Goal: Task Accomplishment & Management: Manage account settings

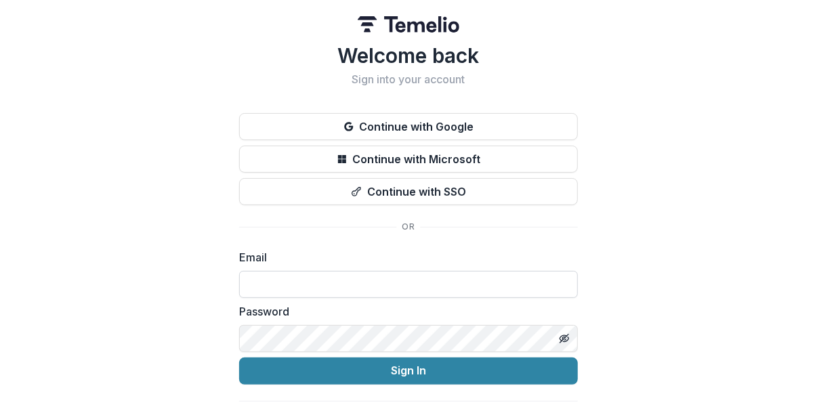
click at [317, 288] on input at bounding box center [408, 284] width 339 height 27
type input "**********"
click at [239, 358] on button "Sign In" at bounding box center [408, 371] width 339 height 27
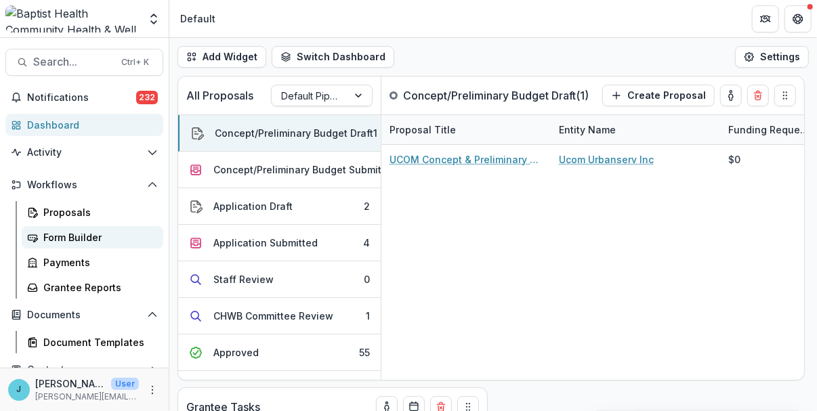
click at [78, 238] on div "Form Builder" at bounding box center [97, 237] width 109 height 14
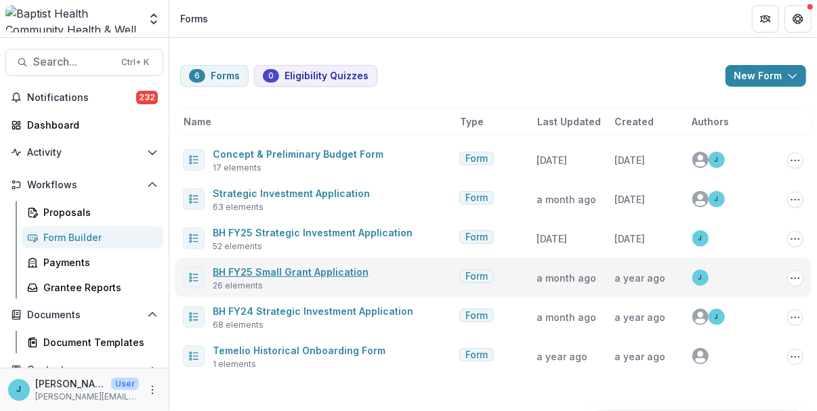
click at [276, 270] on link "BH FY25 Small Grant Application" at bounding box center [291, 272] width 156 height 12
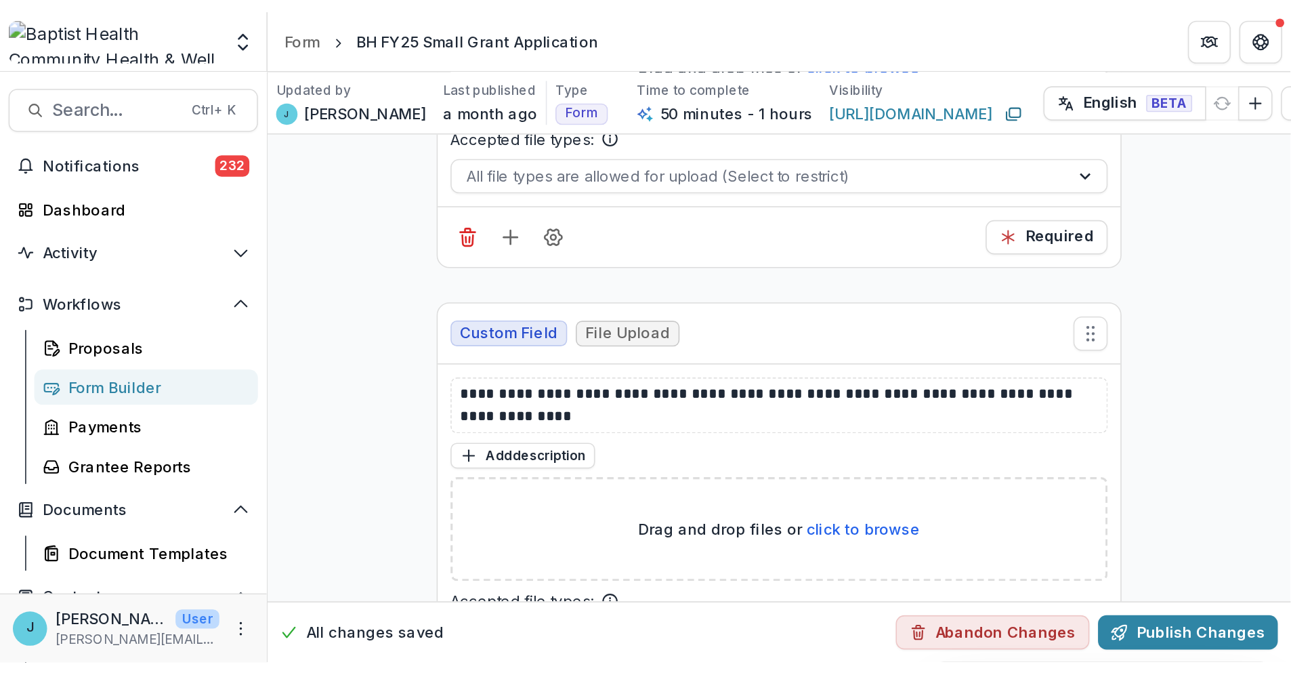
scroll to position [6444, 0]
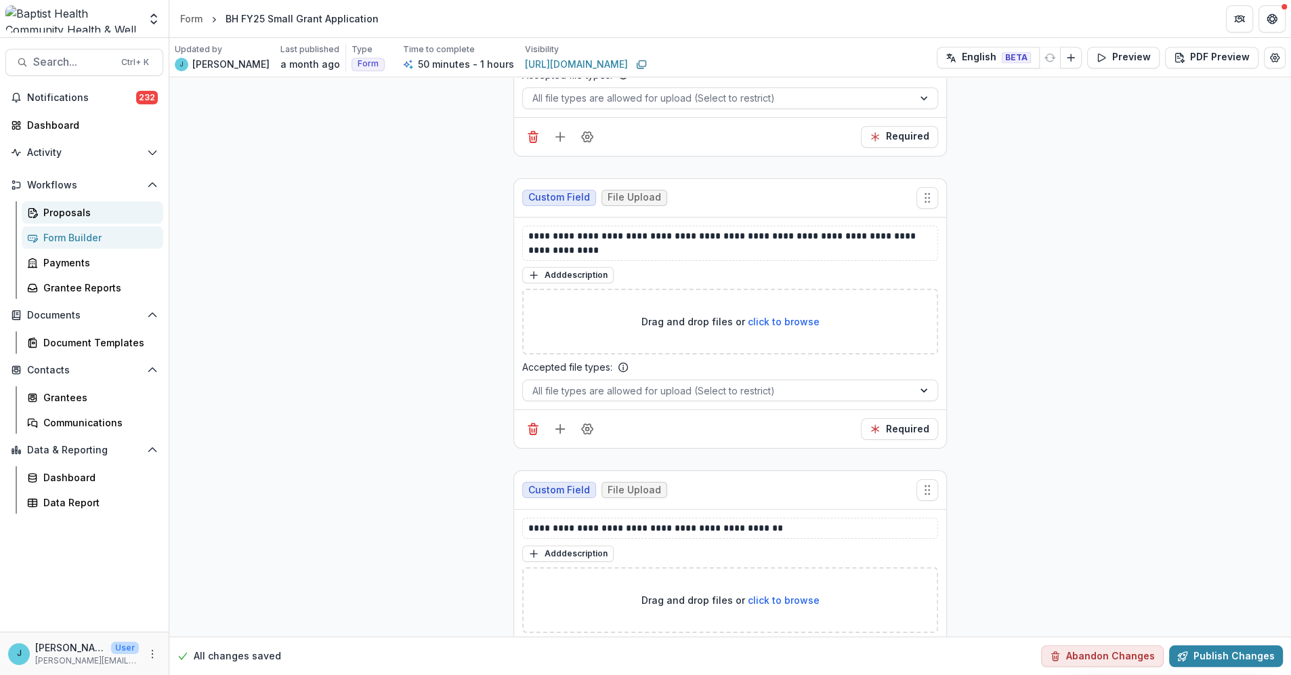
click at [82, 216] on div "Proposals" at bounding box center [97, 212] width 109 height 14
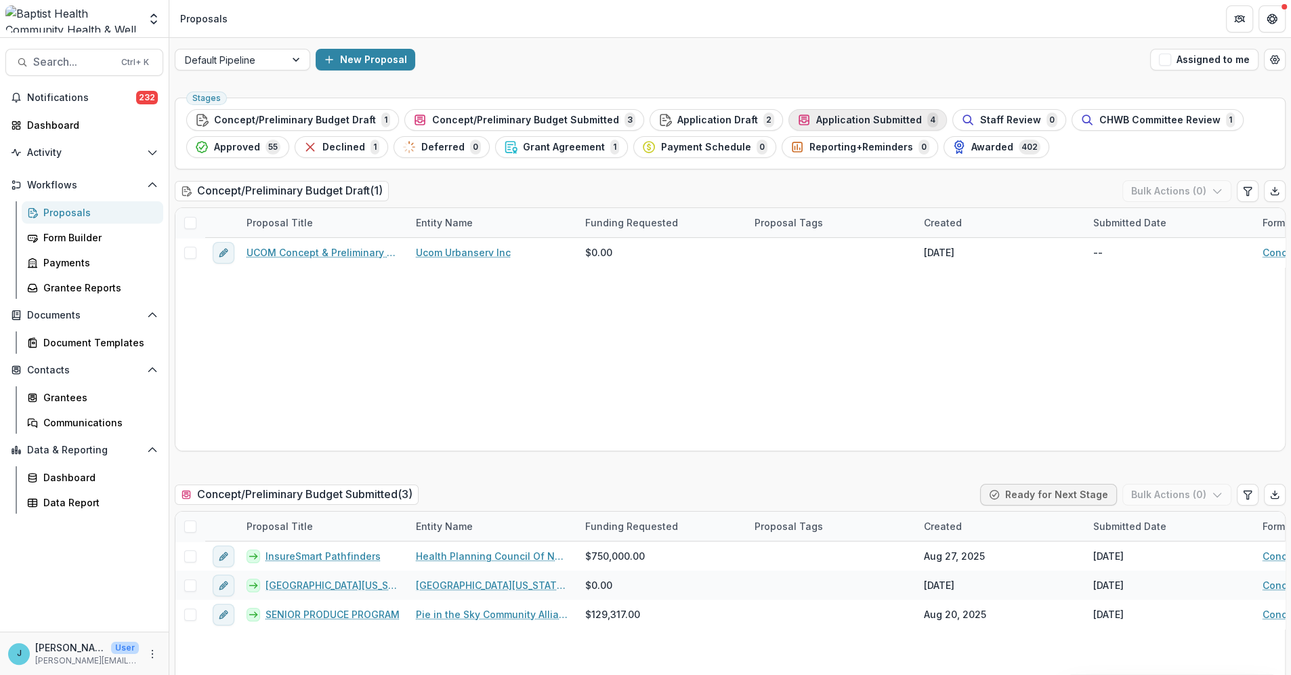
click at [816, 119] on span "Application Submitted" at bounding box center [869, 120] width 106 height 12
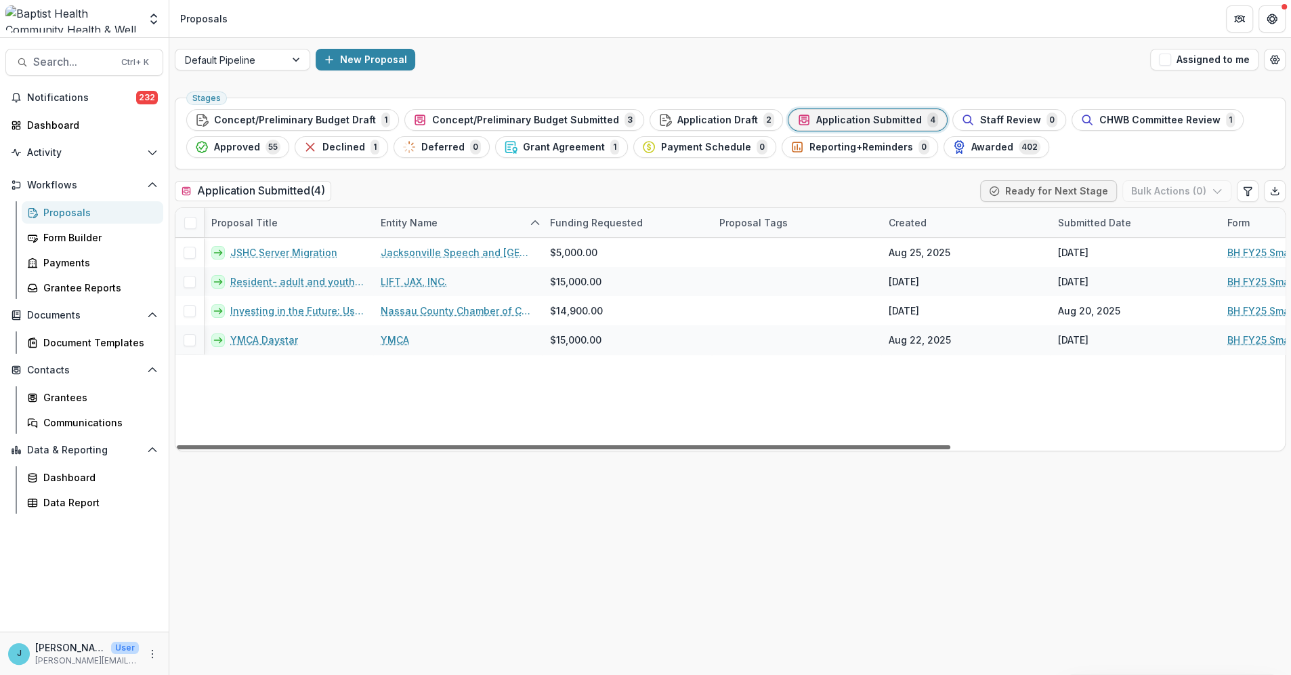
scroll to position [0, 36]
drag, startPoint x: 444, startPoint y: 446, endPoint x: 469, endPoint y: 443, distance: 26.0
click at [469, 410] on div at bounding box center [563, 447] width 773 height 4
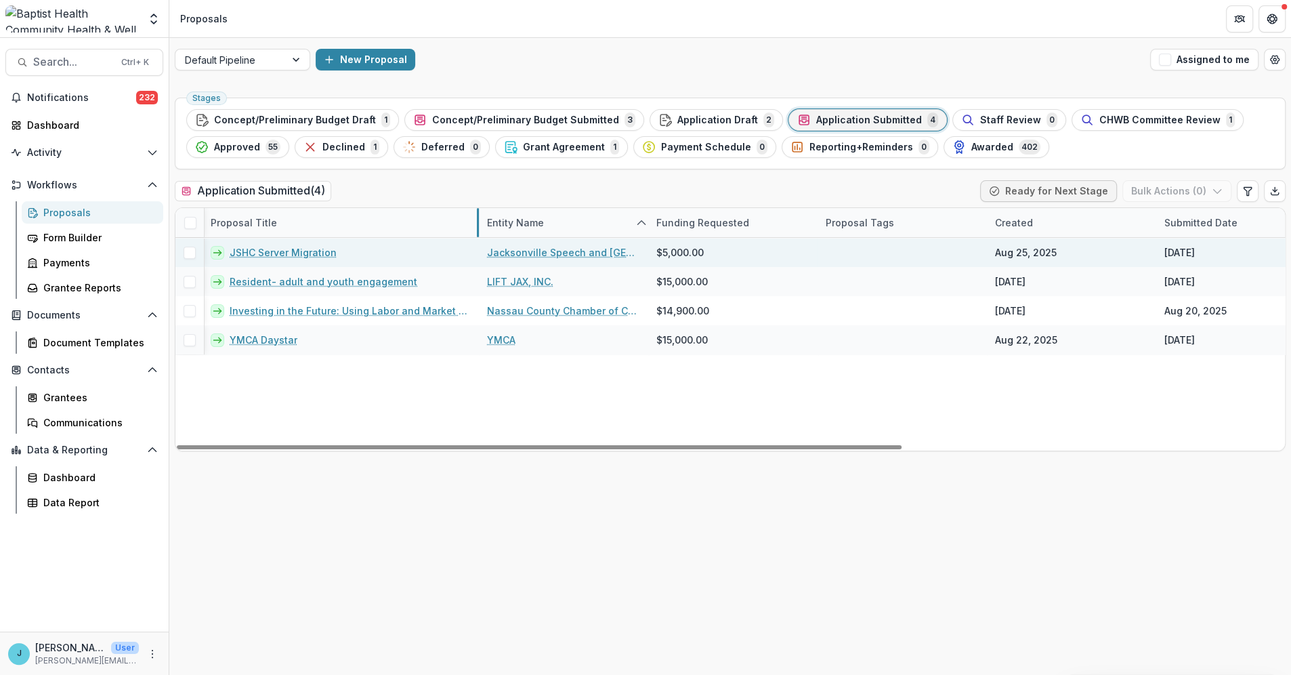
drag, startPoint x: 370, startPoint y: 224, endPoint x: 477, endPoint y: 239, distance: 108.0
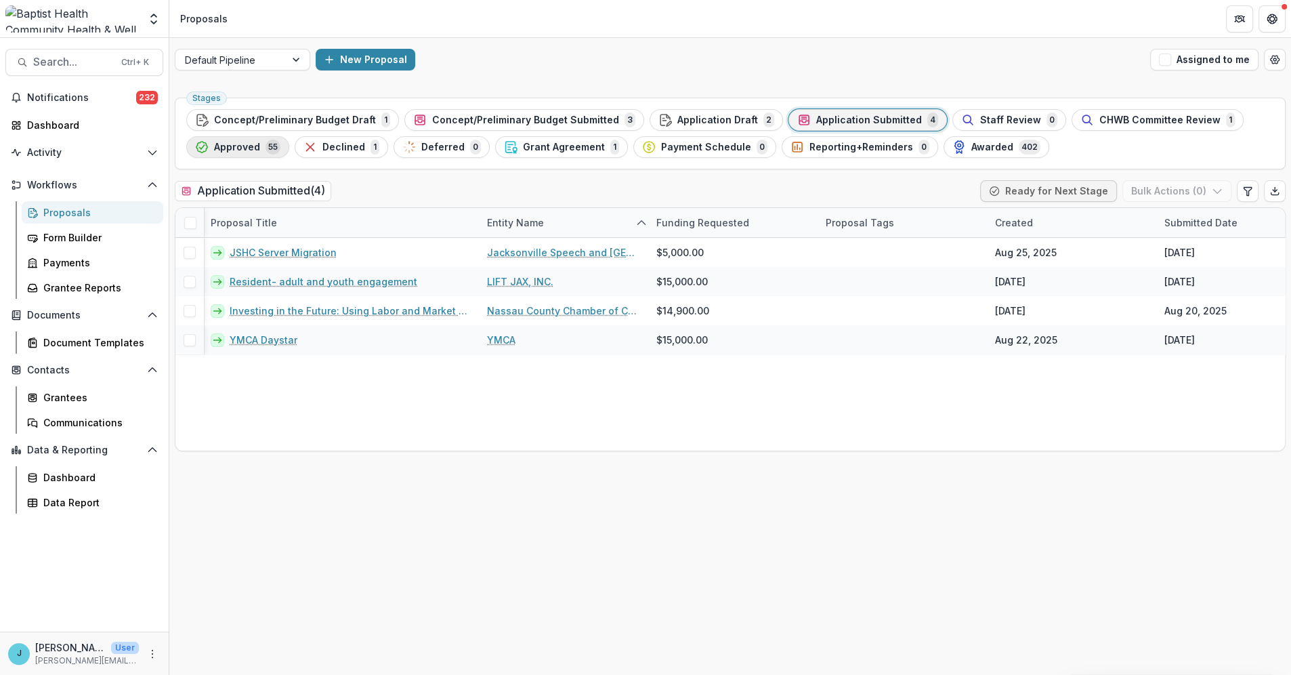
click at [221, 146] on span "Approved" at bounding box center [237, 148] width 46 height 12
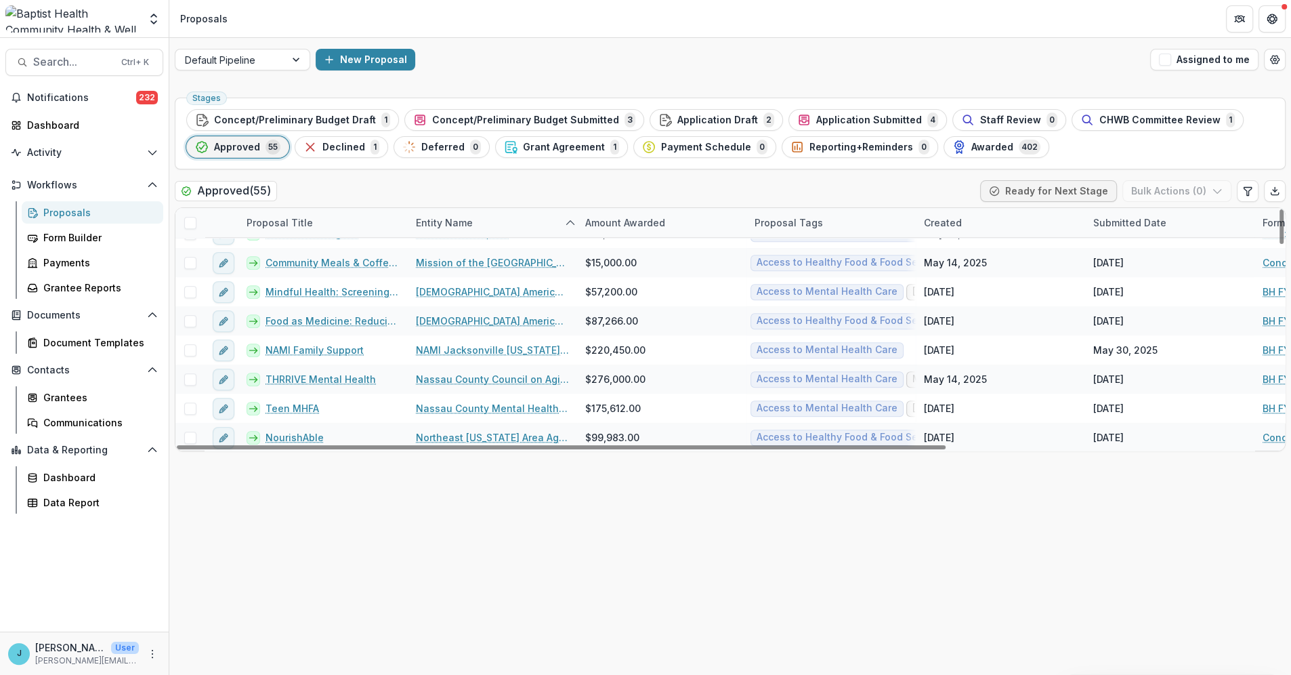
scroll to position [828, 0]
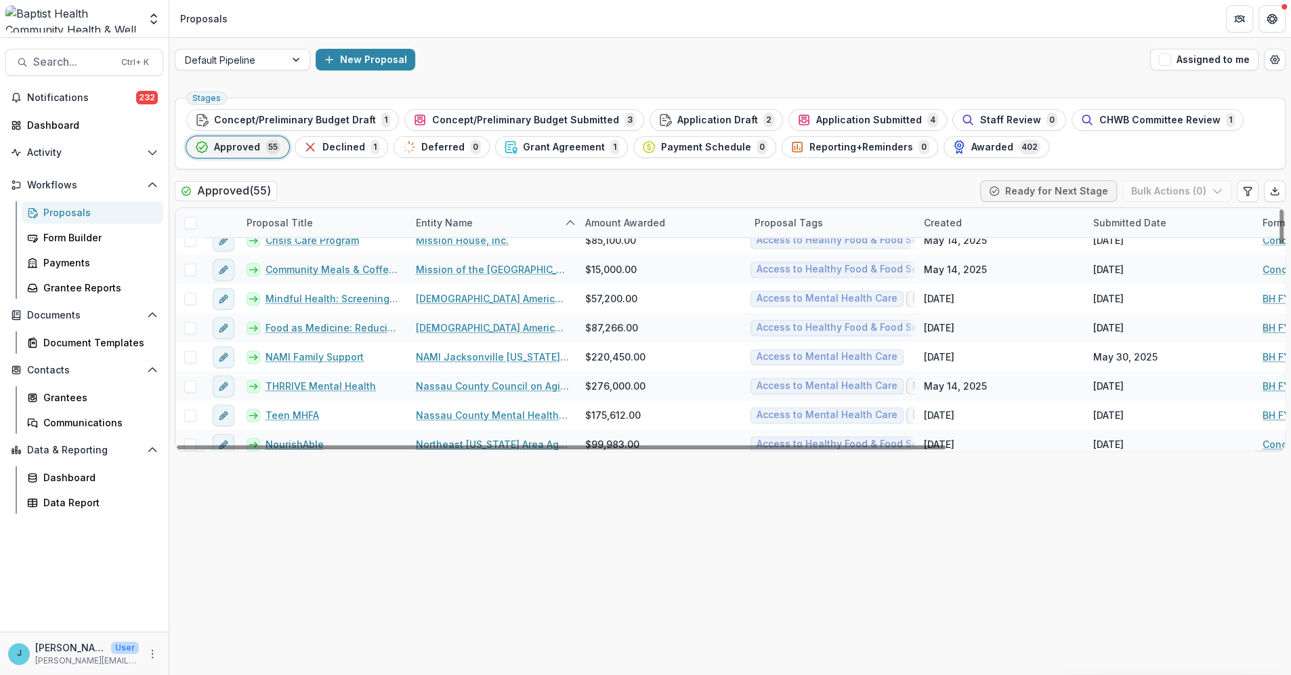
click at [275, 220] on div "Proposal Title" at bounding box center [279, 222] width 83 height 14
click at [278, 281] on span "Sort Ascending" at bounding box center [301, 282] width 72 height 12
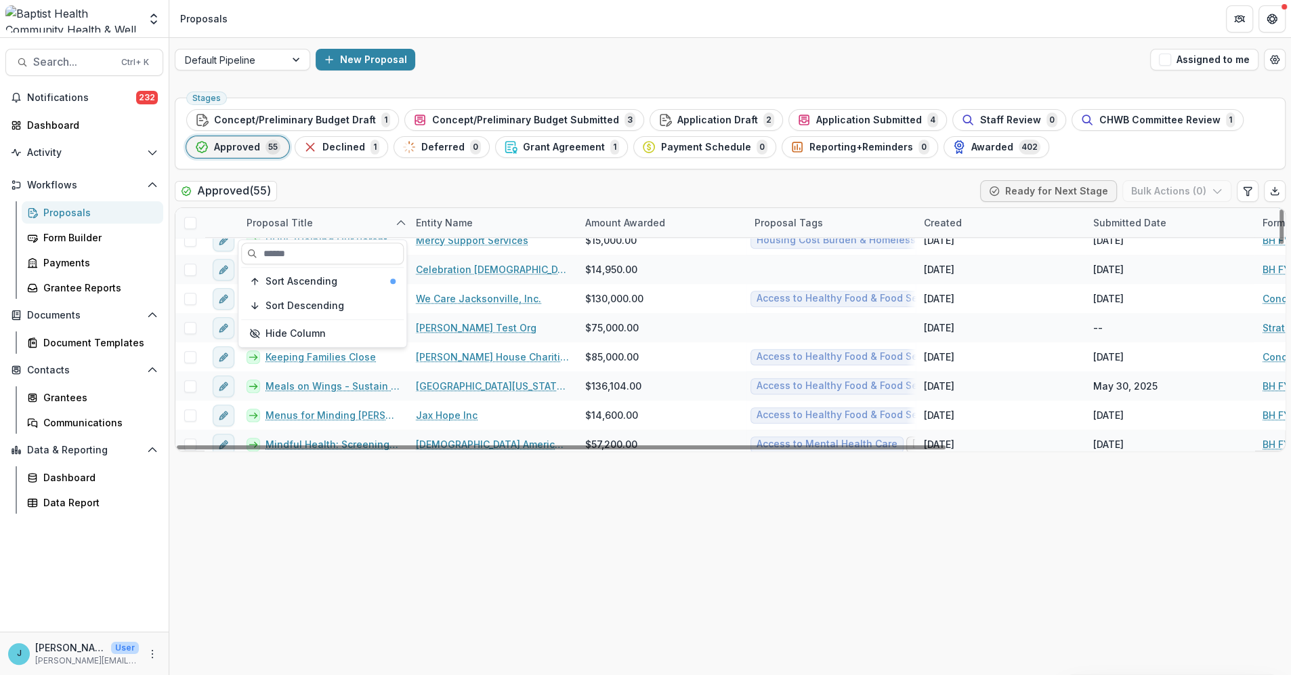
click at [366, 173] on div "Stages Concept/Preliminary Budget Draft 1 Concept/Preliminary Budget Submitted …" at bounding box center [730, 383] width 1122 height 582
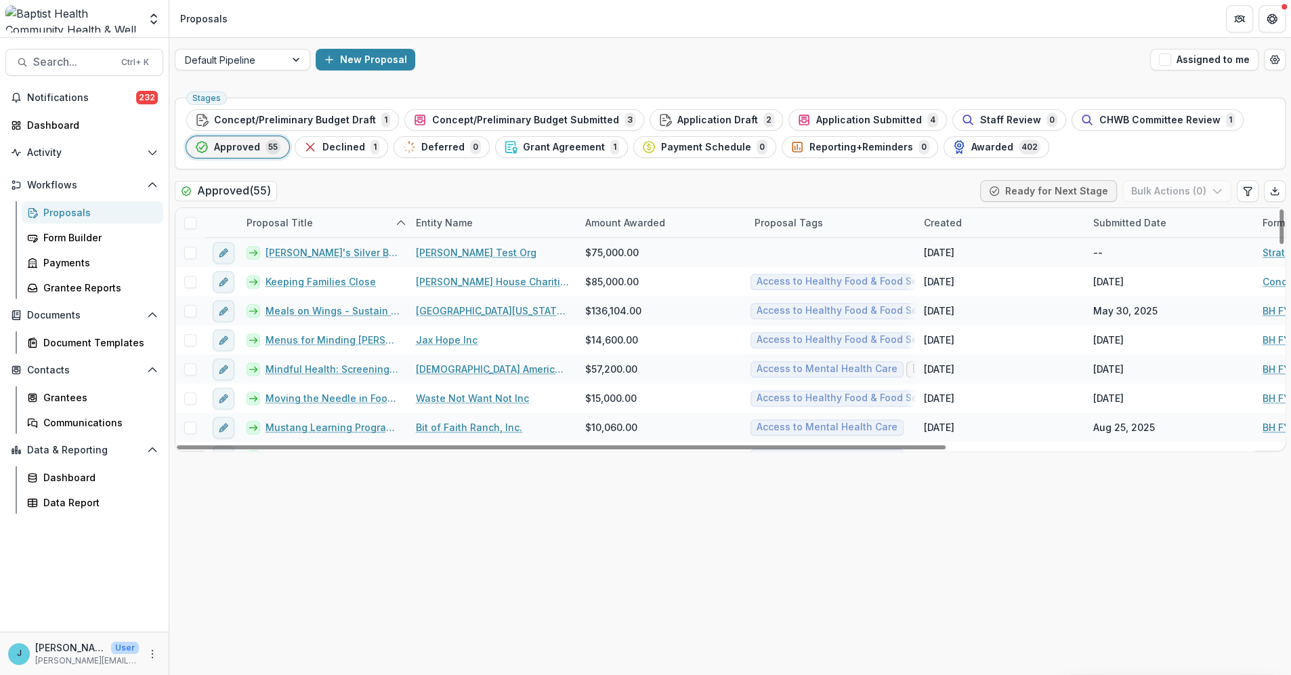
scroll to position [1053, 0]
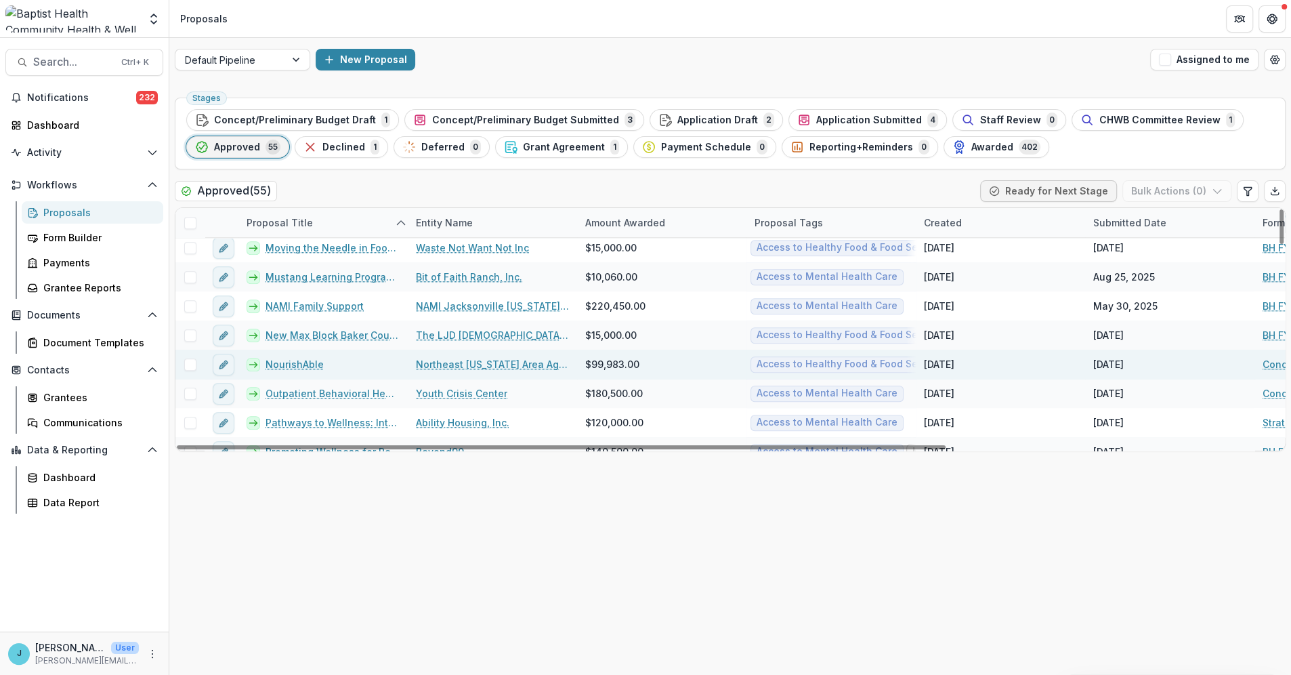
click at [285, 366] on link "NourishAble" at bounding box center [294, 364] width 58 height 14
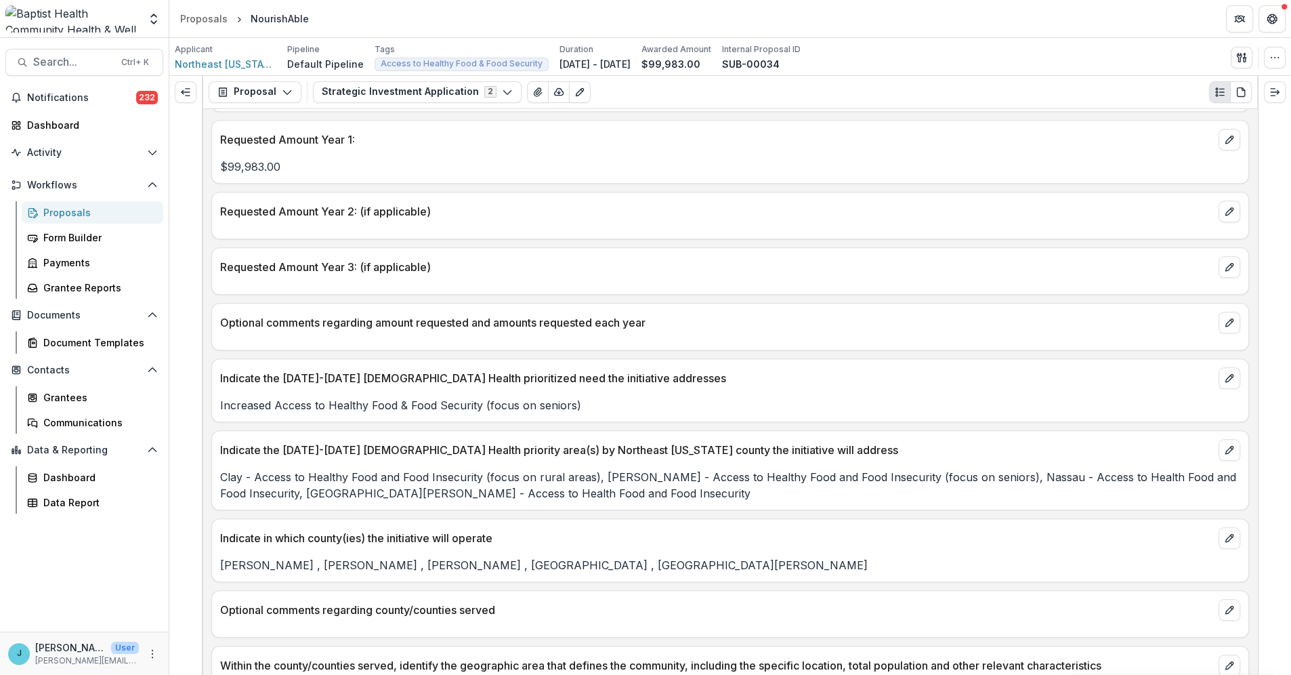
scroll to position [1279, 0]
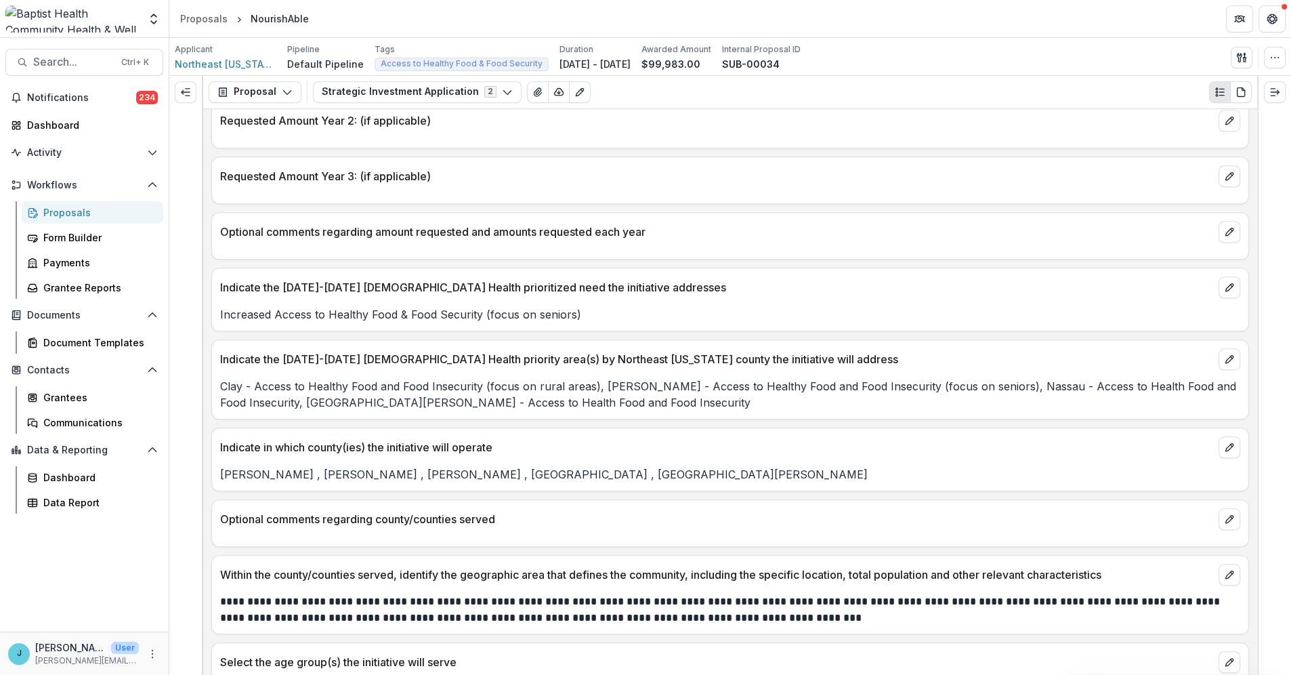
click at [79, 216] on div "Proposals" at bounding box center [97, 212] width 109 height 14
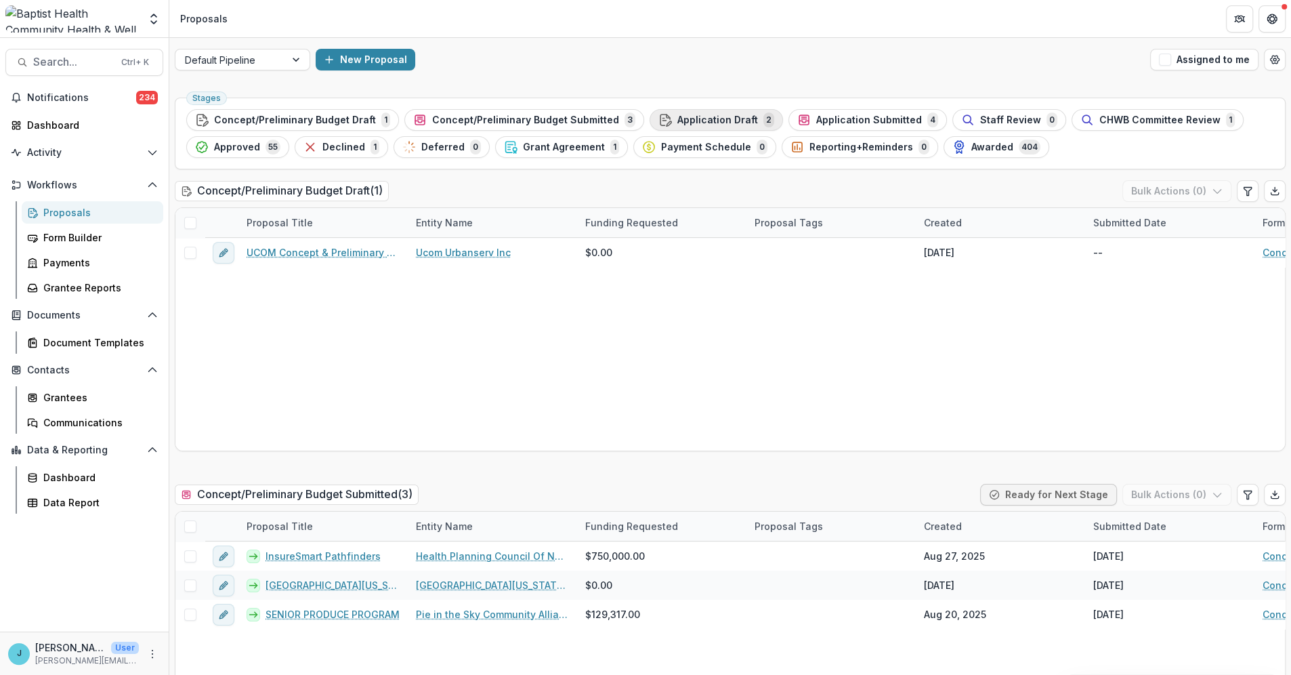
click at [726, 119] on span "Application Draft" at bounding box center [717, 120] width 81 height 12
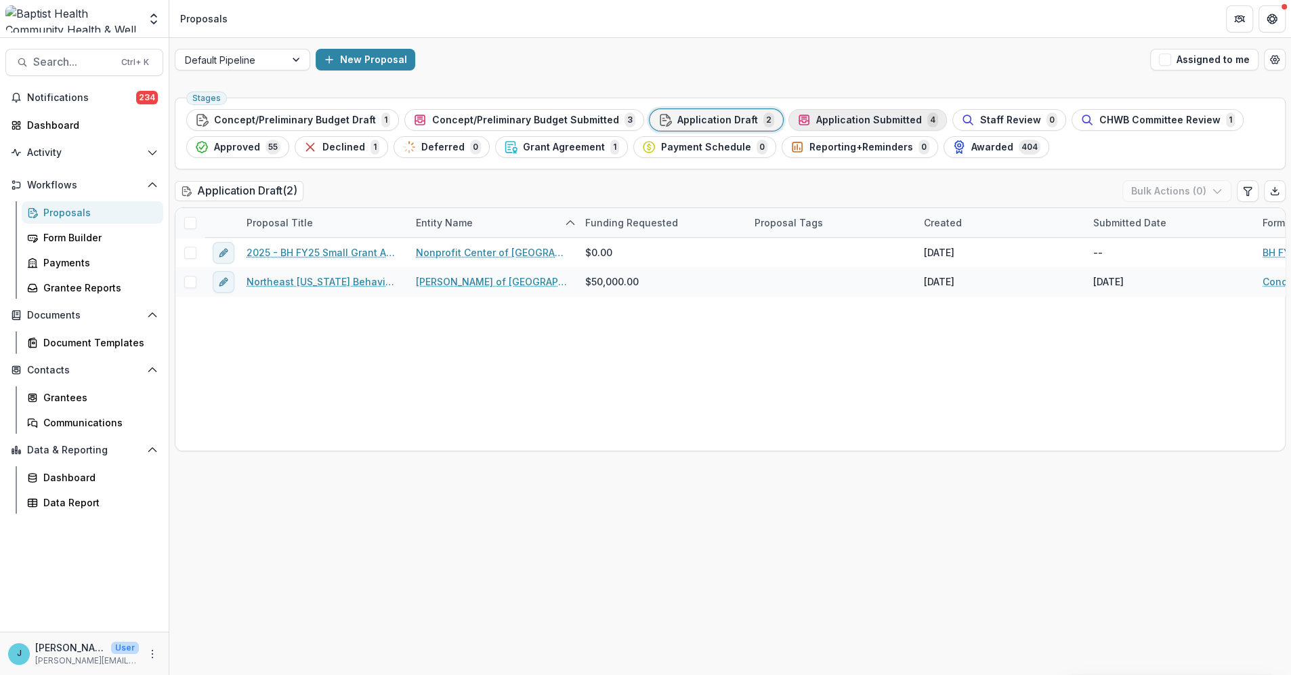
click at [816, 119] on span "Application Submitted" at bounding box center [869, 120] width 106 height 12
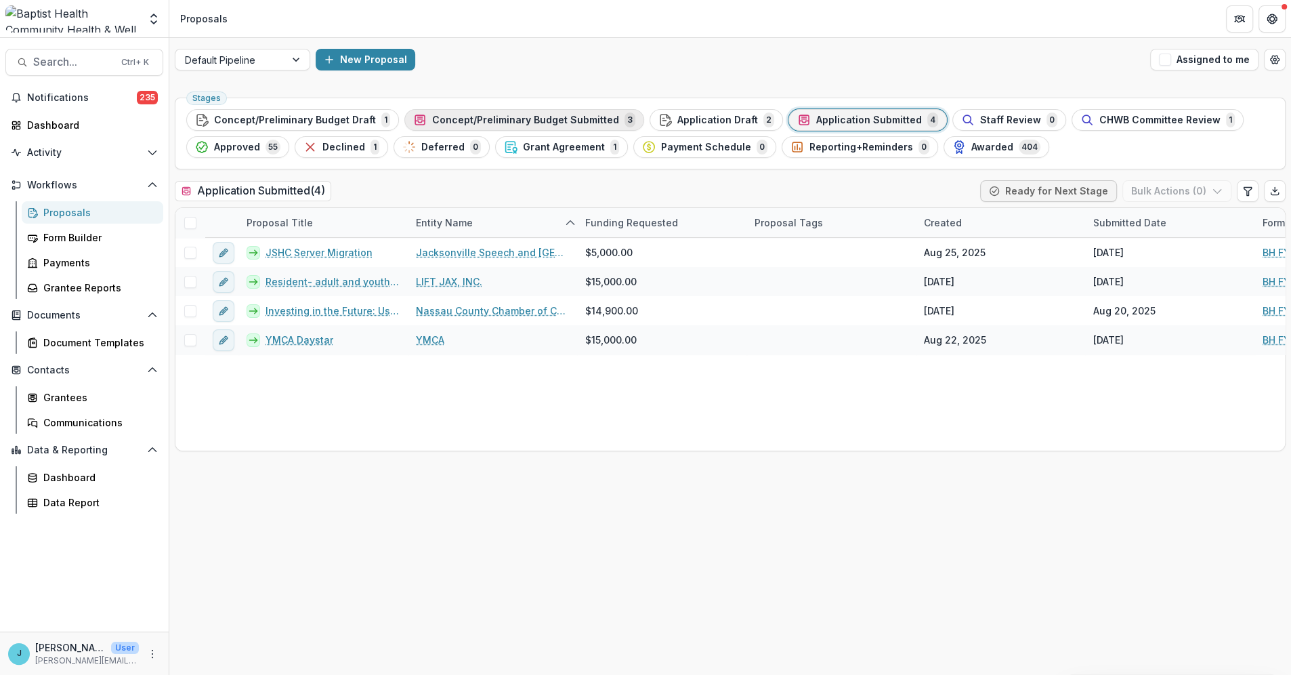
click at [492, 117] on span "Concept/Preliminary Budget Submitted" at bounding box center [525, 120] width 187 height 12
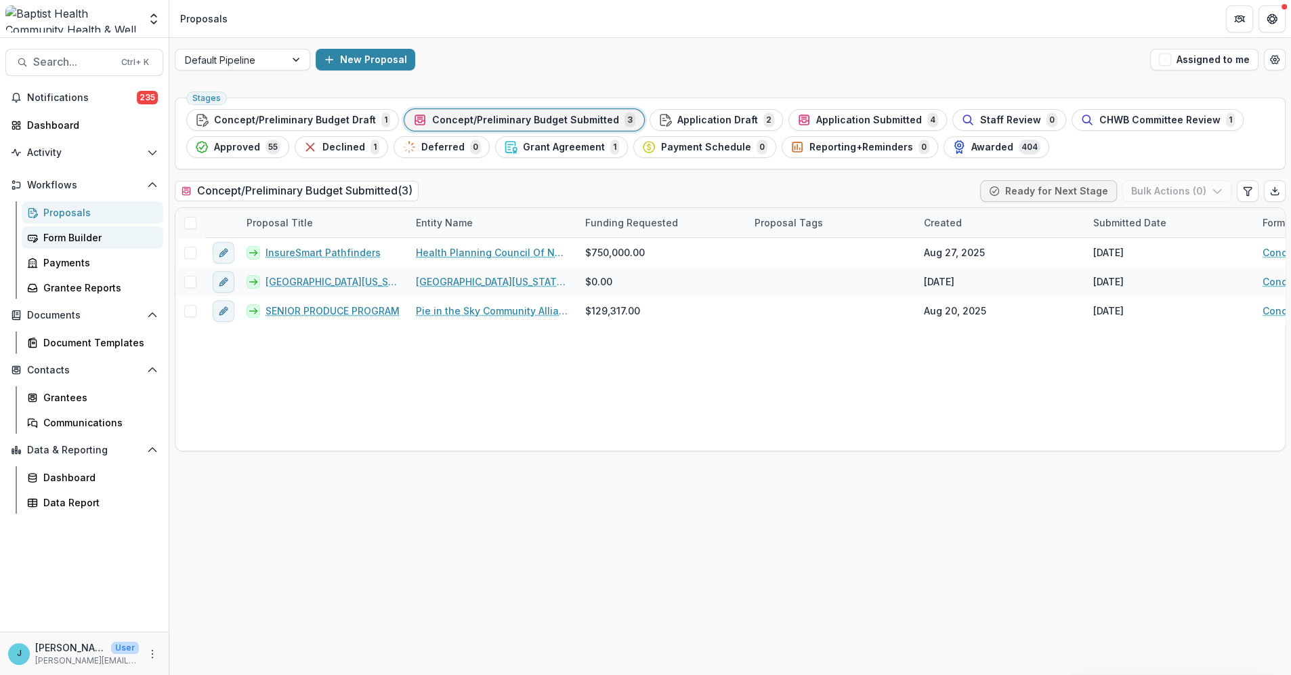
click at [83, 233] on div "Form Builder" at bounding box center [97, 237] width 109 height 14
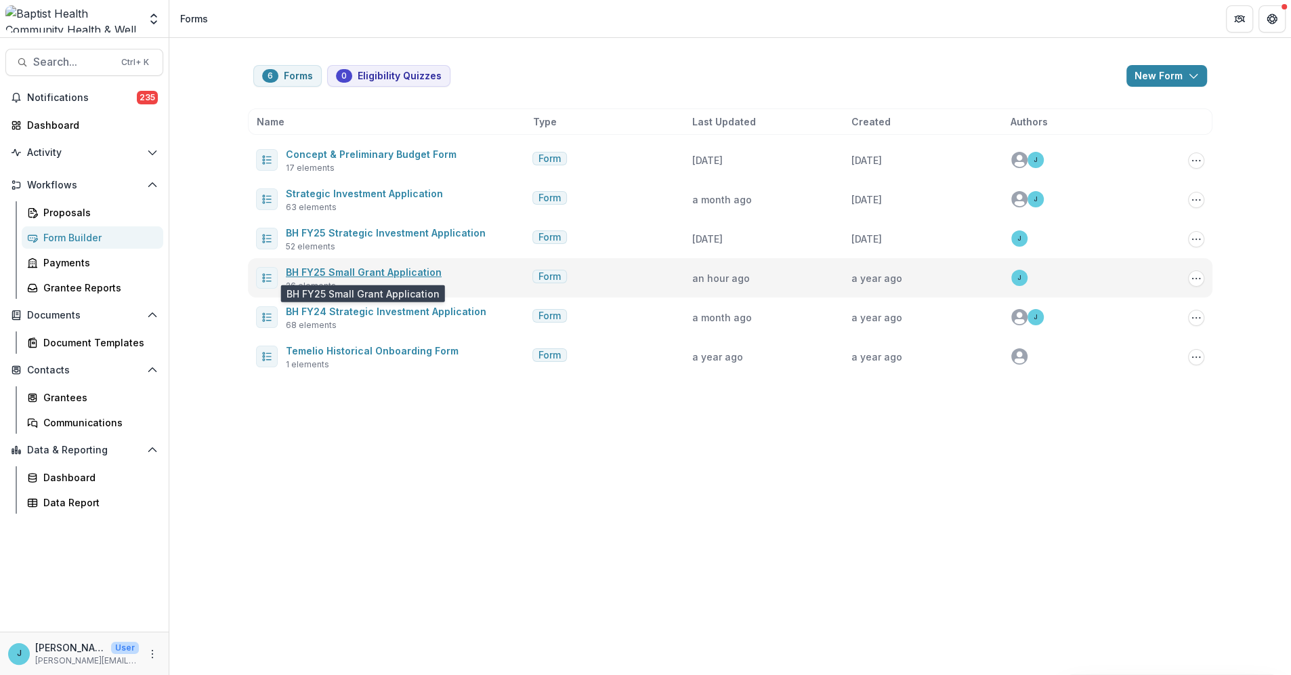
click at [340, 271] on link "BH FY25 Small Grant Application" at bounding box center [364, 272] width 156 height 12
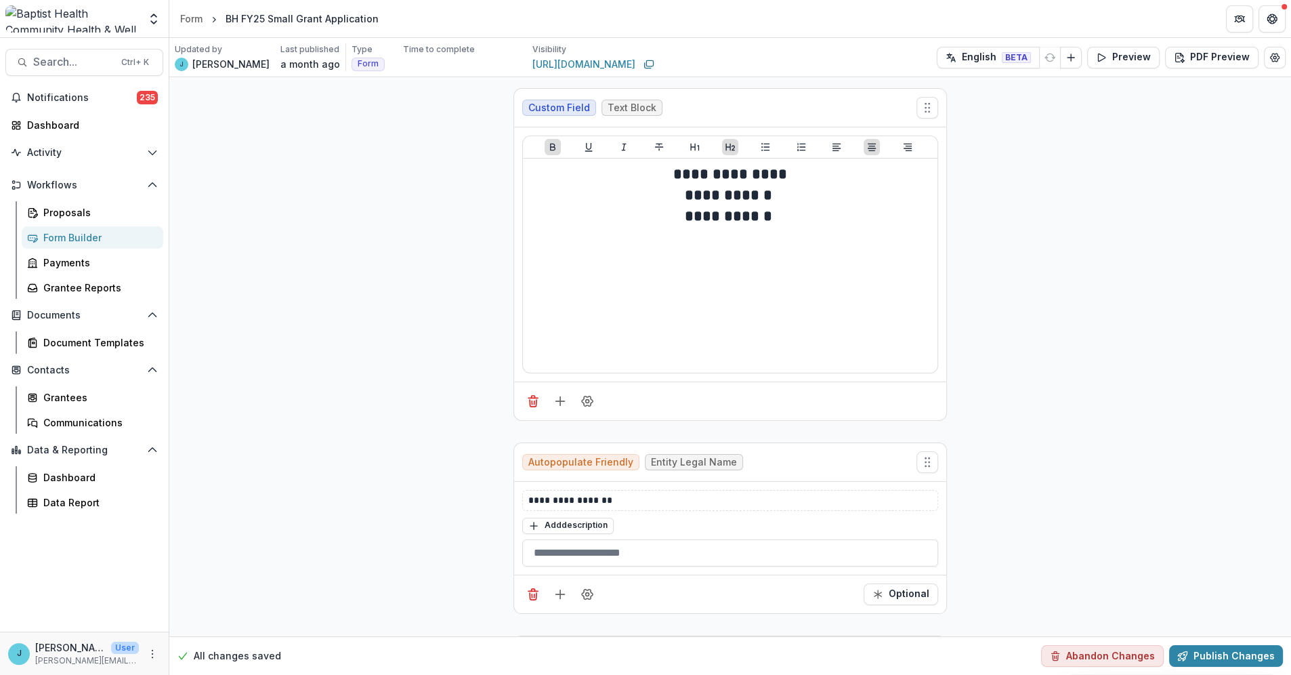
click at [234, 14] on div "BH FY25 Small Grant Application" at bounding box center [302, 19] width 153 height 14
click at [229, 18] on div "BH FY25 Small Grant Application" at bounding box center [302, 19] width 153 height 14
click at [196, 17] on div "Form" at bounding box center [191, 19] width 22 height 14
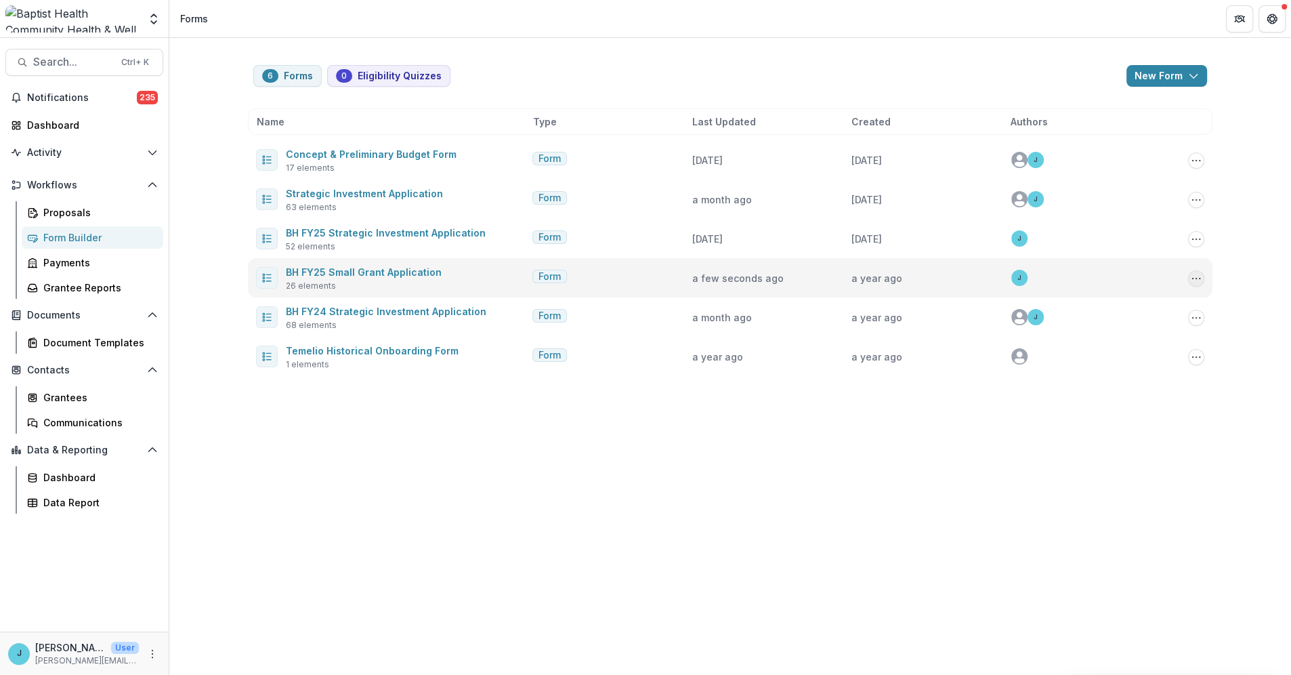
click at [816, 276] on icon "Options" at bounding box center [1196, 278] width 11 height 11
click at [816, 330] on link "Edit" at bounding box center [1128, 329] width 145 height 22
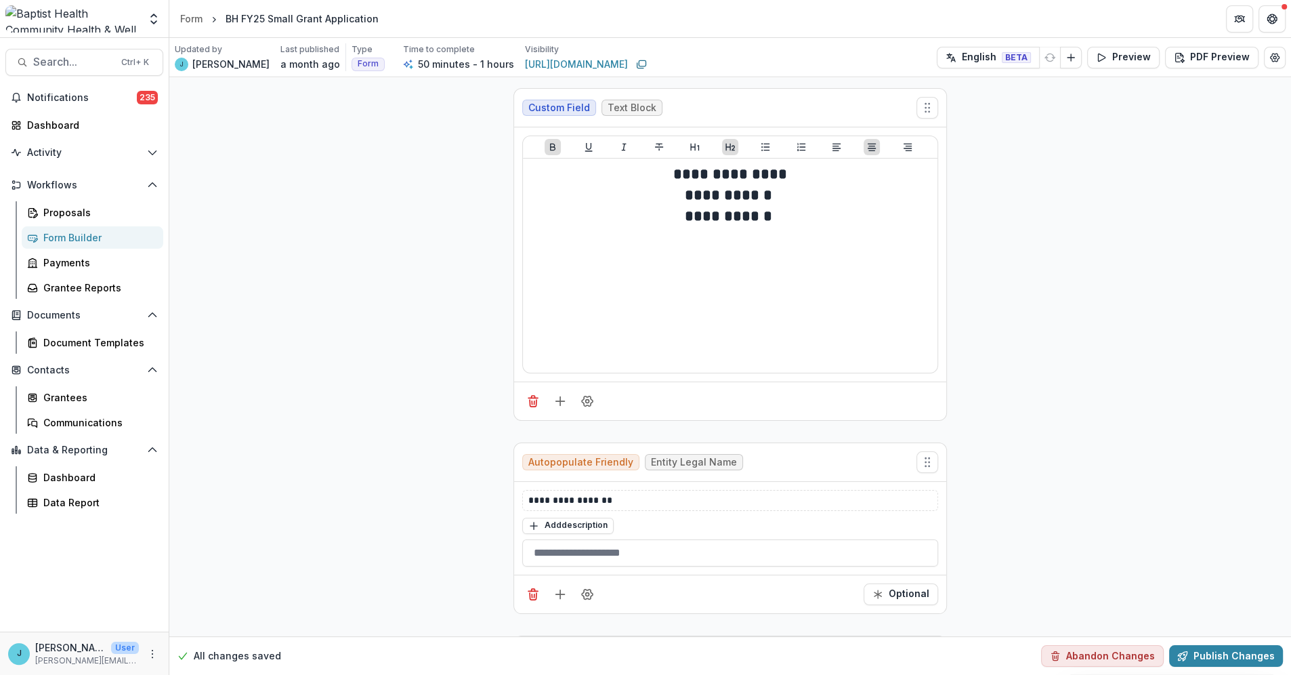
click at [68, 237] on div "Form Builder" at bounding box center [97, 237] width 109 height 14
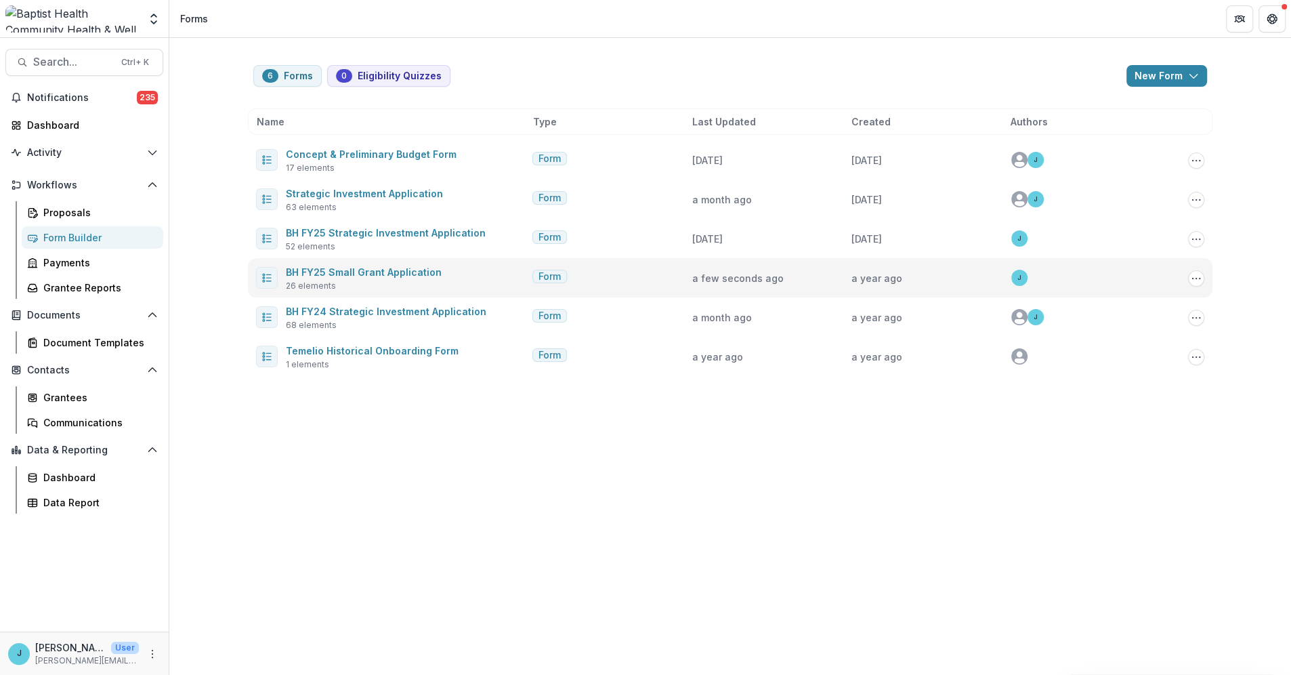
click at [261, 276] on icon at bounding box center [266, 277] width 11 height 11
click at [553, 272] on span "Form" at bounding box center [549, 277] width 22 height 12
click at [816, 280] on icon "Options" at bounding box center [1196, 278] width 11 height 11
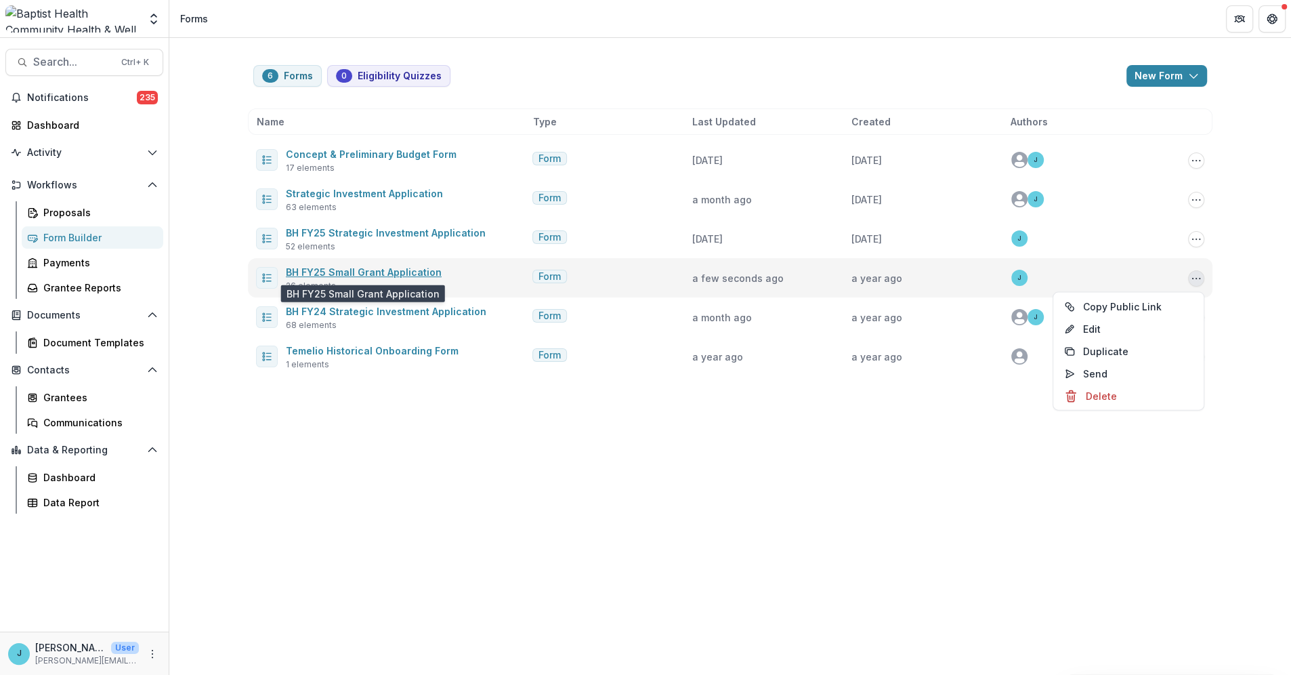
click at [321, 272] on link "BH FY25 Small Grant Application" at bounding box center [364, 272] width 156 height 12
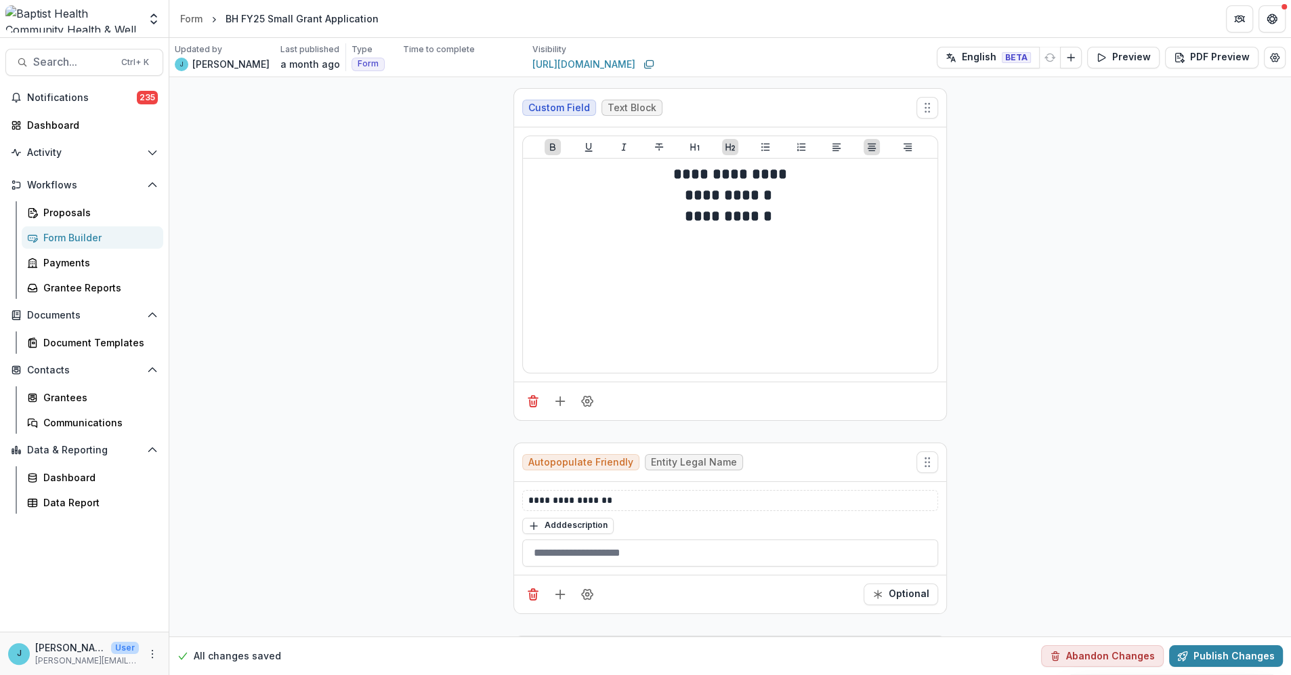
click at [253, 16] on div "BH FY25 Small Grant Application" at bounding box center [302, 19] width 153 height 14
click at [194, 18] on div "Form" at bounding box center [191, 19] width 22 height 14
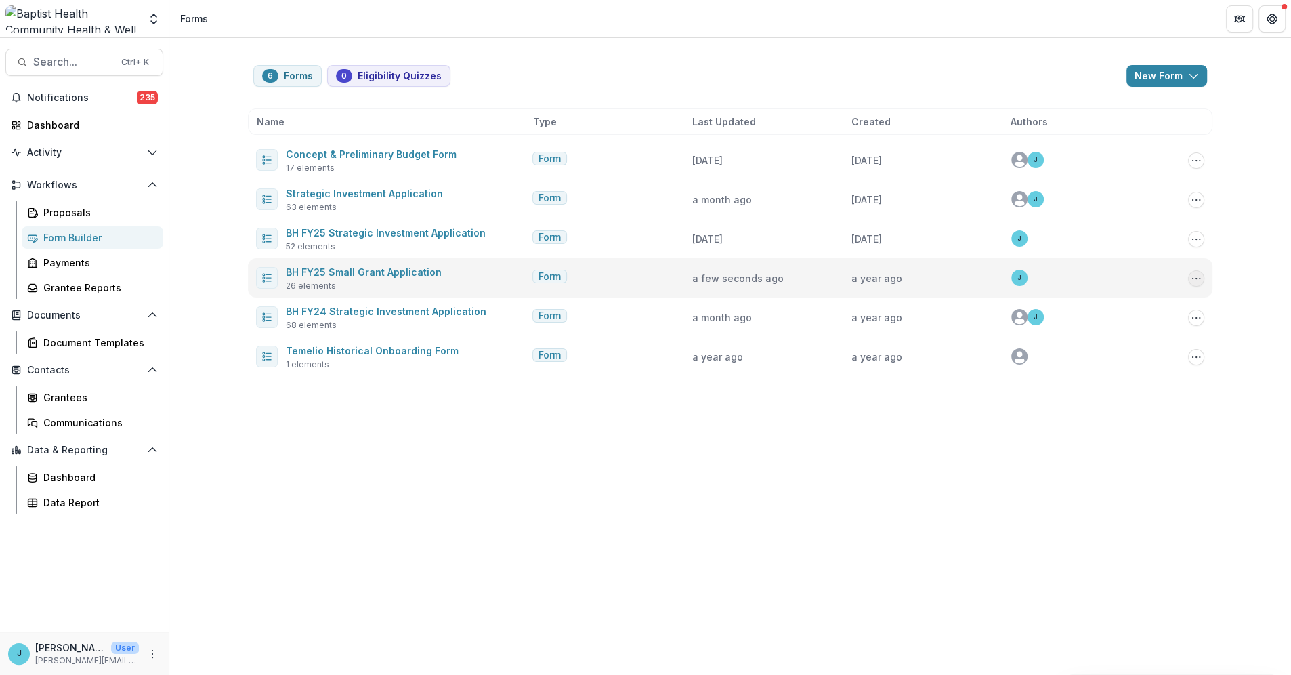
click at [816, 275] on icon "Options" at bounding box center [1196, 278] width 11 height 11
click at [816, 322] on link "Edit" at bounding box center [1128, 329] width 145 height 22
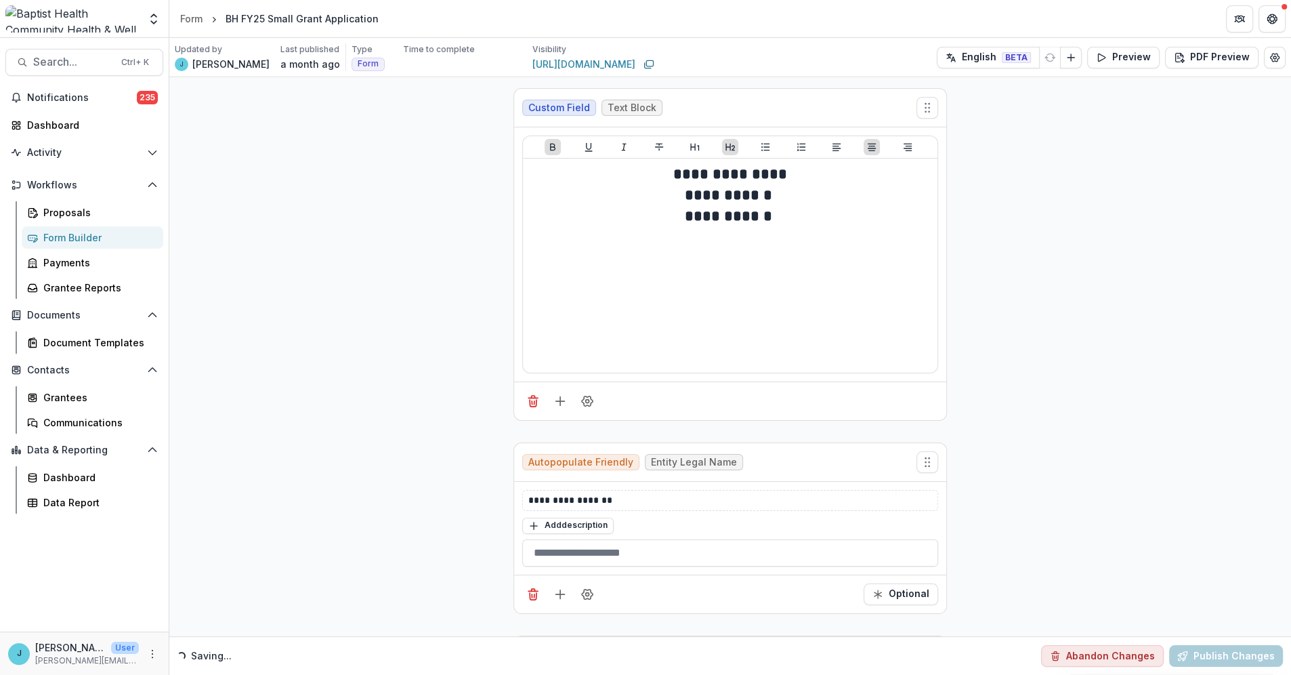
click at [245, 17] on div "BH FY25 Small Grant Application" at bounding box center [302, 19] width 153 height 14
click at [816, 50] on button "Edit Form Settings" at bounding box center [1275, 58] width 22 height 22
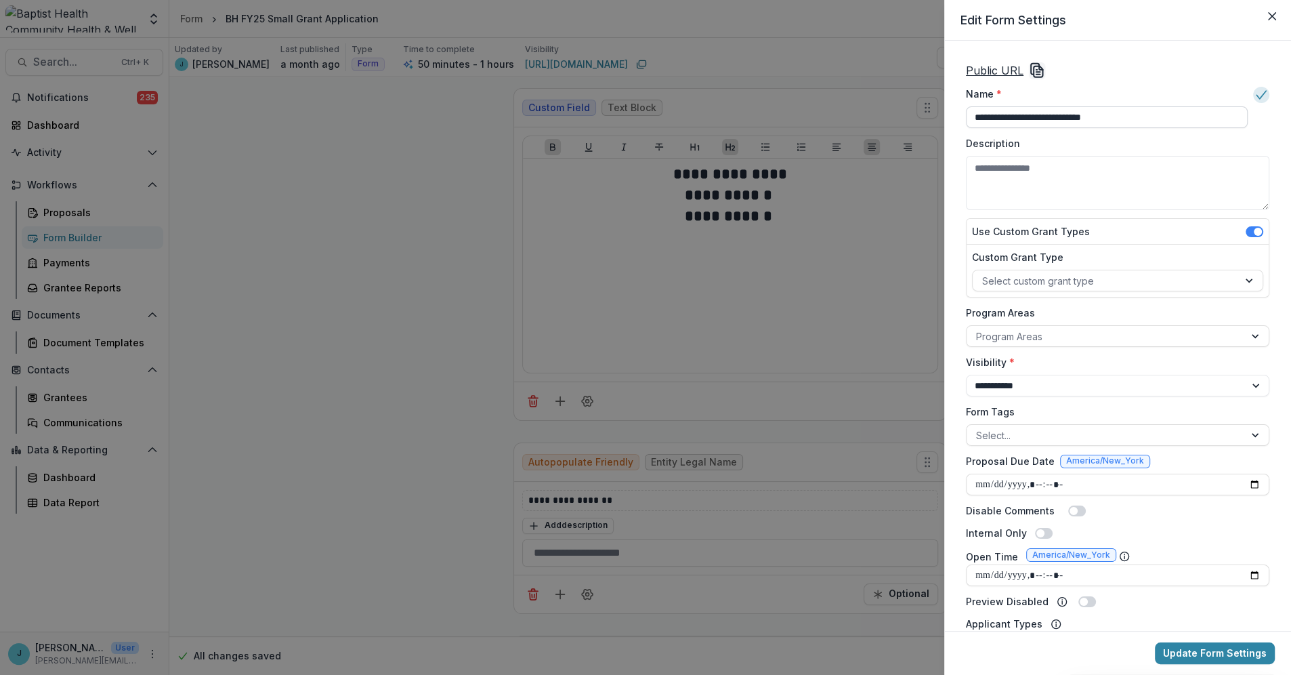
click at [816, 118] on input "**********" at bounding box center [1107, 117] width 282 height 22
drag, startPoint x: 1017, startPoint y: 118, endPoint x: 990, endPoint y: 119, distance: 26.4
click at [816, 119] on input "**********" at bounding box center [1107, 117] width 282 height 22
type input "**********"
click at [816, 410] on button "Update Form Settings" at bounding box center [1215, 653] width 120 height 22
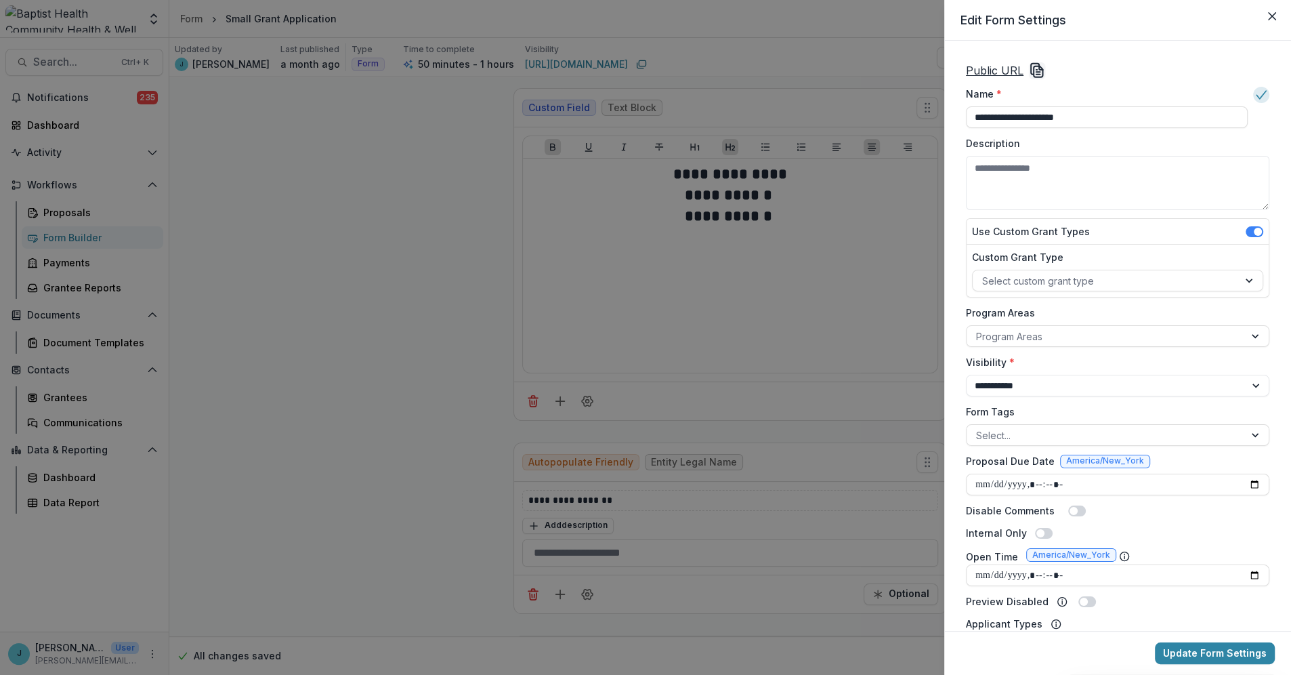
click at [463, 232] on div "**********" at bounding box center [645, 337] width 1291 height 675
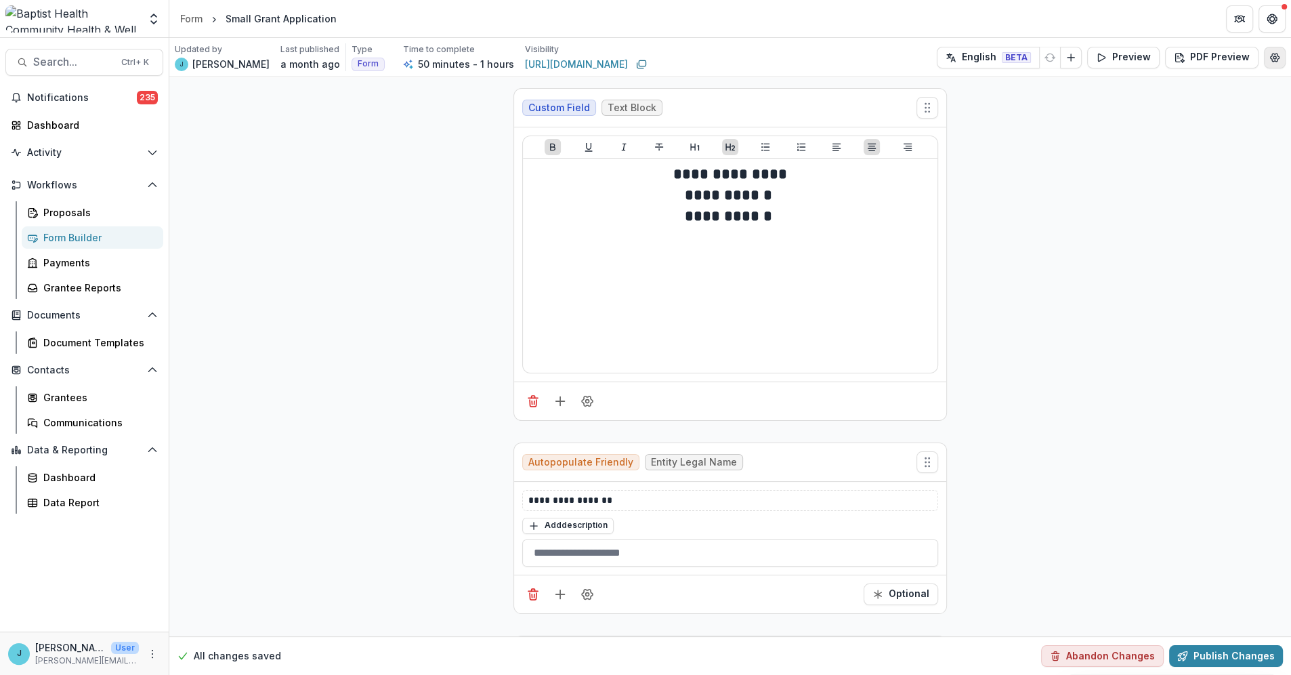
click at [816, 61] on icon "Edit Form Settings" at bounding box center [1275, 58] width 9 height 8
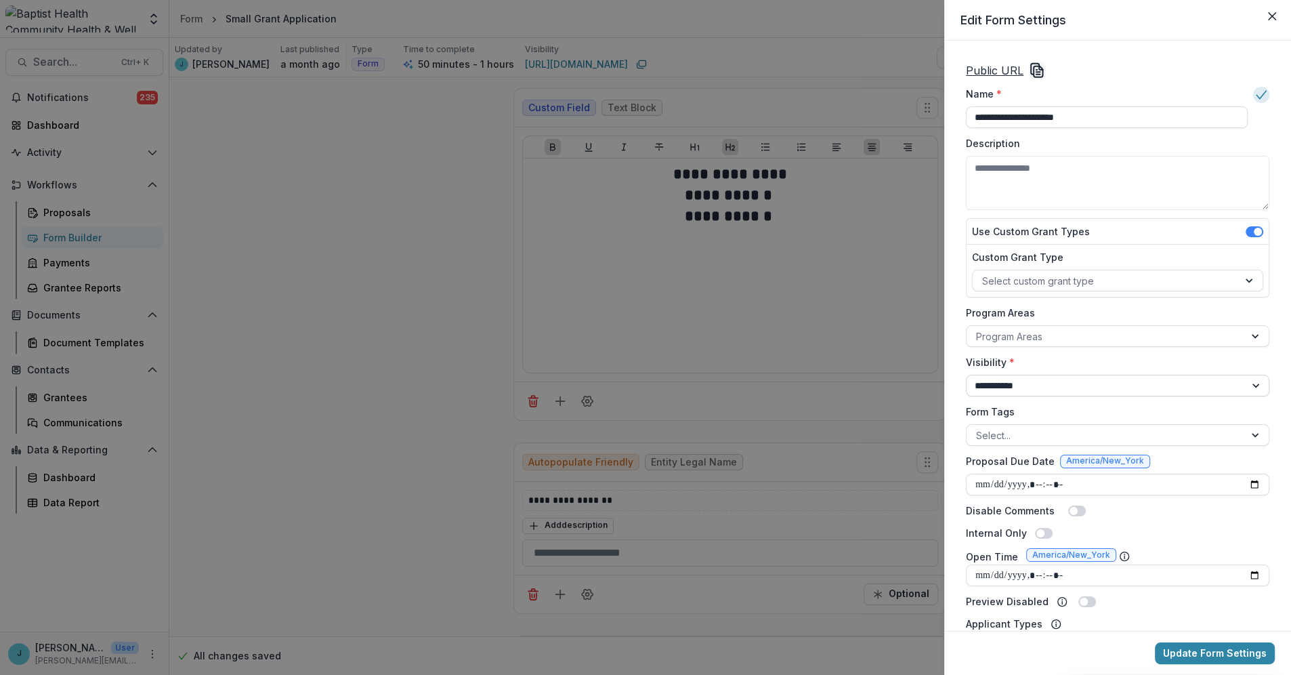
click at [816, 387] on select "**********" at bounding box center [1117, 386] width 303 height 22
click at [816, 375] on select "**********" at bounding box center [1117, 386] width 303 height 22
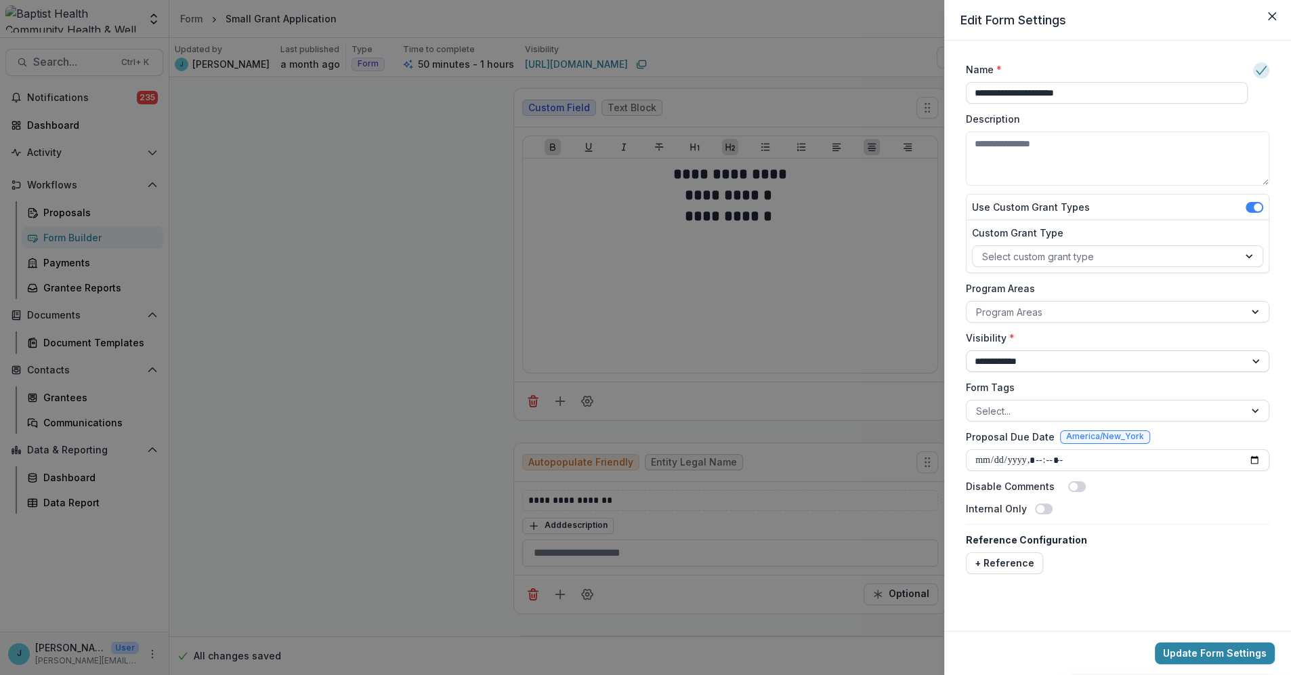
click at [816, 358] on select "**********" at bounding box center [1117, 361] width 303 height 22
select select "******"
click at [816, 372] on select "**********" at bounding box center [1117, 361] width 303 height 22
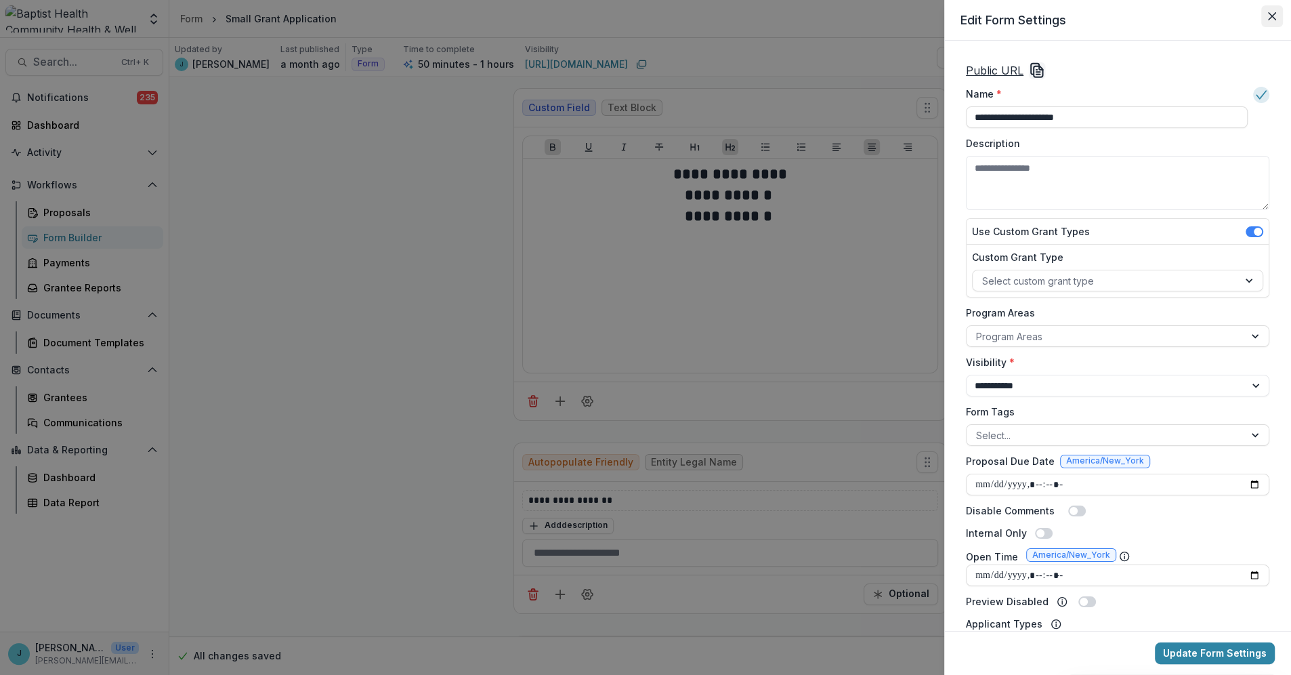
click at [816, 14] on icon "Close" at bounding box center [1272, 16] width 8 height 8
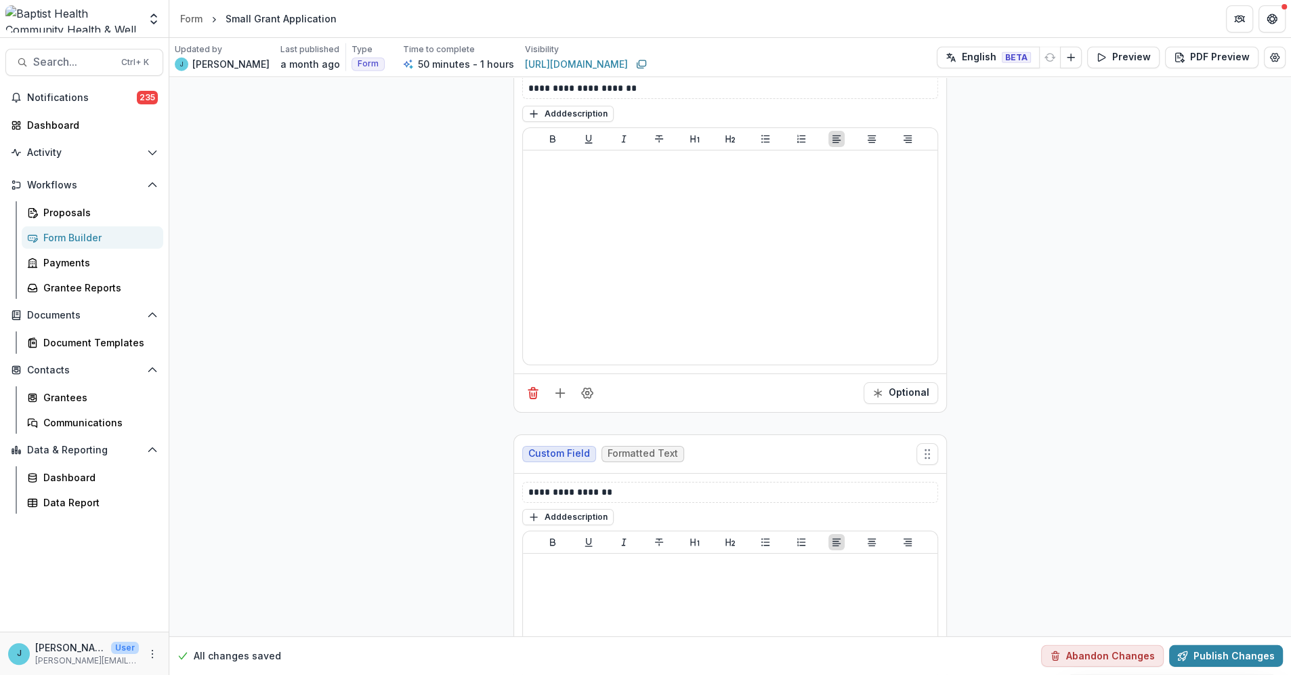
scroll to position [3984, 0]
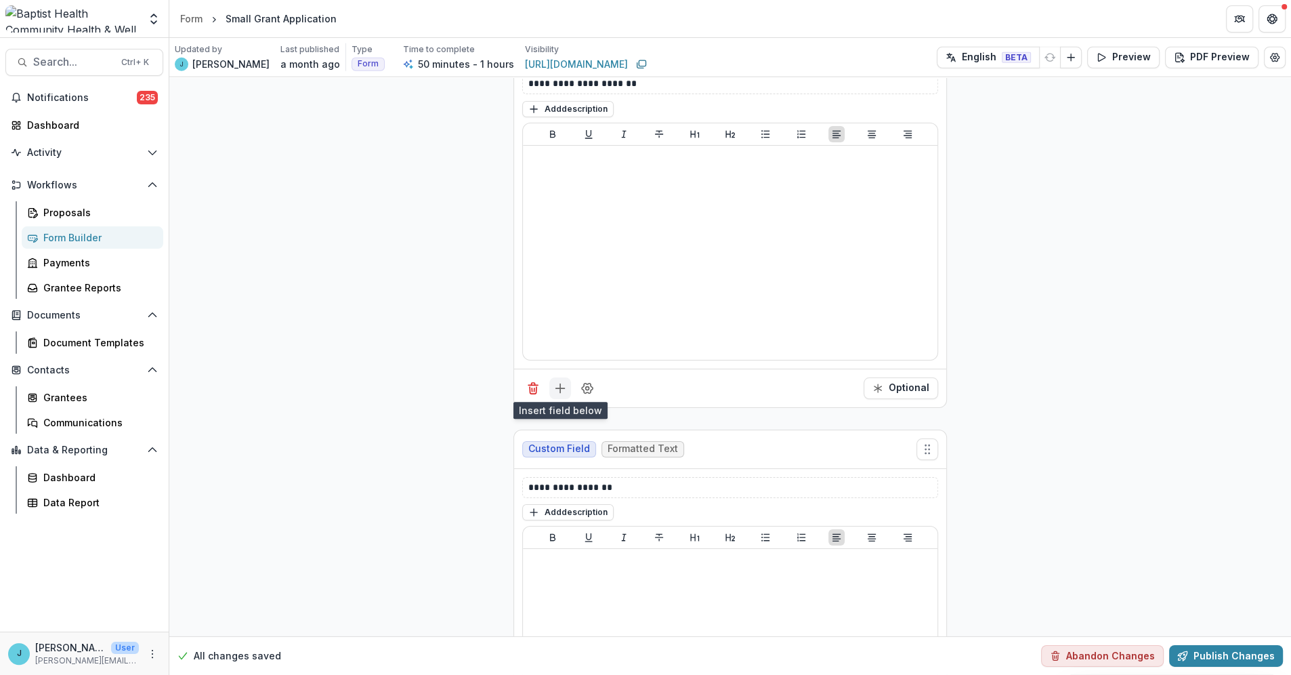
click at [559, 387] on icon "Add field" at bounding box center [560, 388] width 14 height 14
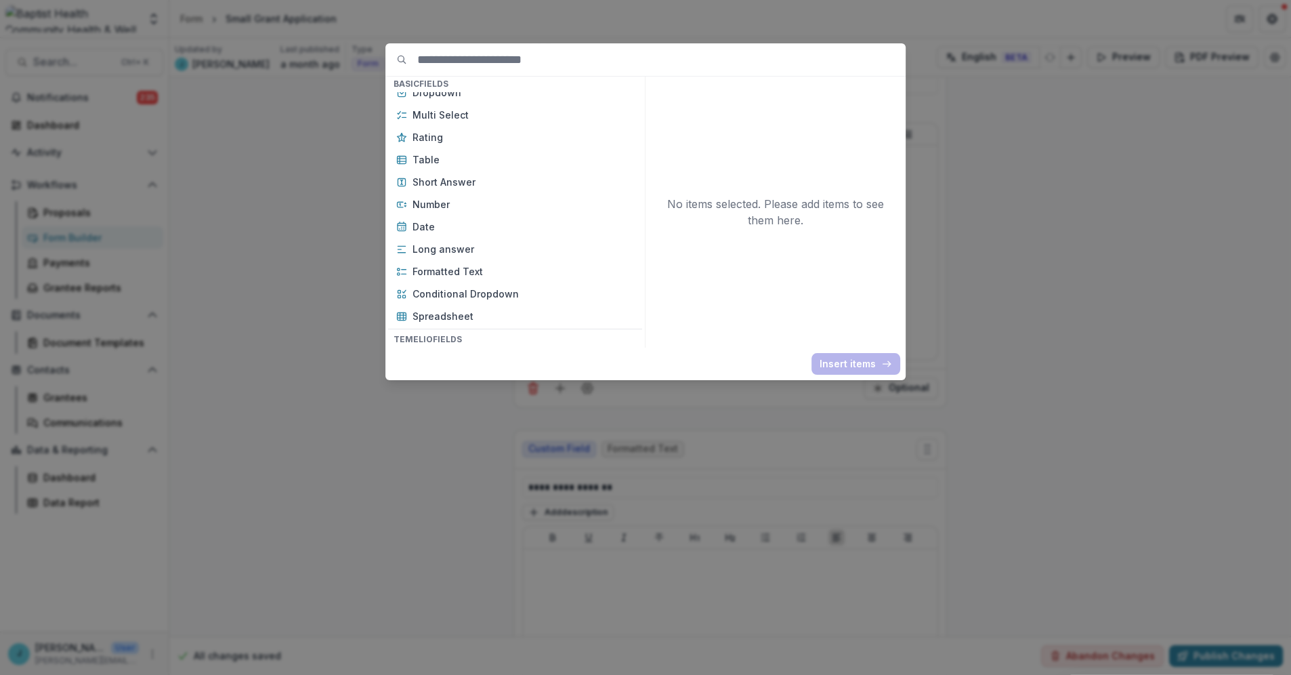
scroll to position [226, 0]
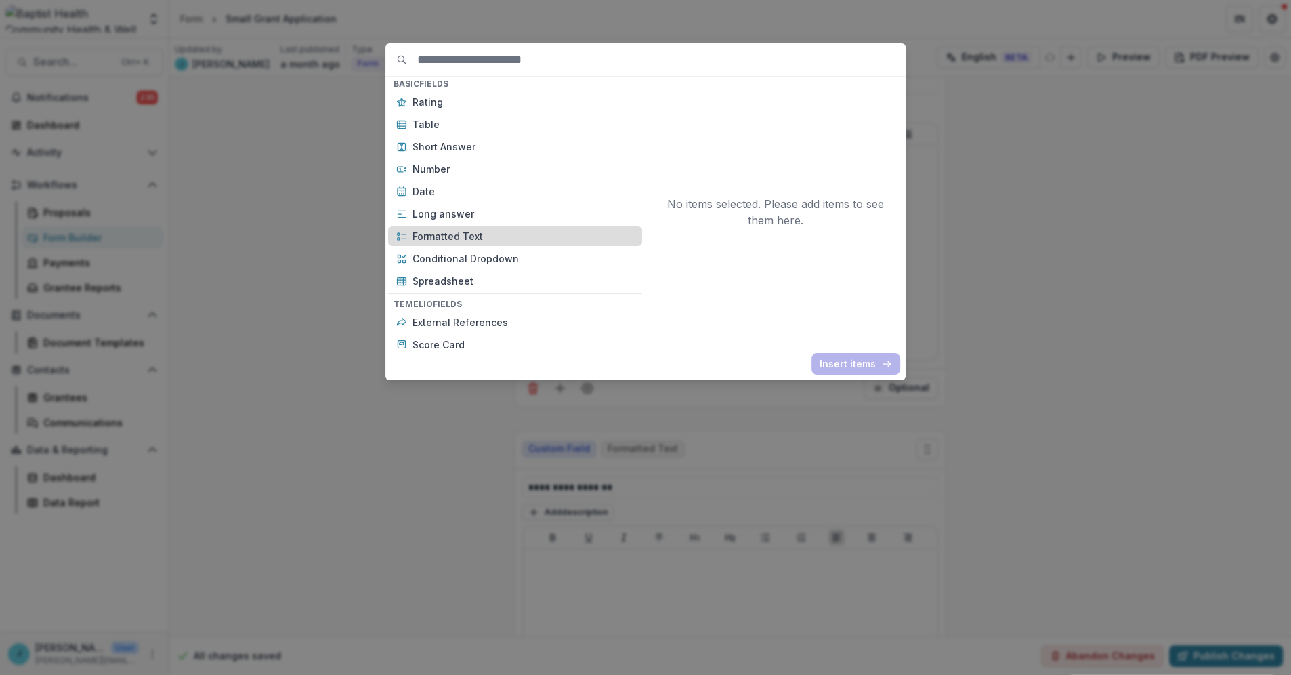
click at [419, 236] on p "Formatted Text" at bounding box center [522, 236] width 221 height 14
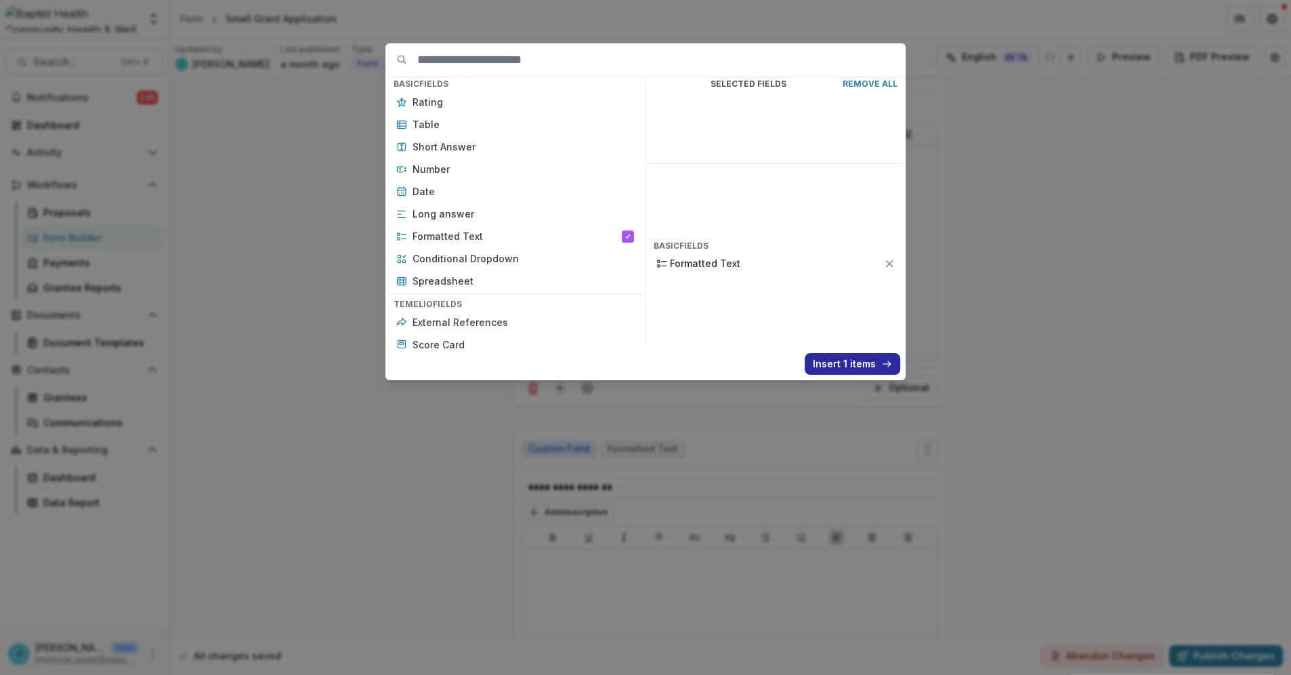
click at [816, 360] on button "Insert 1 items" at bounding box center [852, 364] width 95 height 22
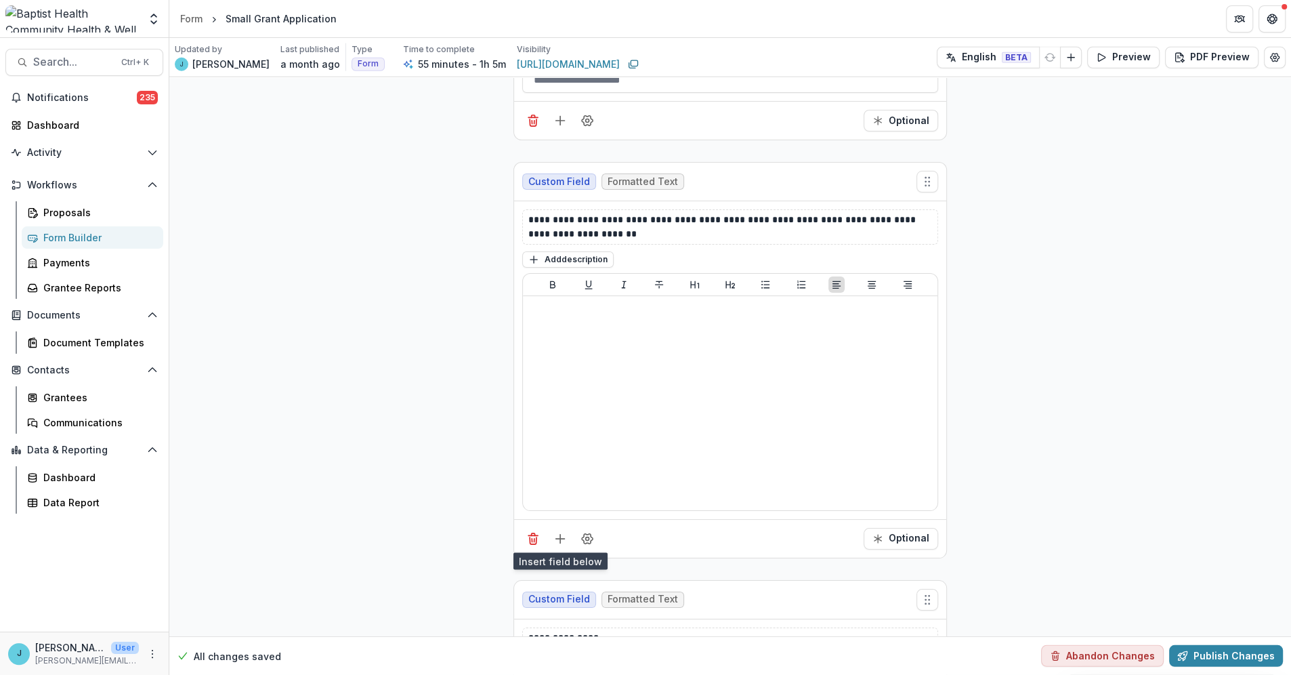
scroll to position [3908, 0]
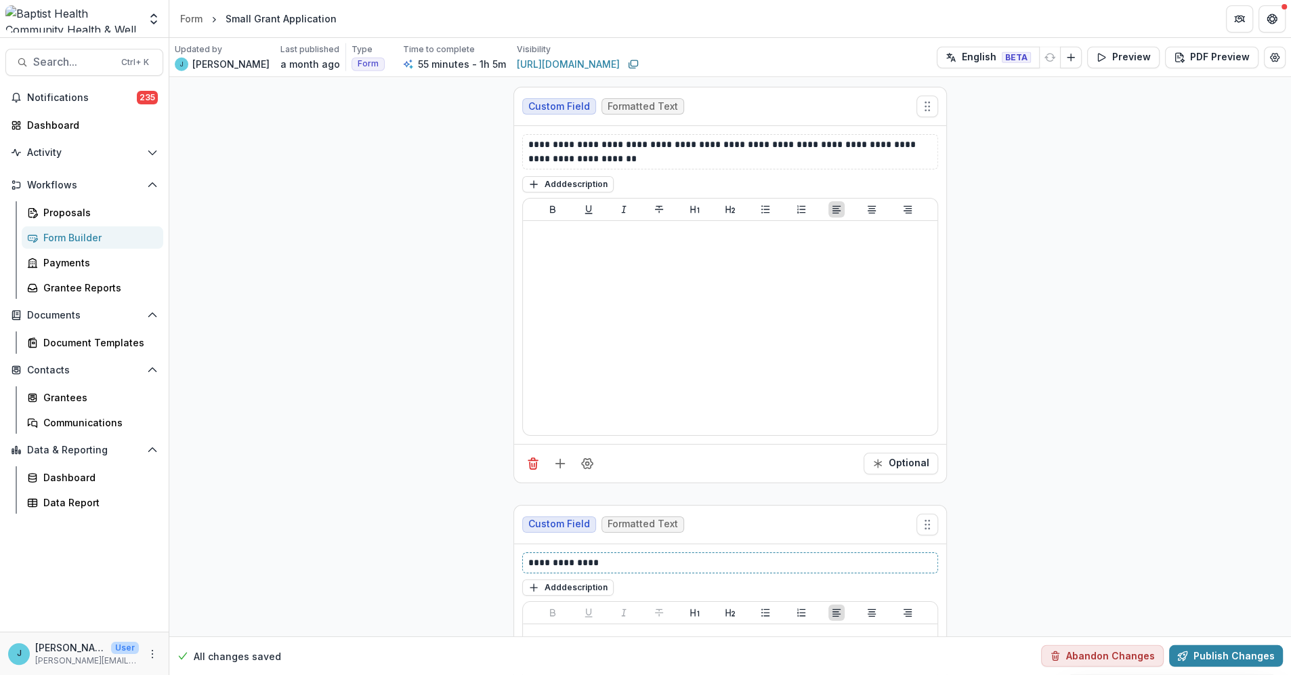
click at [530, 410] on p "**********" at bounding box center [730, 562] width 404 height 14
drag, startPoint x: 603, startPoint y: 563, endPoint x: 496, endPoint y: 559, distance: 107.1
click at [496, 410] on div "**********" at bounding box center [730, 300] width 1122 height 8263
click at [525, 410] on div "**********" at bounding box center [730, 562] width 416 height 21
click at [524, 410] on div "**********" at bounding box center [730, 562] width 416 height 21
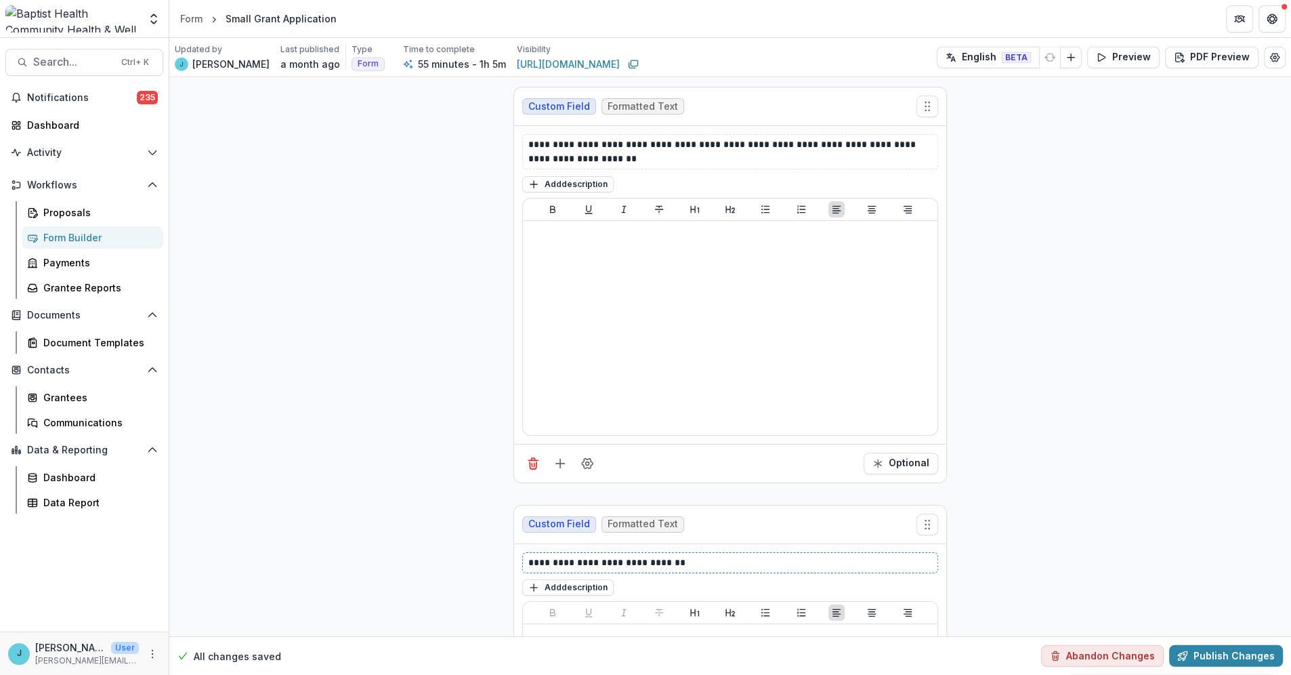
click at [528, 410] on p "**********" at bounding box center [730, 562] width 404 height 14
click at [648, 410] on p "**********" at bounding box center [730, 562] width 404 height 14
click at [721, 410] on p "**********" at bounding box center [730, 562] width 404 height 14
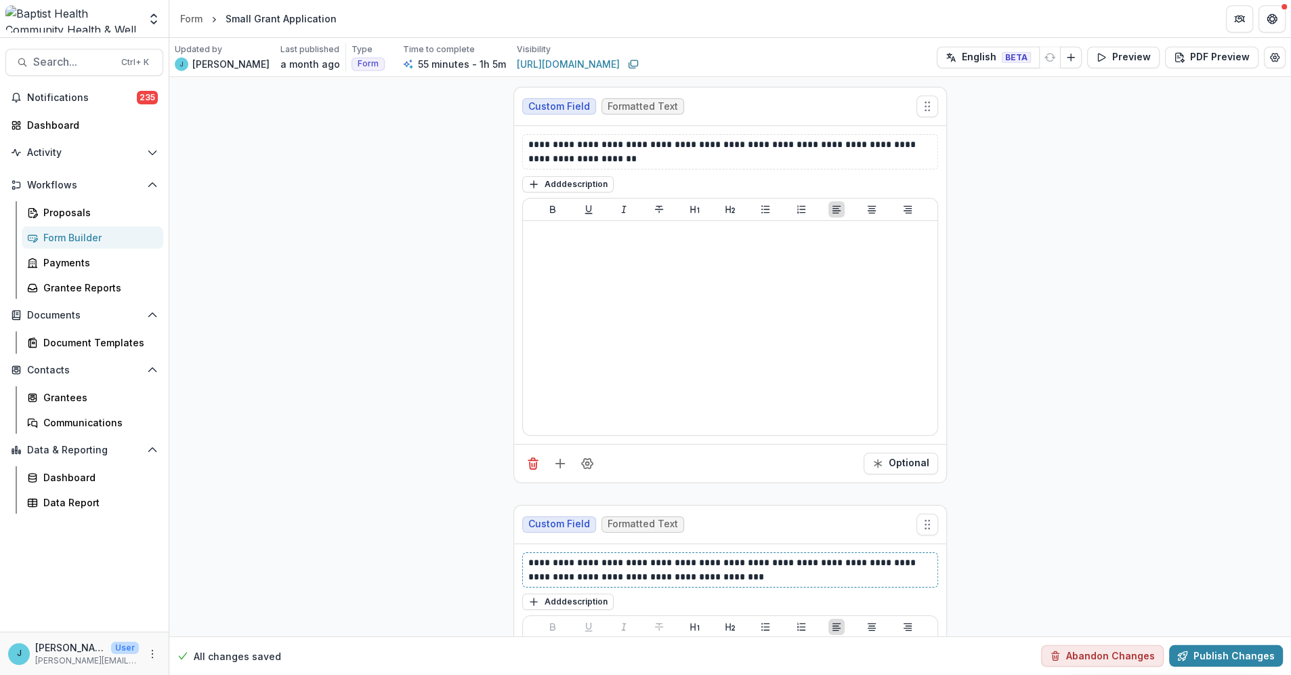
click at [685, 410] on p "**********" at bounding box center [730, 569] width 404 height 28
click at [588, 158] on p "**********" at bounding box center [730, 151] width 404 height 28
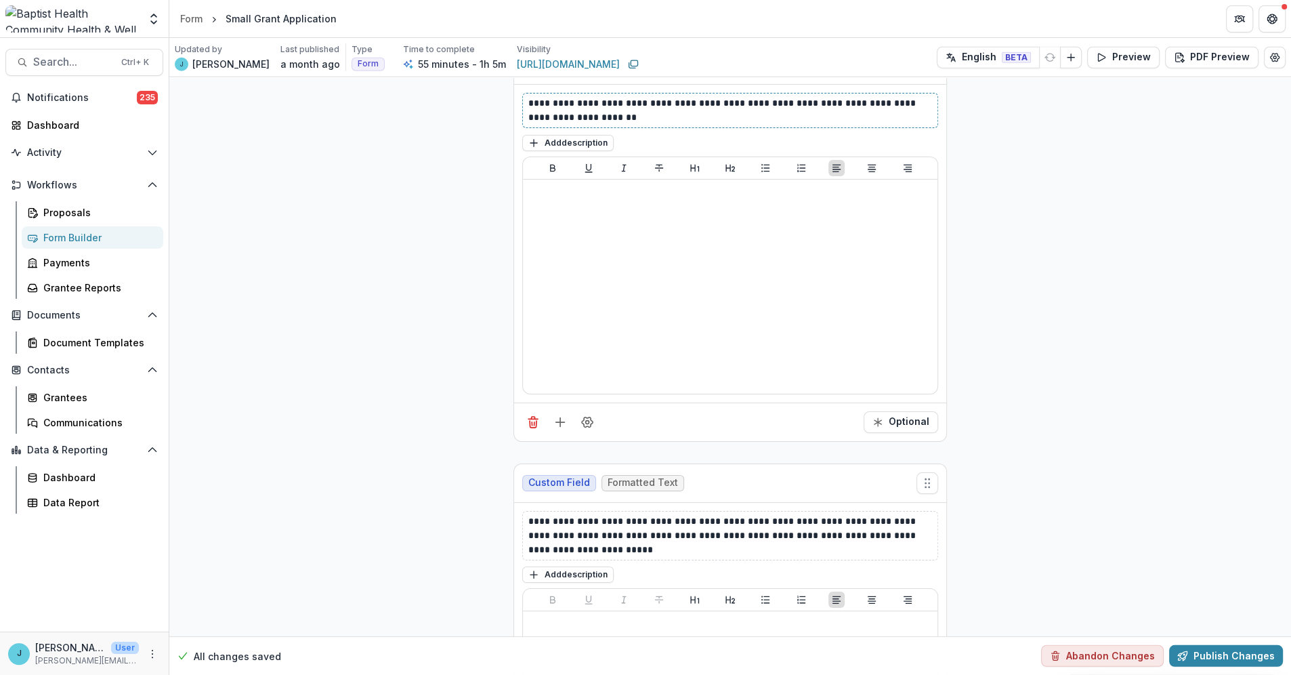
scroll to position [3984, 0]
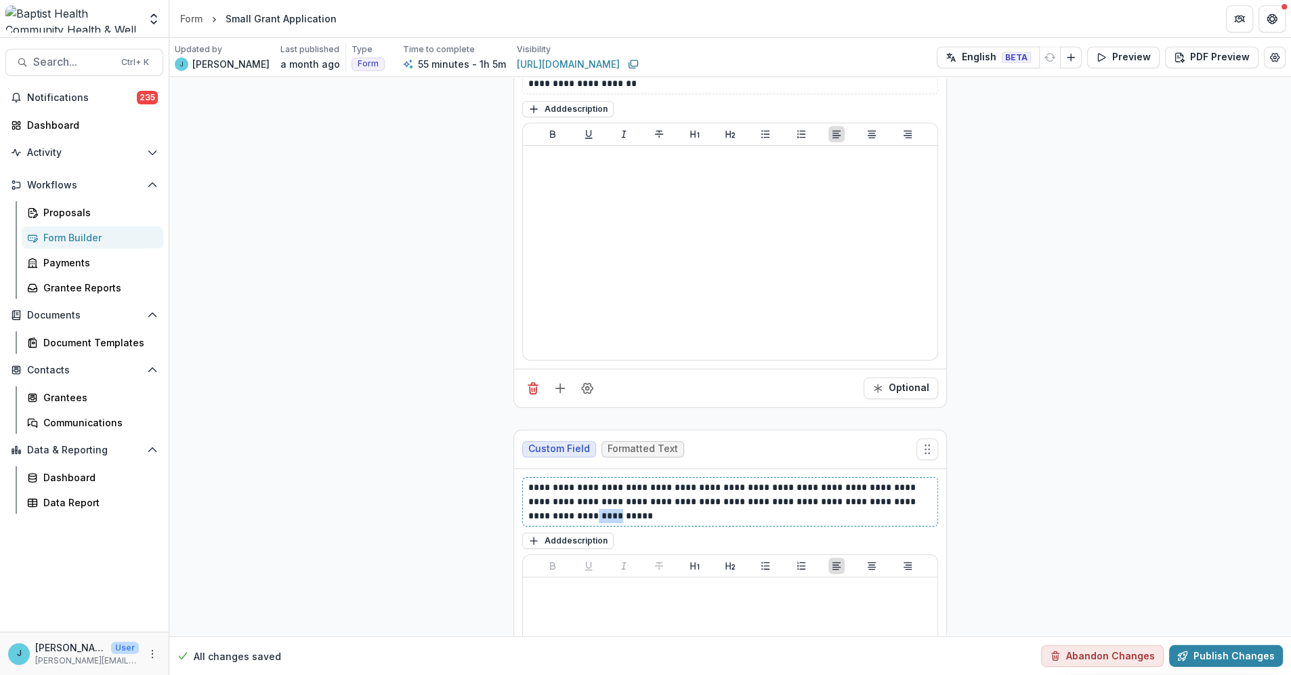
drag, startPoint x: 901, startPoint y: 502, endPoint x: 924, endPoint y: 501, distance: 23.7
click at [816, 410] on p "**********" at bounding box center [730, 501] width 404 height 43
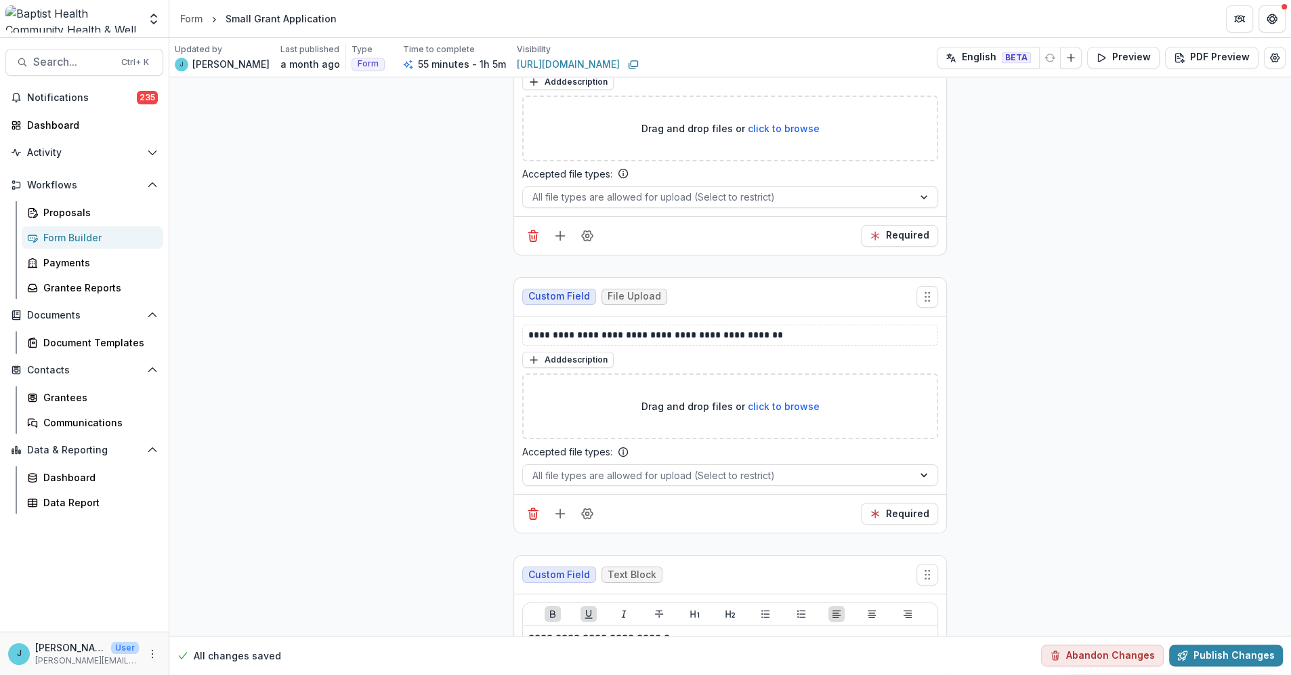
scroll to position [7144, 0]
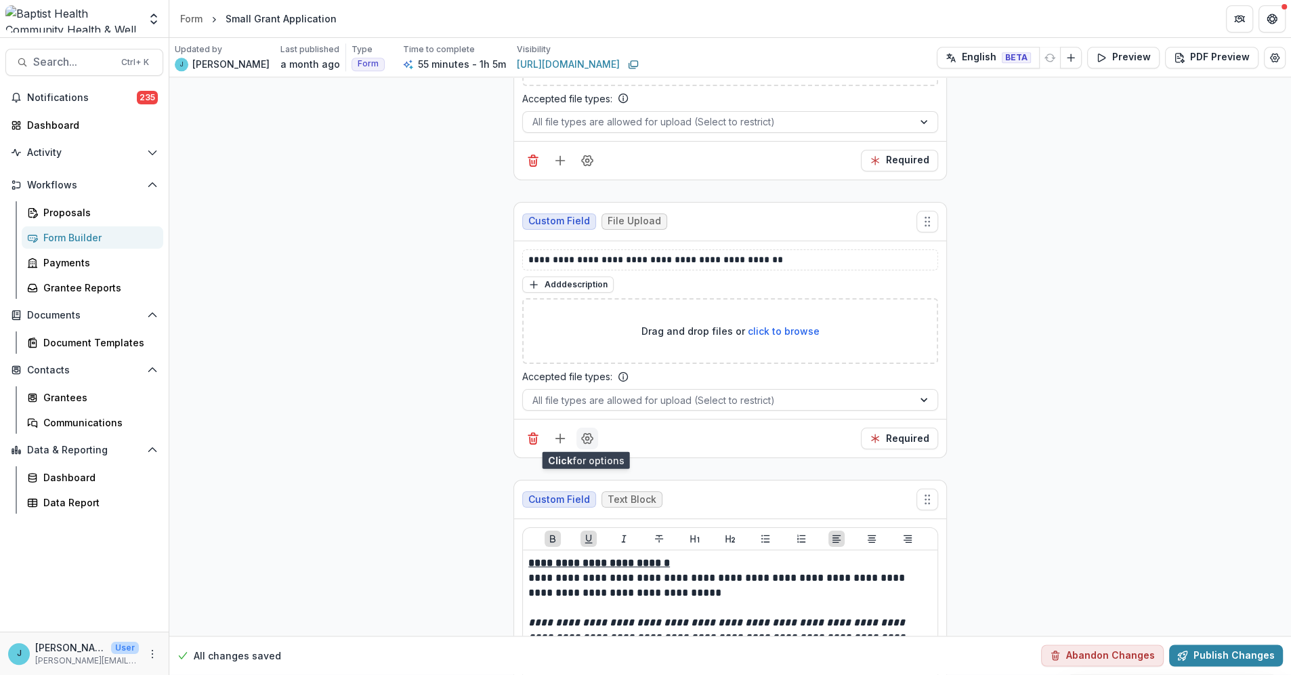
click at [587, 410] on icon "Field Settings" at bounding box center [587, 438] width 14 height 14
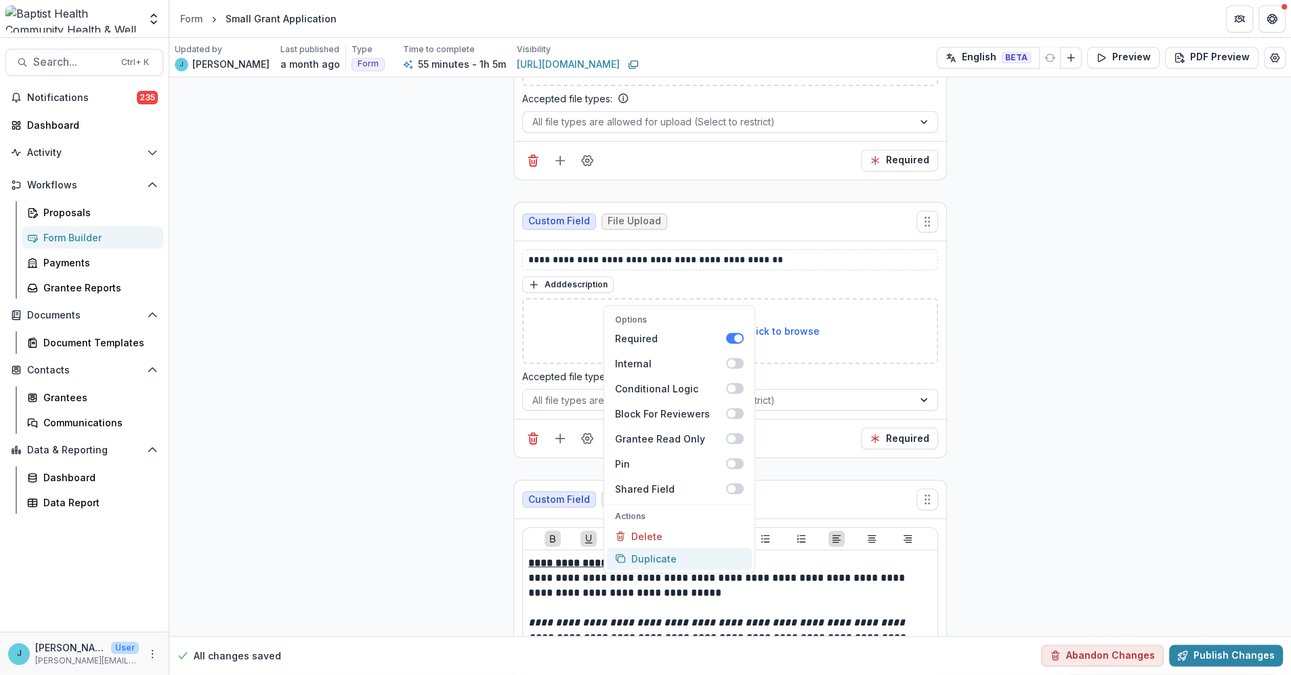
click at [659, 410] on button "Duplicate" at bounding box center [679, 558] width 145 height 22
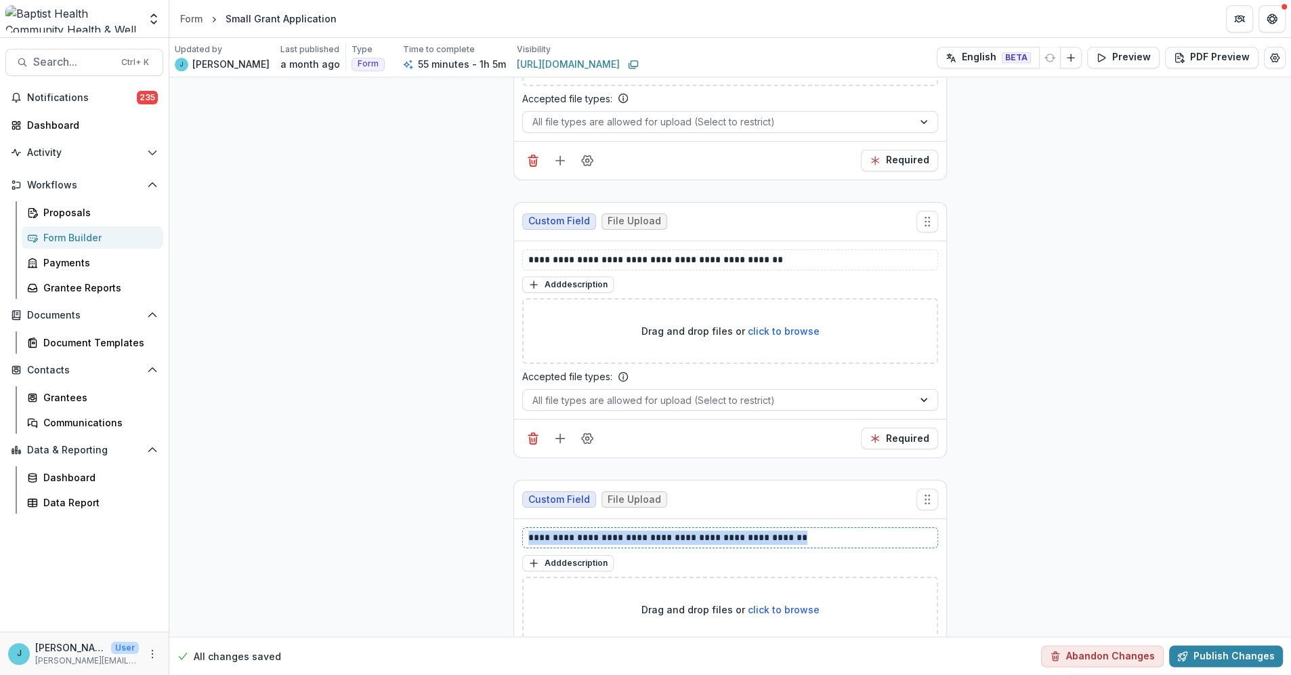
drag, startPoint x: 798, startPoint y: 535, endPoint x: 500, endPoint y: 540, distance: 298.7
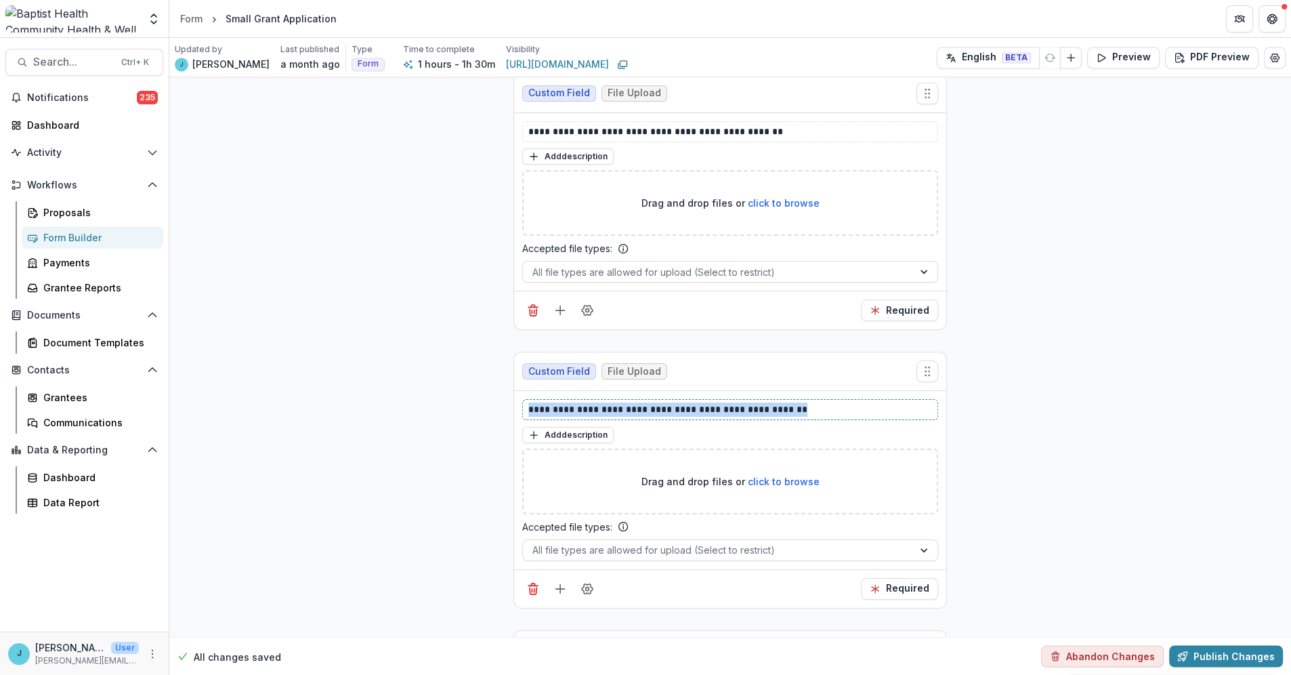
scroll to position [7295, 0]
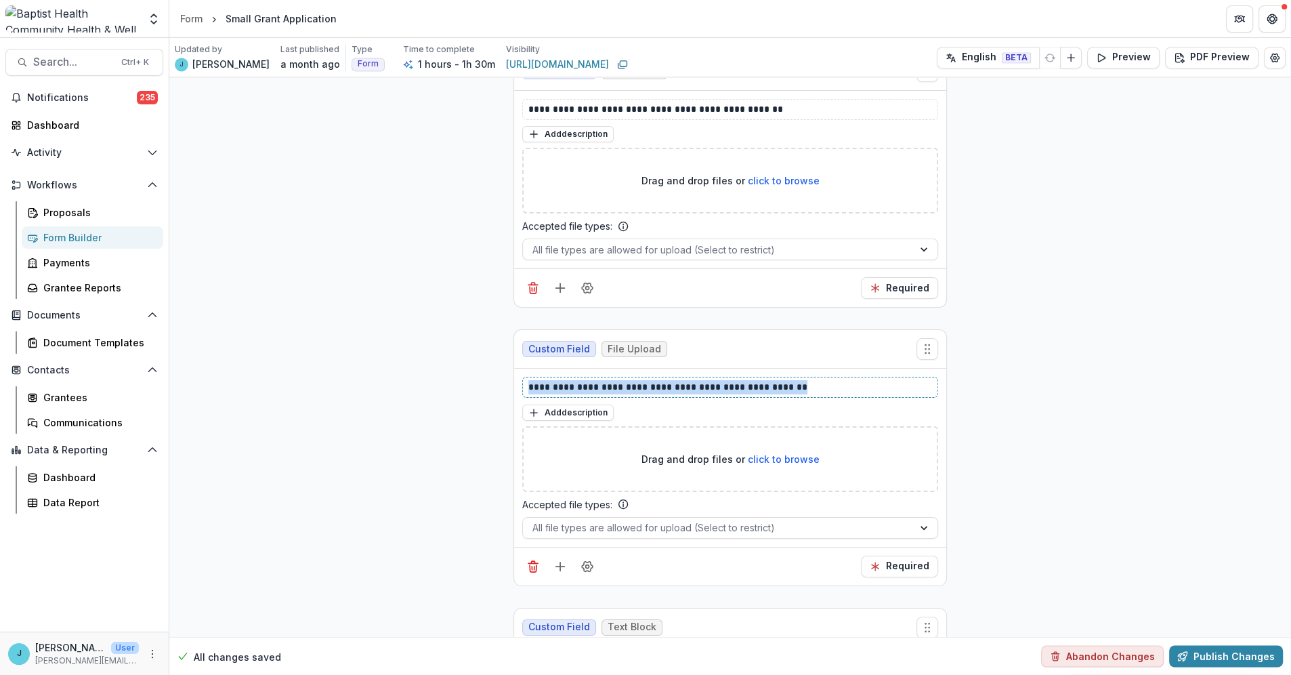
click at [609, 390] on p "**********" at bounding box center [730, 387] width 404 height 14
drag, startPoint x: 609, startPoint y: 383, endPoint x: 786, endPoint y: 380, distance: 176.8
click at [786, 380] on p "**********" at bounding box center [730, 387] width 404 height 14
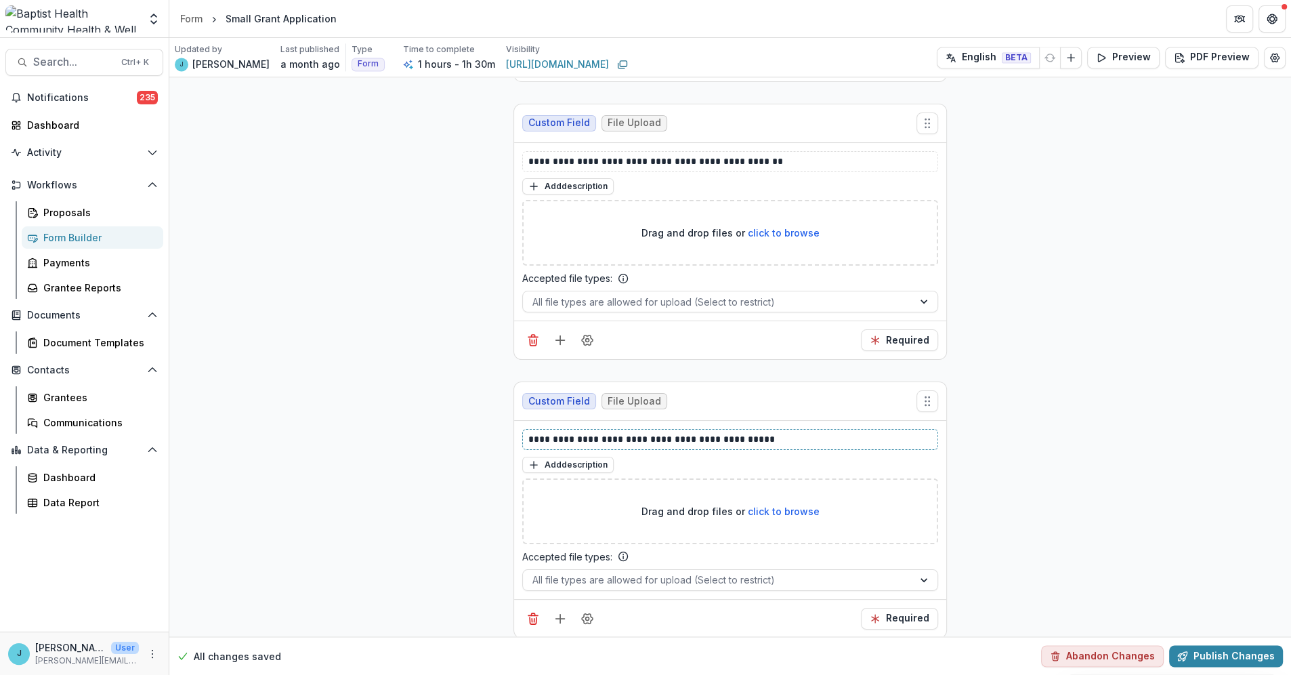
scroll to position [7219, 0]
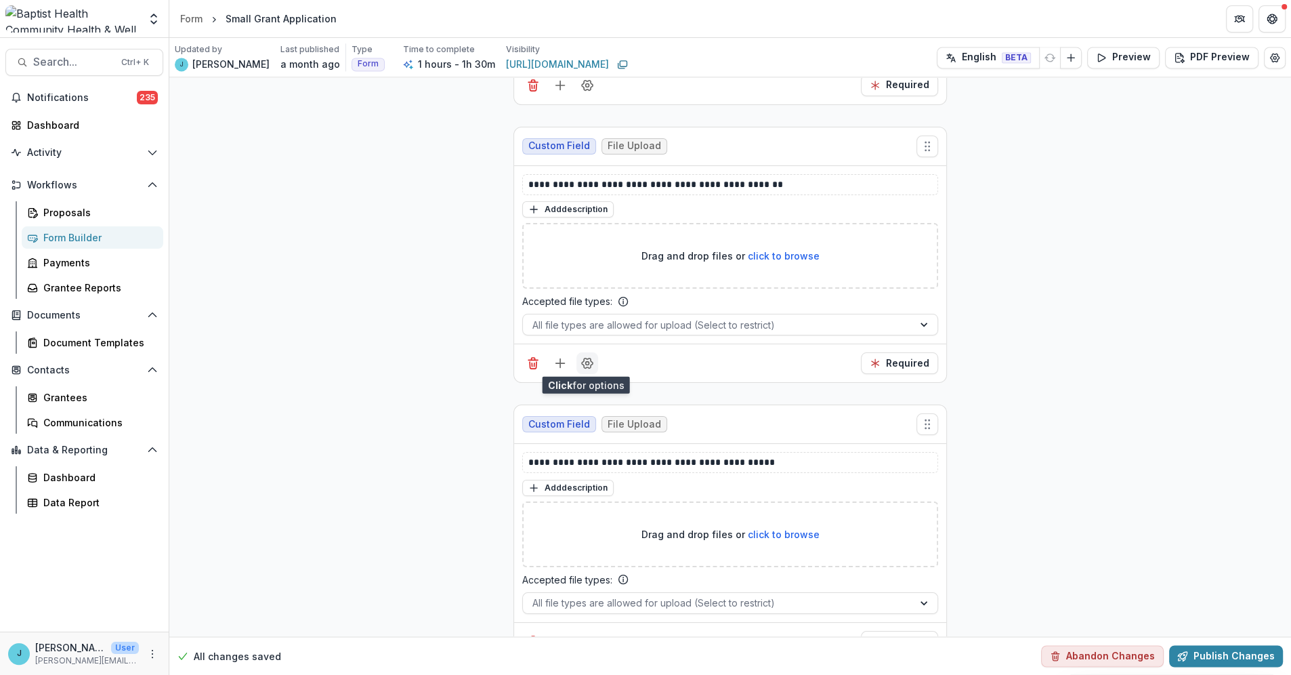
click at [584, 365] on icon "Field Settings" at bounding box center [587, 363] width 11 height 10
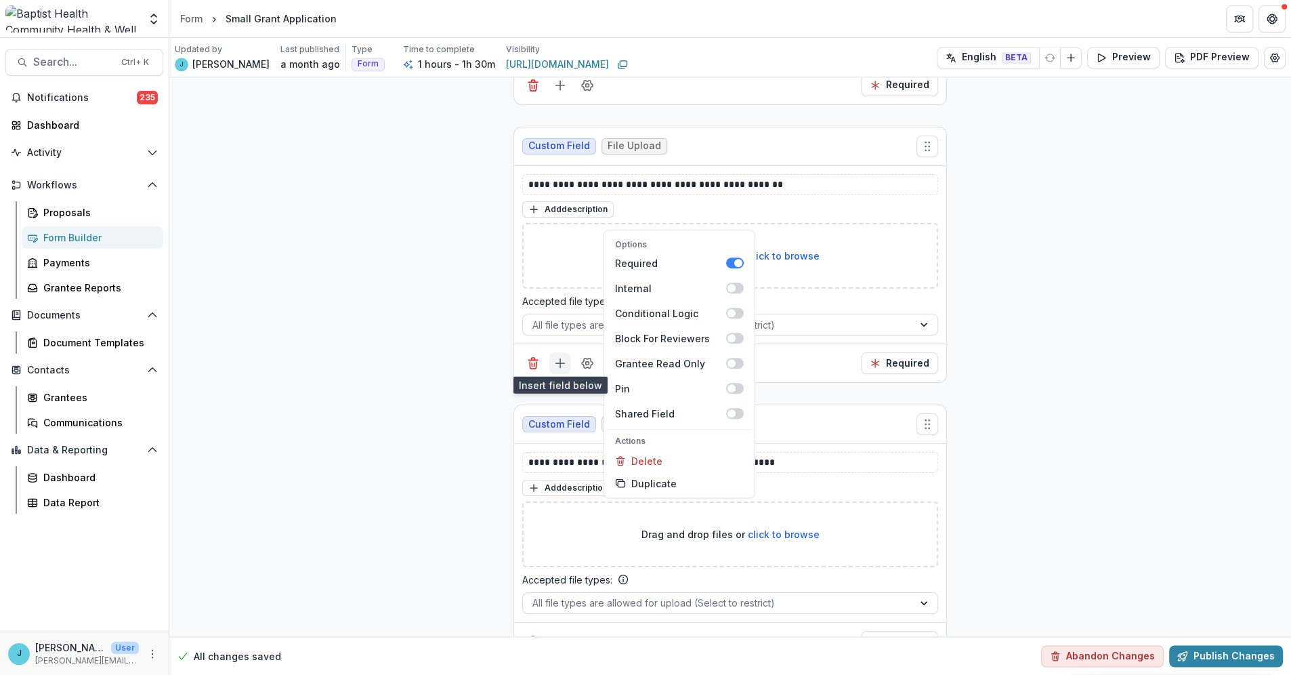
click at [561, 359] on icon "Add field" at bounding box center [560, 363] width 14 height 14
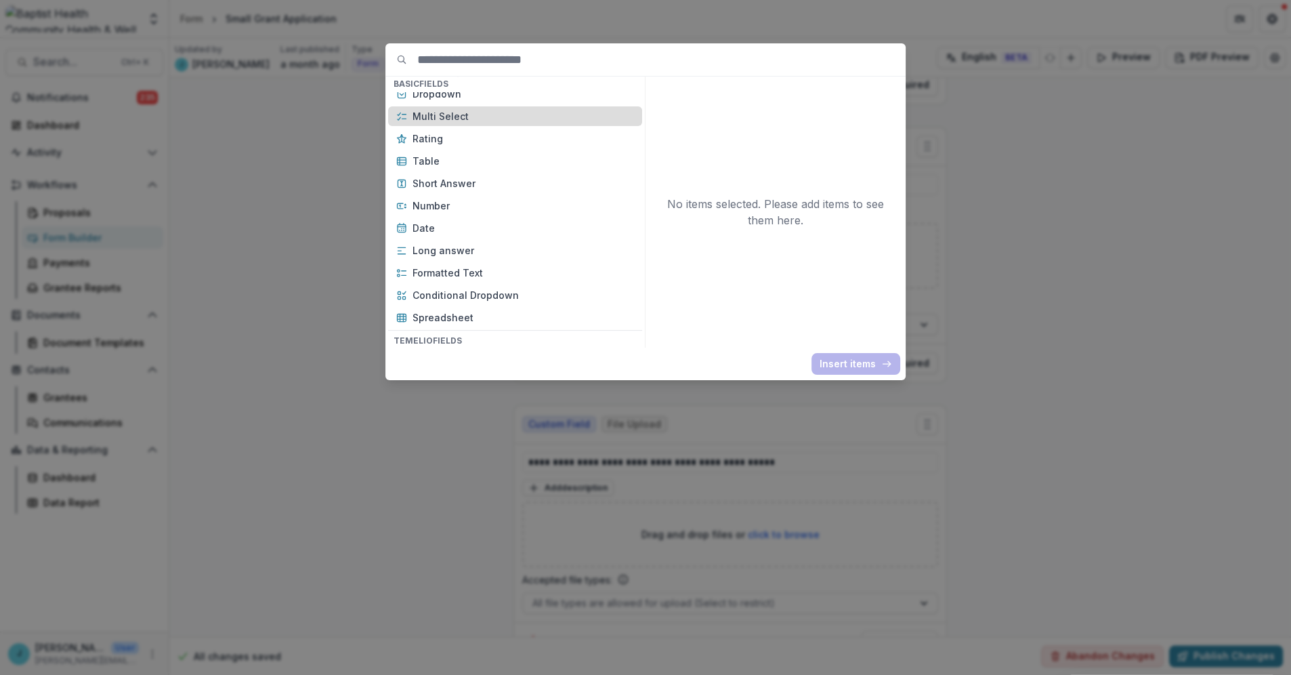
scroll to position [150, 0]
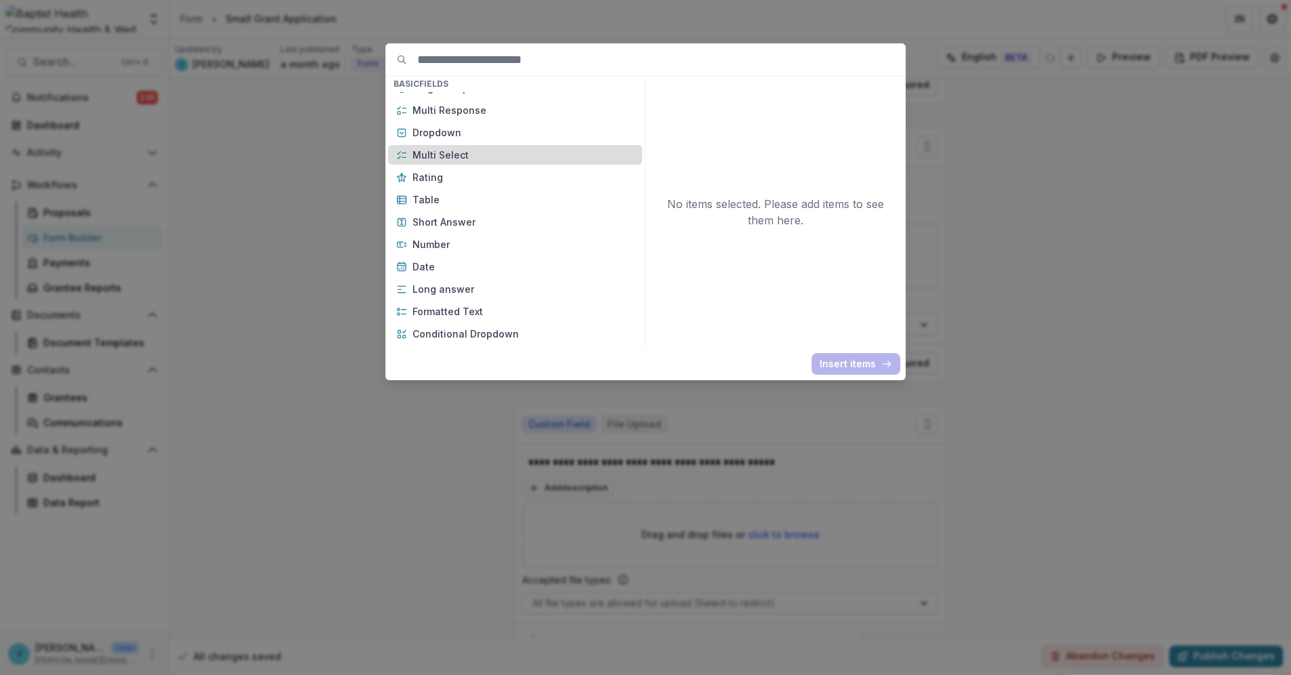
click at [439, 154] on p "Multi Select" at bounding box center [522, 155] width 221 height 14
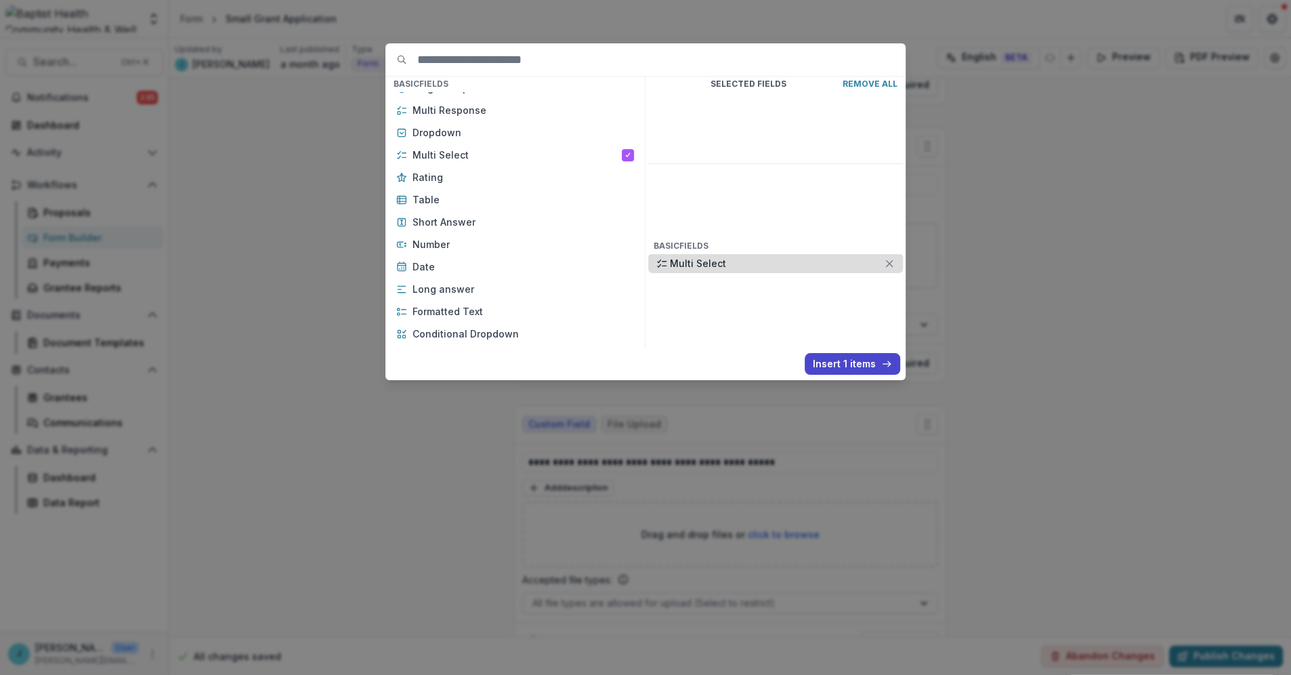
click at [816, 260] on line at bounding box center [890, 263] width 6 height 6
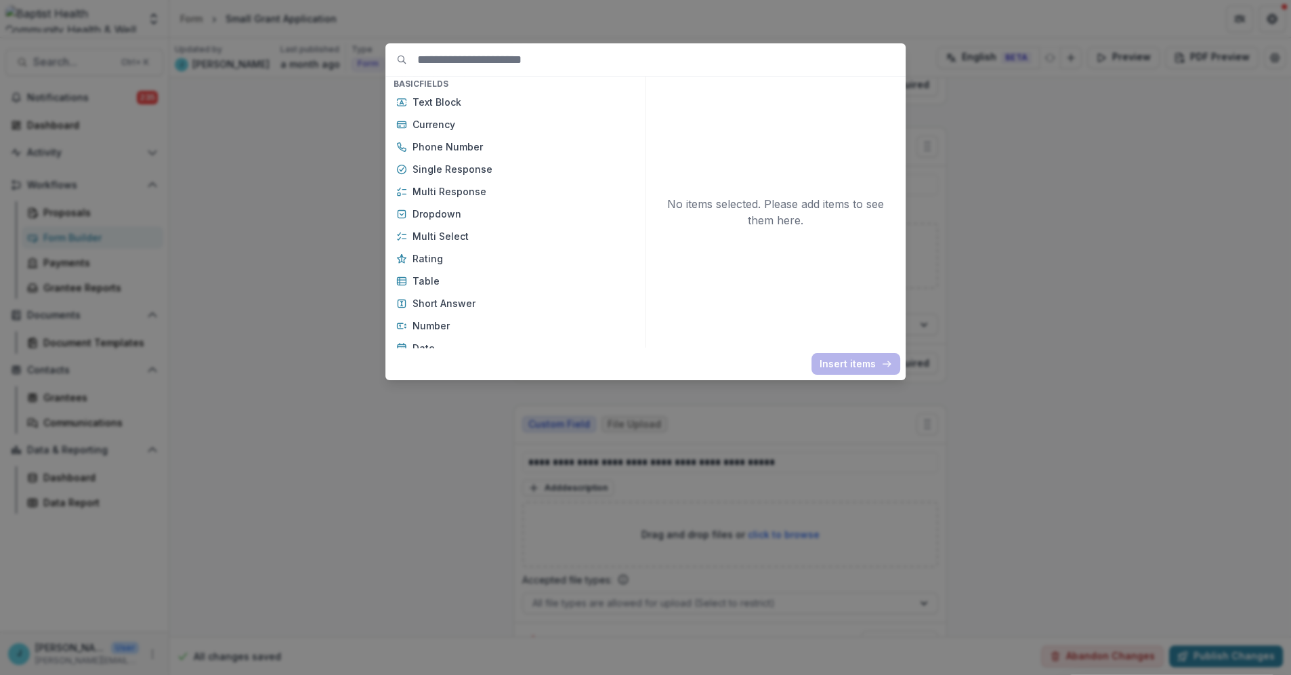
scroll to position [0, 0]
click at [447, 286] on p "Dropdown" at bounding box center [522, 283] width 221 height 14
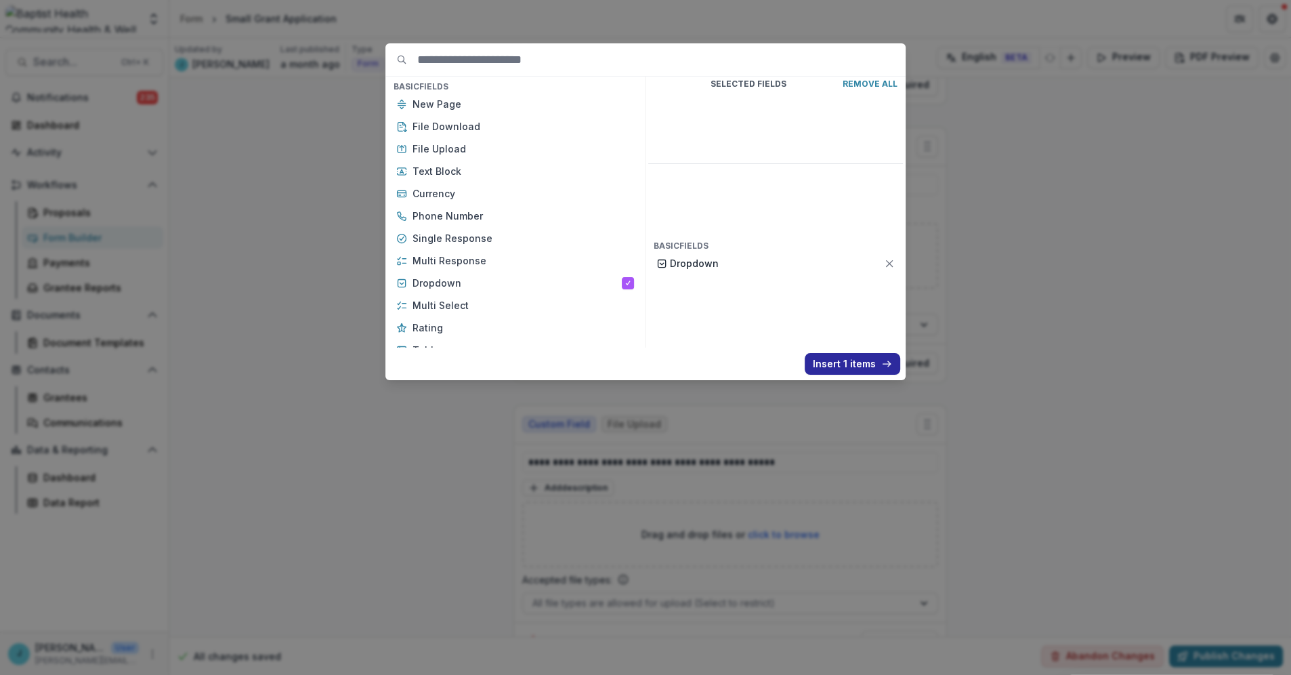
click at [816, 363] on button "Insert 1 items" at bounding box center [852, 364] width 95 height 22
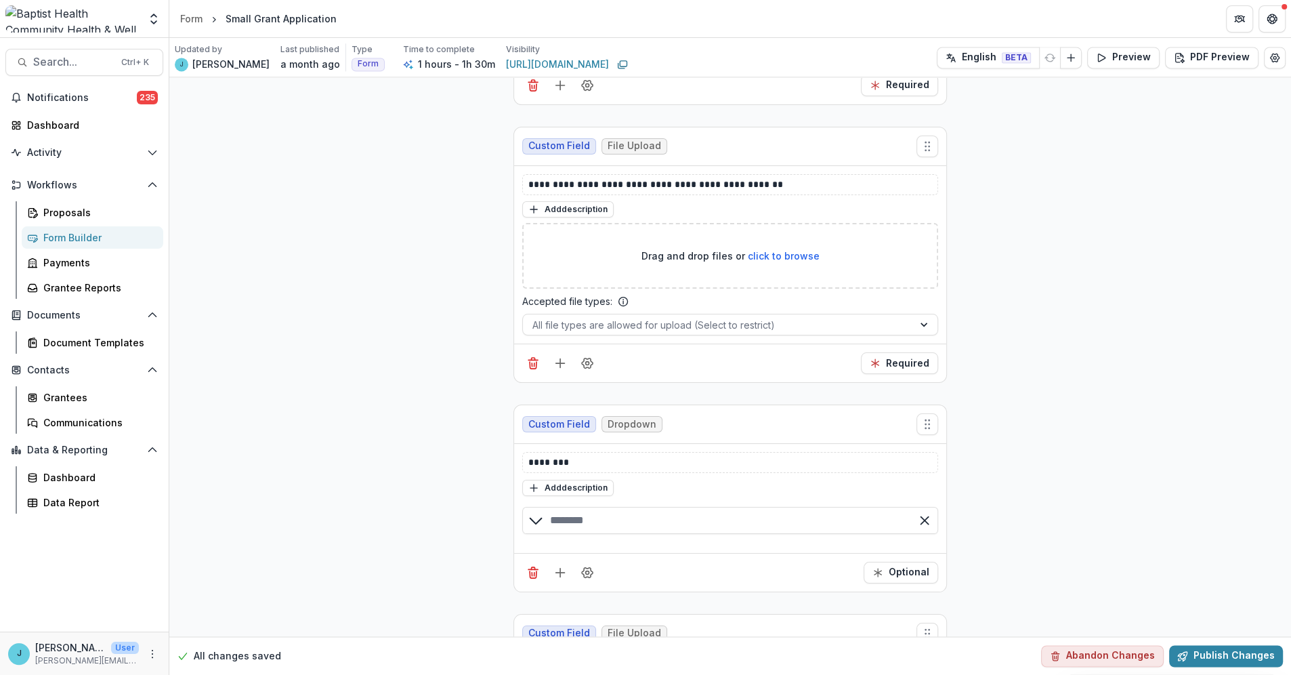
click at [534, 410] on icon at bounding box center [536, 520] width 16 height 16
click at [577, 410] on input "text" at bounding box center [730, 520] width 416 height 27
drag, startPoint x: 601, startPoint y: 517, endPoint x: 540, endPoint y: 517, distance: 61.0
click at [540, 410] on div at bounding box center [730, 520] width 416 height 27
drag, startPoint x: 548, startPoint y: 514, endPoint x: 611, endPoint y: 514, distance: 63.0
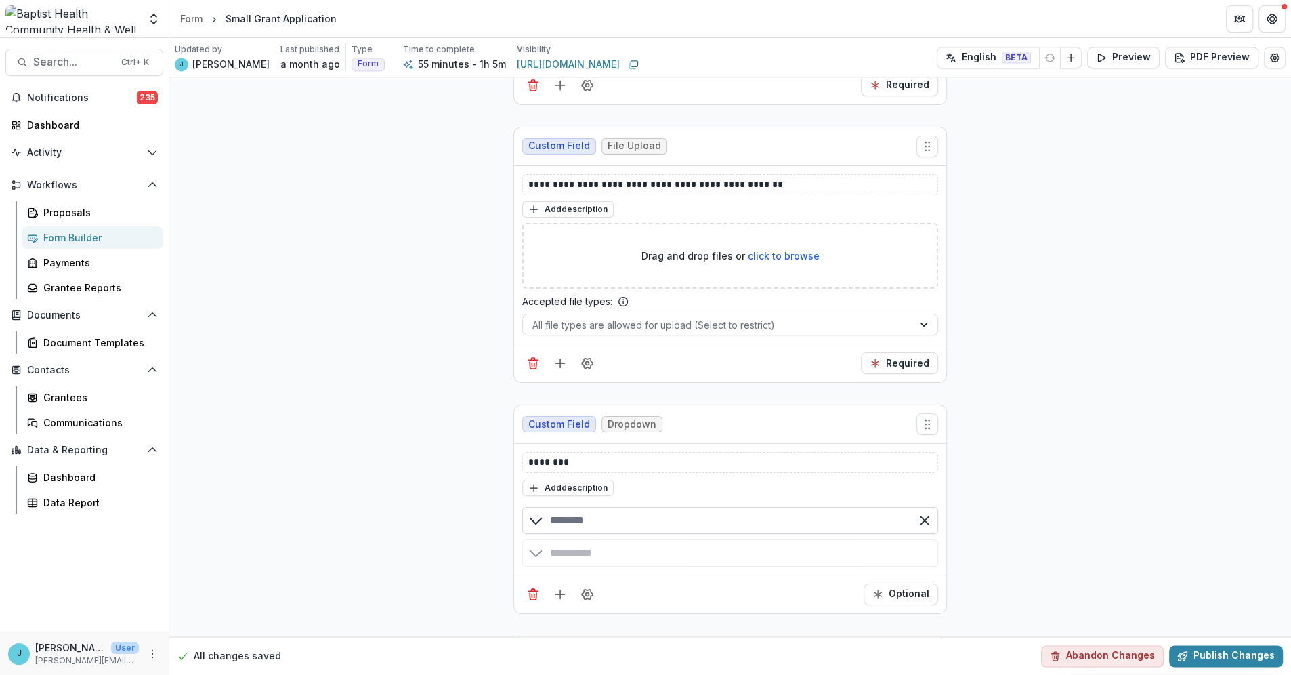
click at [611, 410] on input "text" at bounding box center [730, 520] width 416 height 27
click at [542, 410] on div "button" at bounding box center [535, 552] width 27 height 27
type input "***"
click at [556, 410] on div "button" at bounding box center [730, 585] width 416 height 27
type input "**"
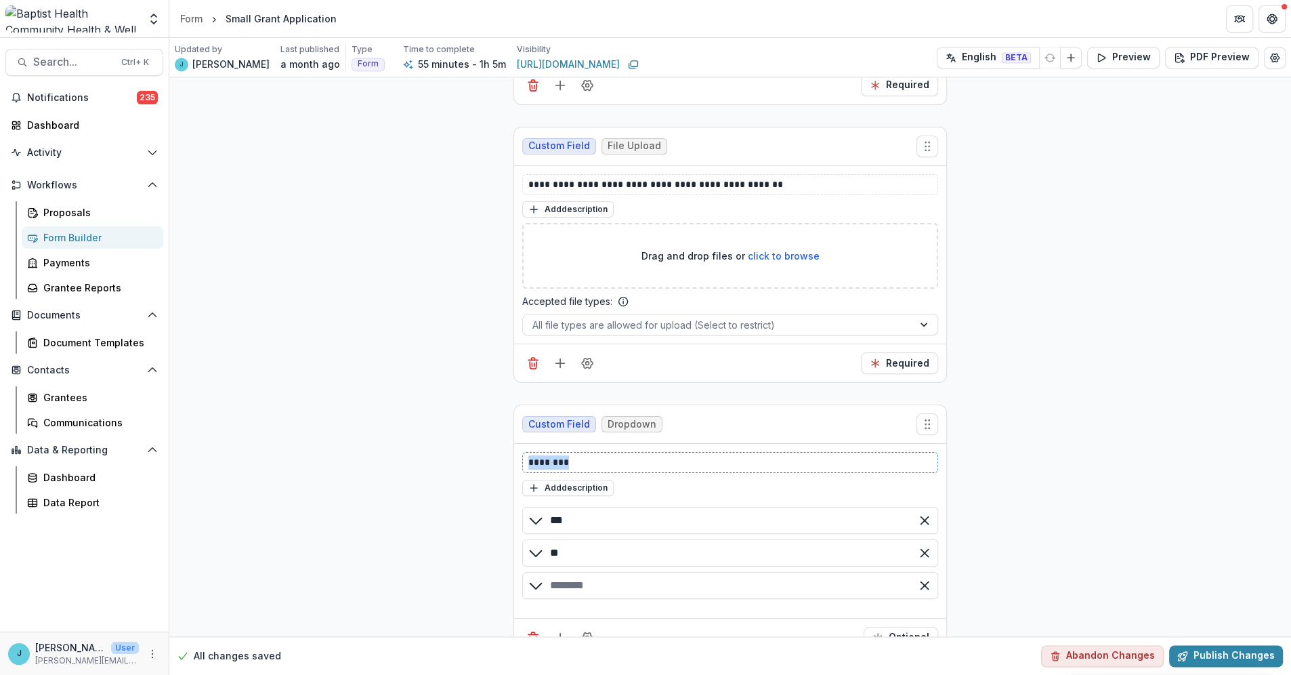
drag, startPoint x: 579, startPoint y: 460, endPoint x: 507, endPoint y: 456, distance: 71.9
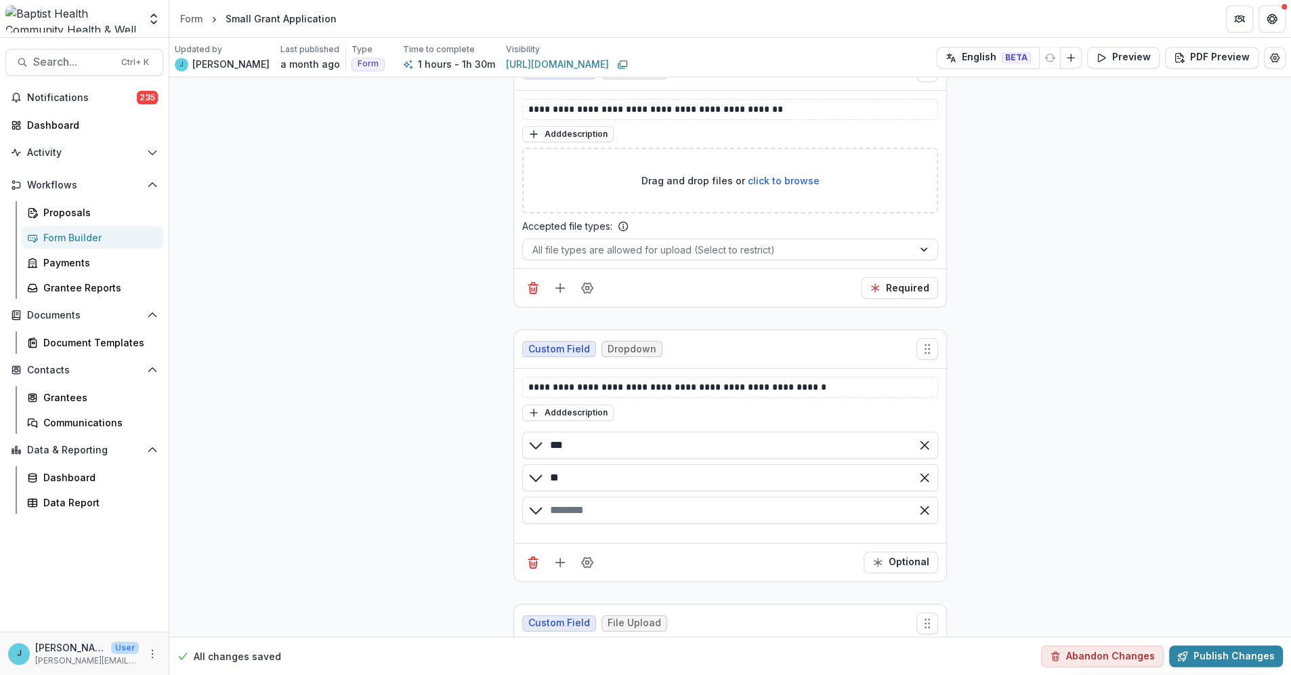
scroll to position [7370, 0]
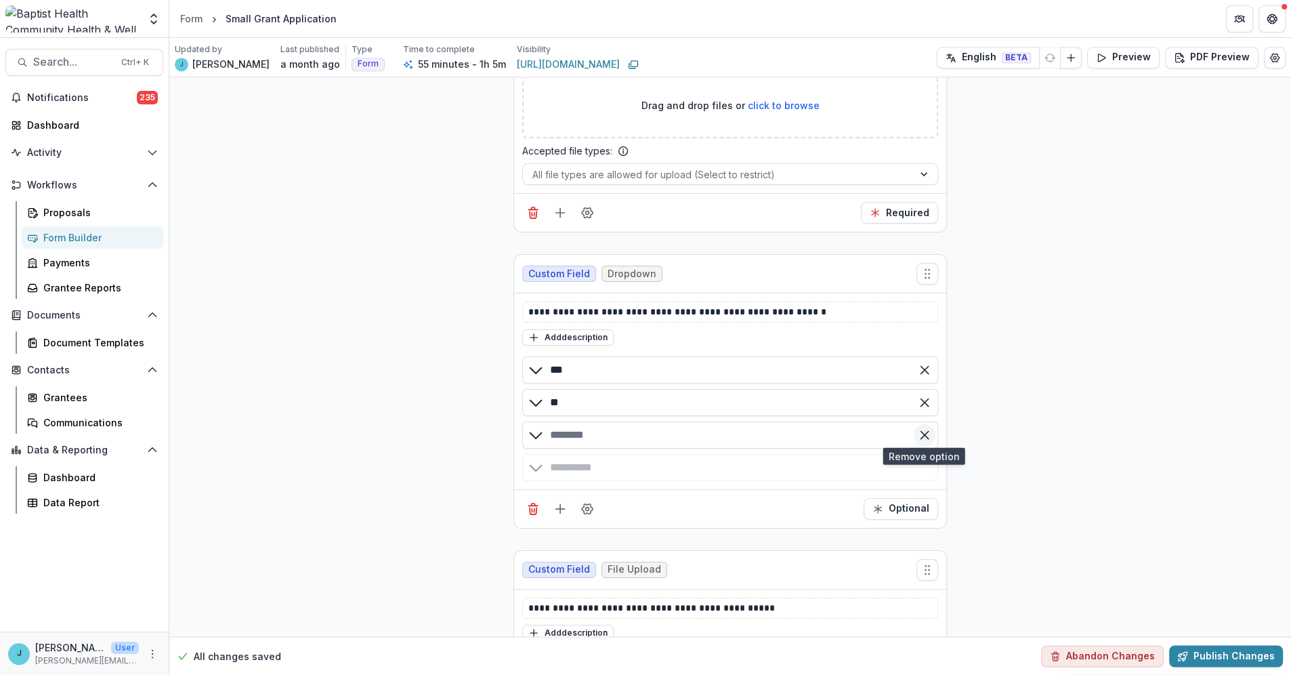
click at [816, 410] on line "Remove option" at bounding box center [923, 434] width 7 height 7
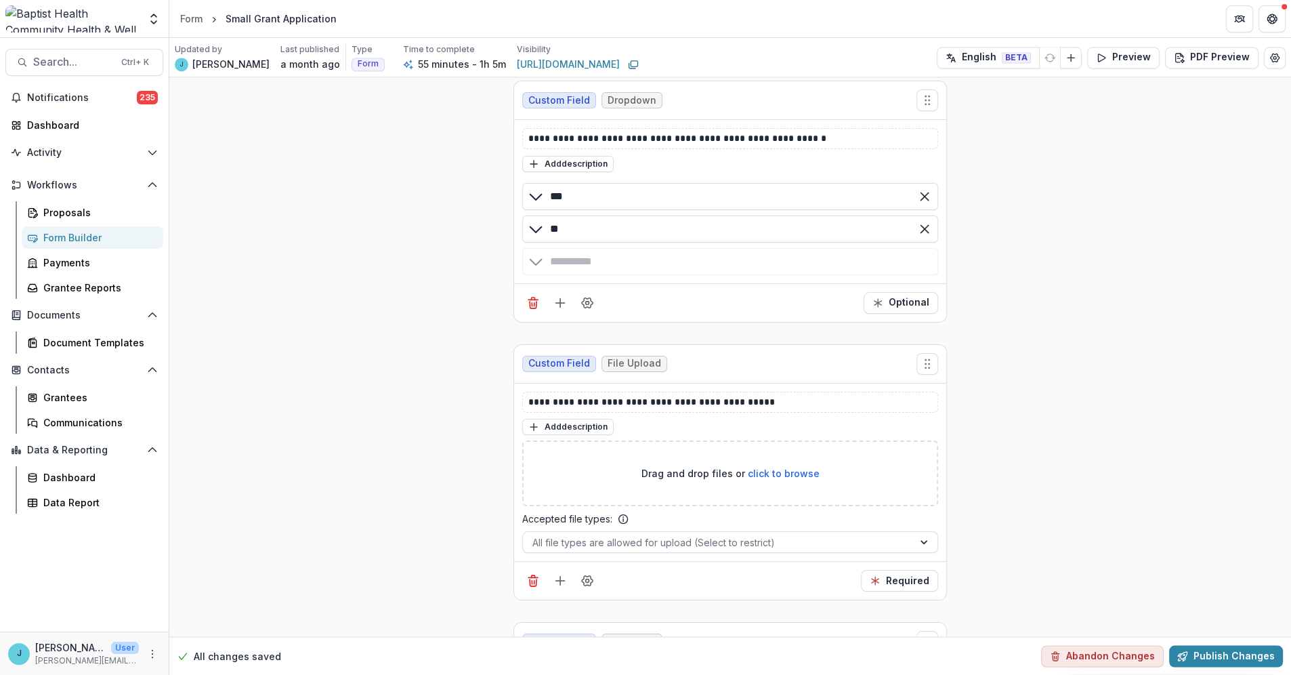
scroll to position [7671, 0]
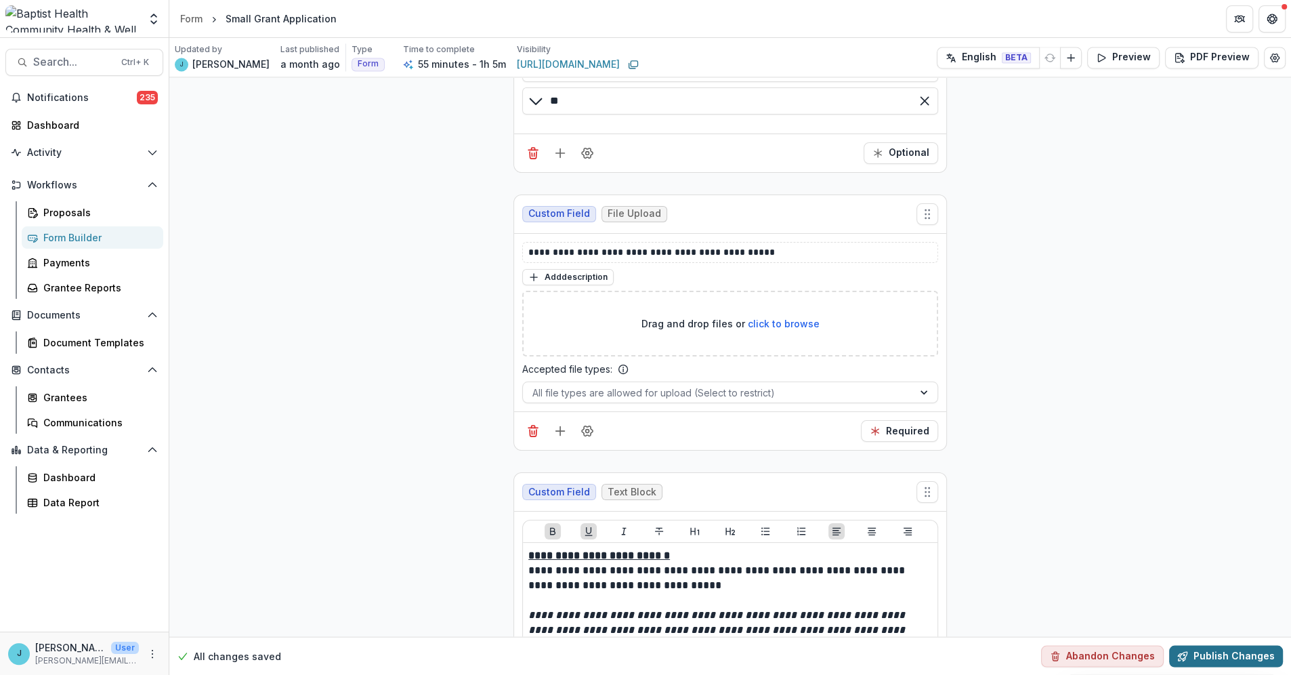
click at [816, 410] on button "Publish Changes" at bounding box center [1226, 656] width 114 height 22
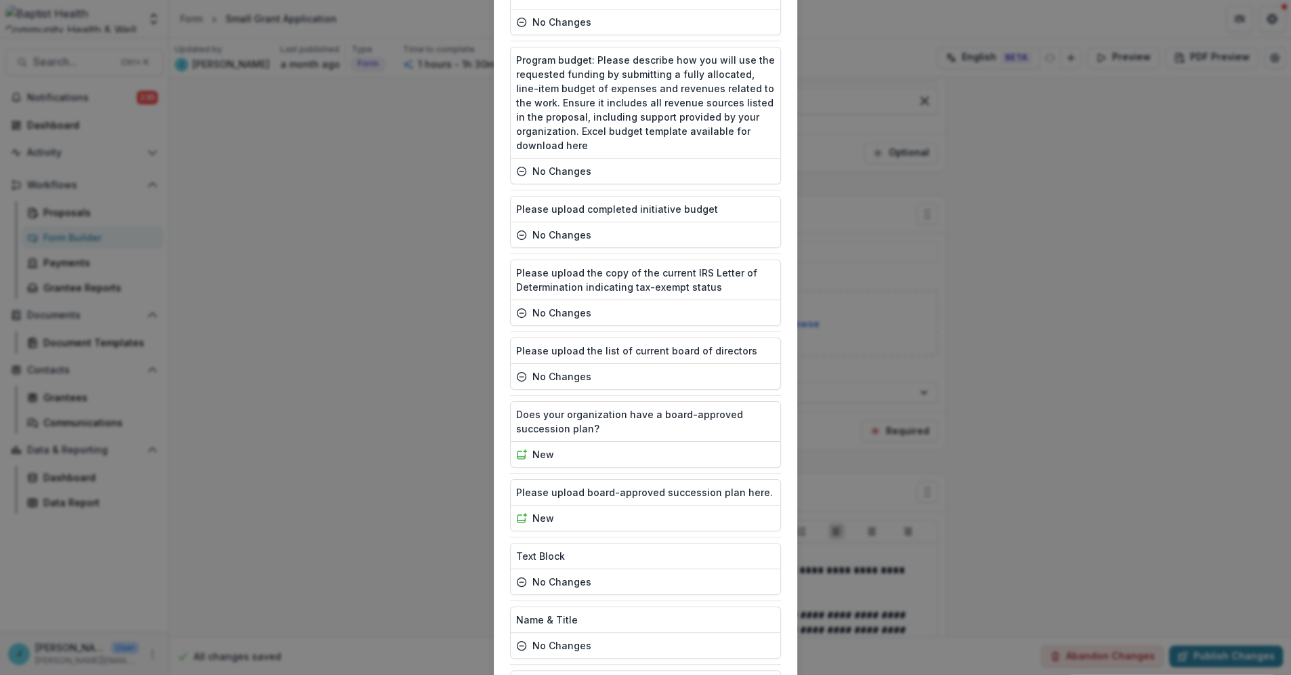
scroll to position [1675, 0]
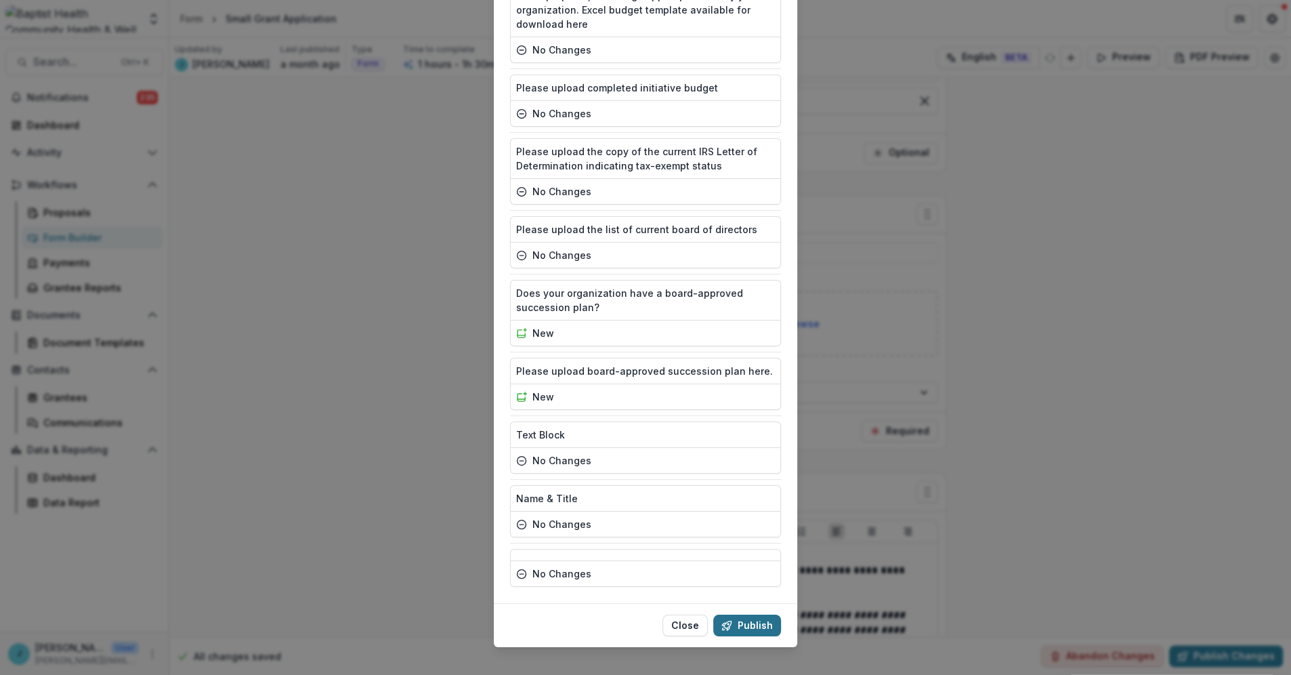
click at [753, 410] on button "Publish" at bounding box center [747, 625] width 68 height 22
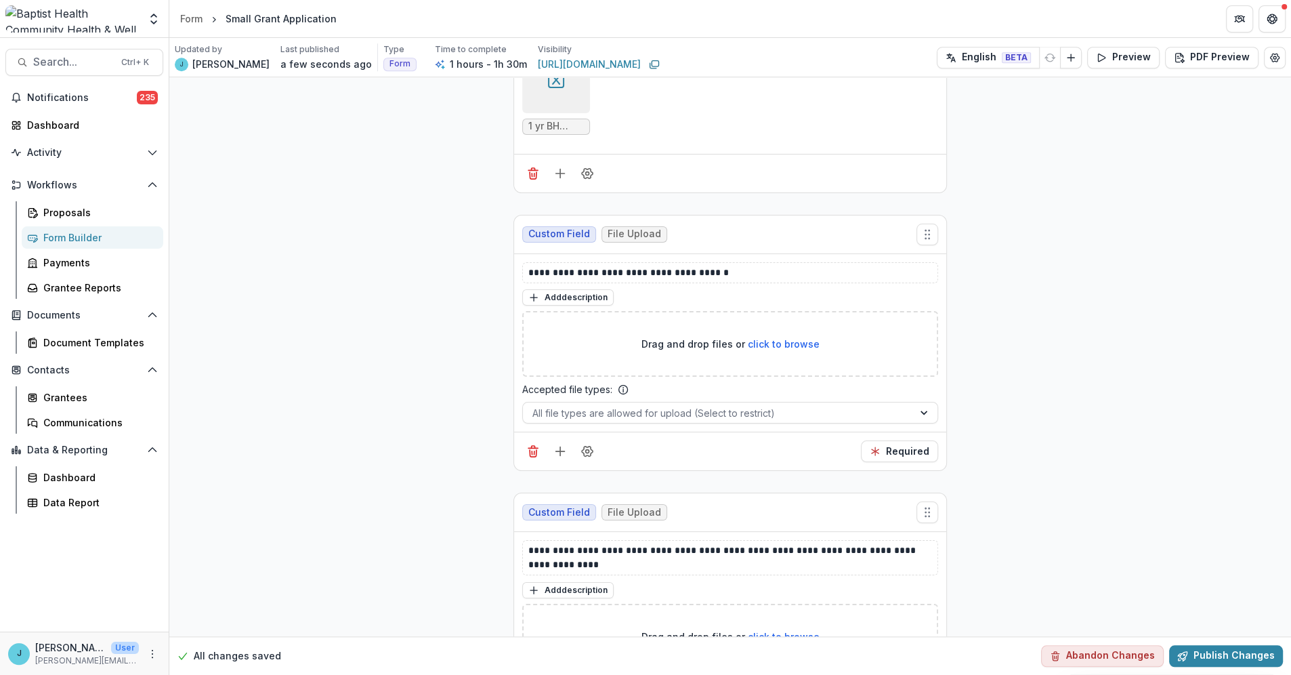
scroll to position [6392, 0]
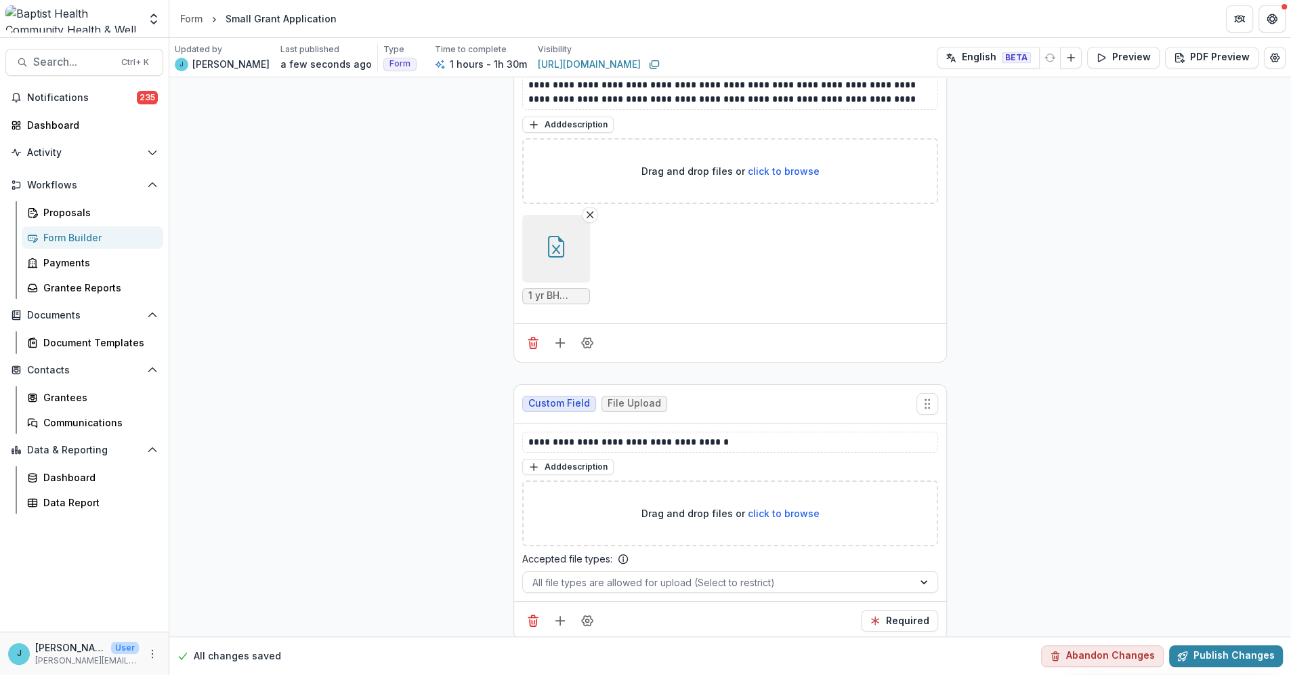
click at [43, 239] on div "Form Builder" at bounding box center [97, 237] width 109 height 14
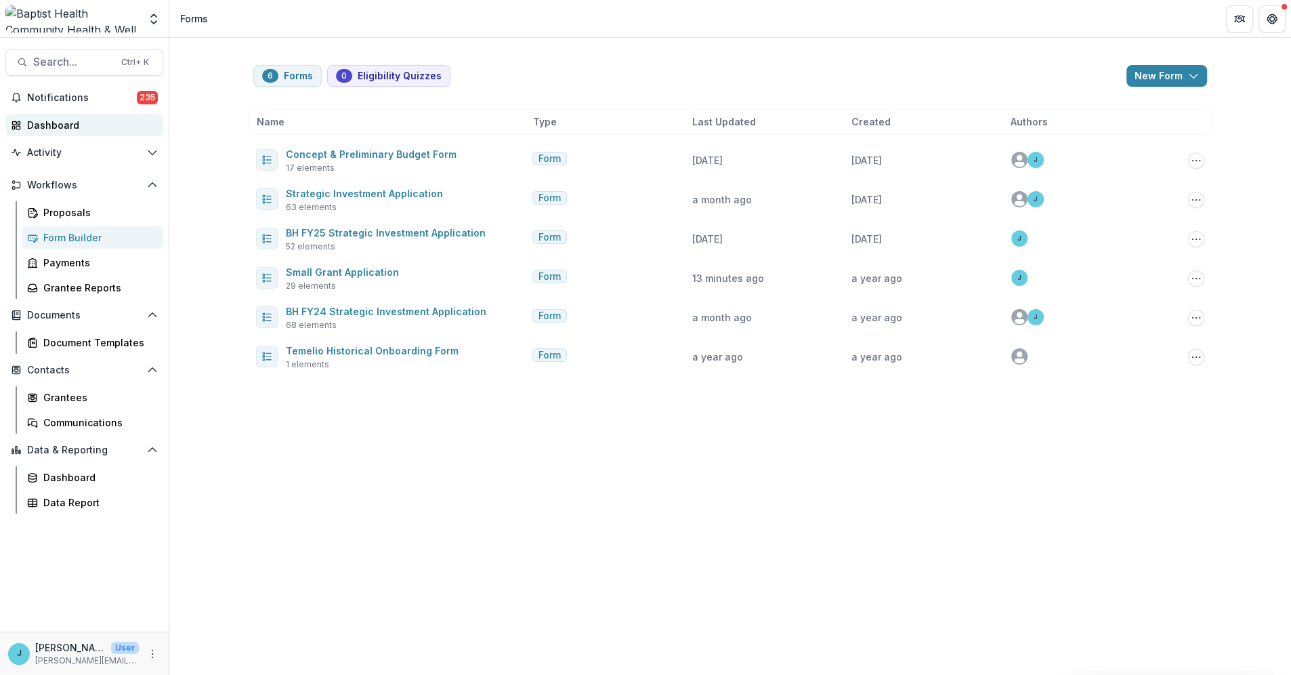
click at [50, 123] on div "Dashboard" at bounding box center [89, 125] width 125 height 14
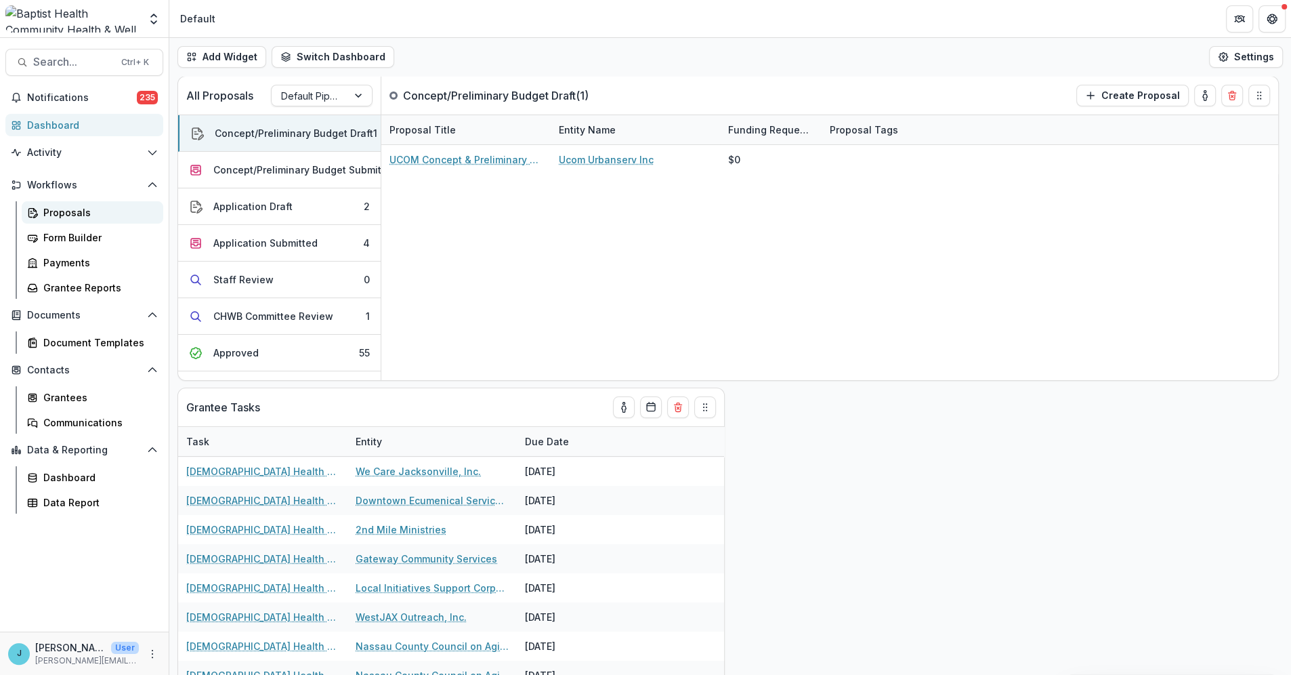
click at [62, 212] on div "Proposals" at bounding box center [97, 212] width 109 height 14
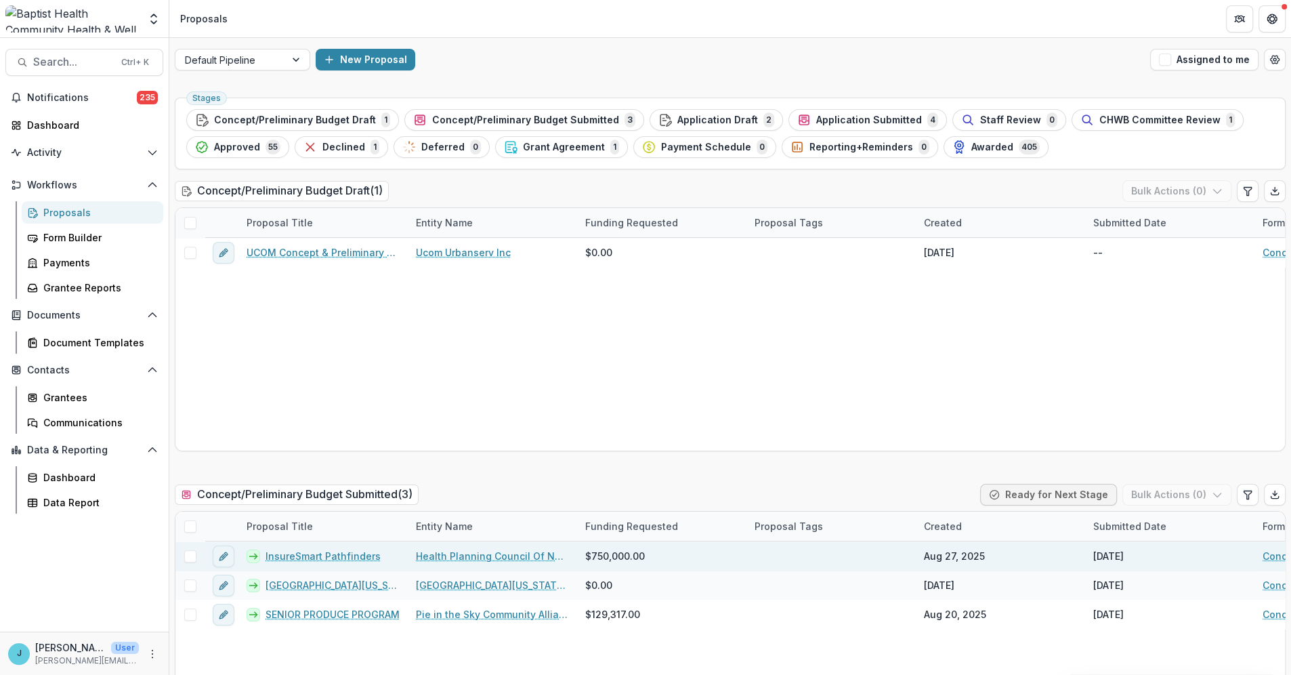
click at [290, 410] on link "InsureSmart Pathfinders" at bounding box center [322, 556] width 115 height 14
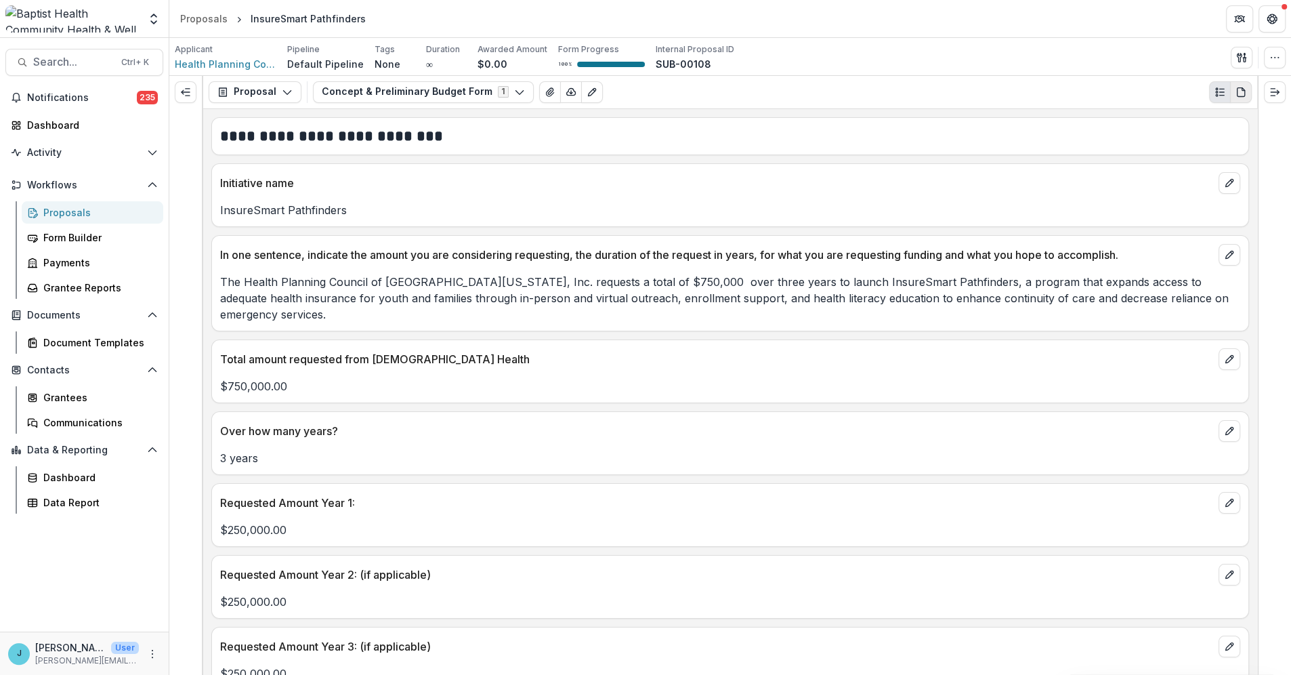
click at [816, 89] on icon "PDF view" at bounding box center [1240, 92] width 11 height 11
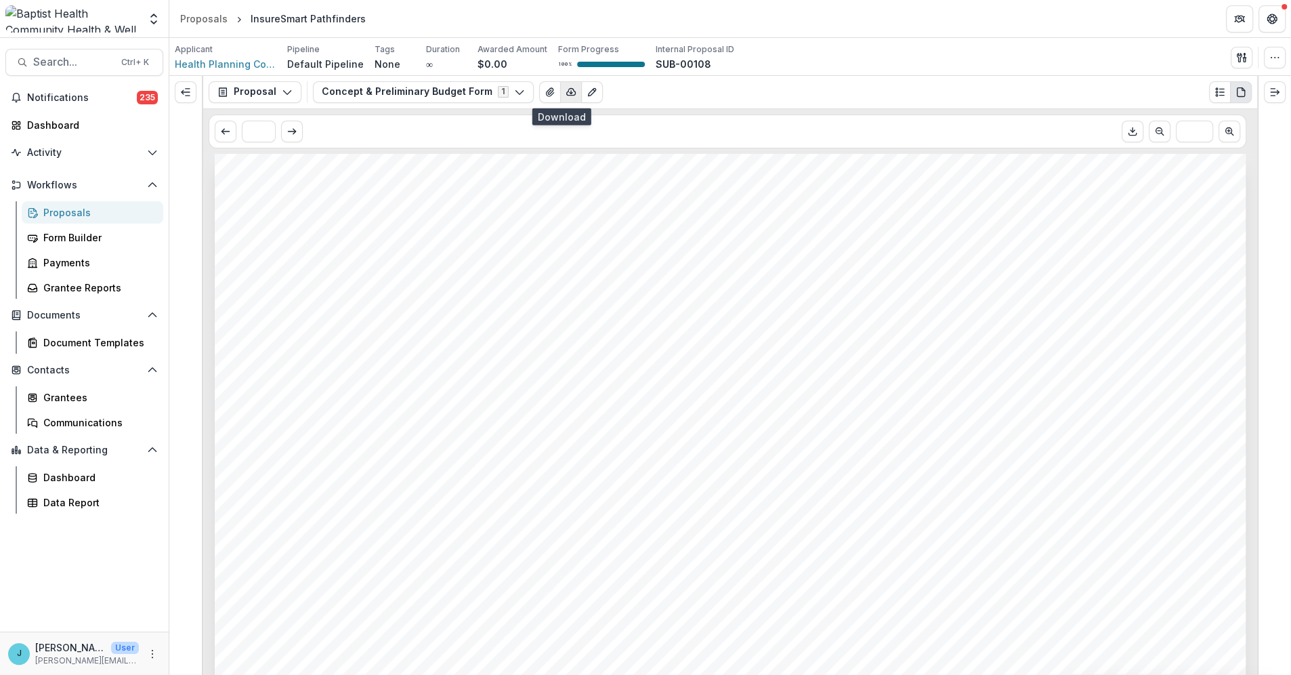
click at [567, 88] on icon "button" at bounding box center [571, 91] width 9 height 7
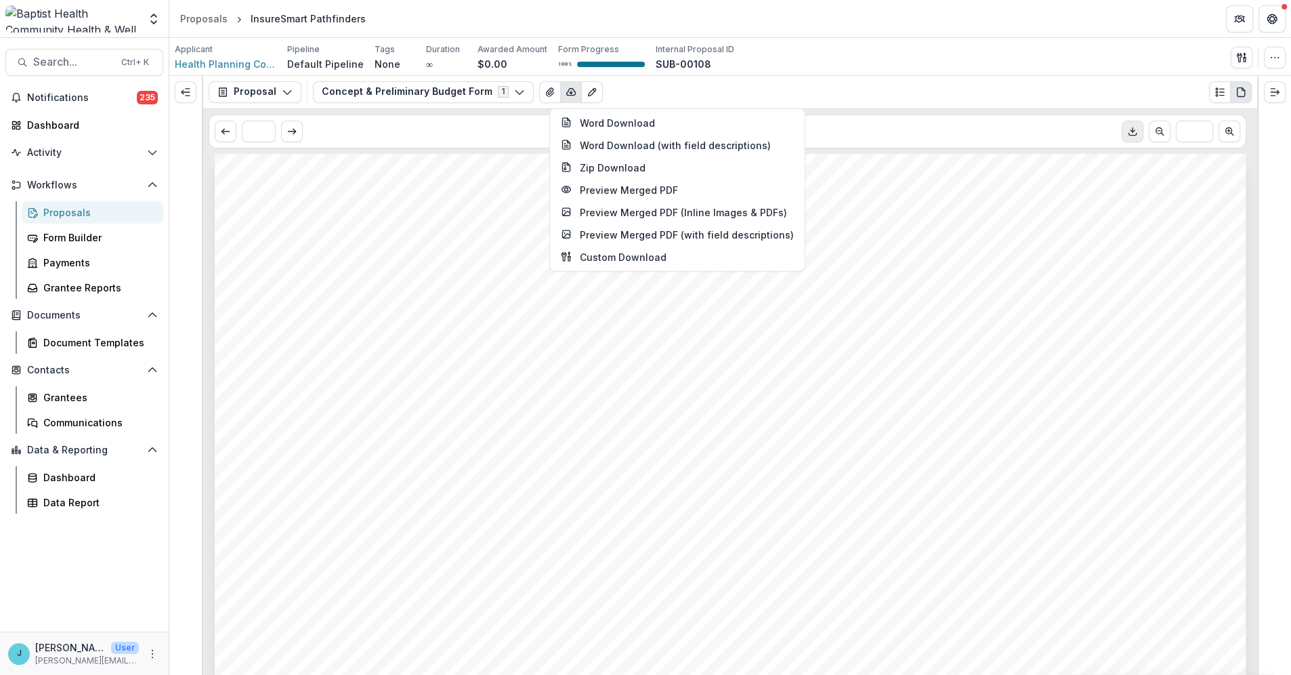
click at [816, 127] on icon "Download PDF" at bounding box center [1132, 131] width 11 height 11
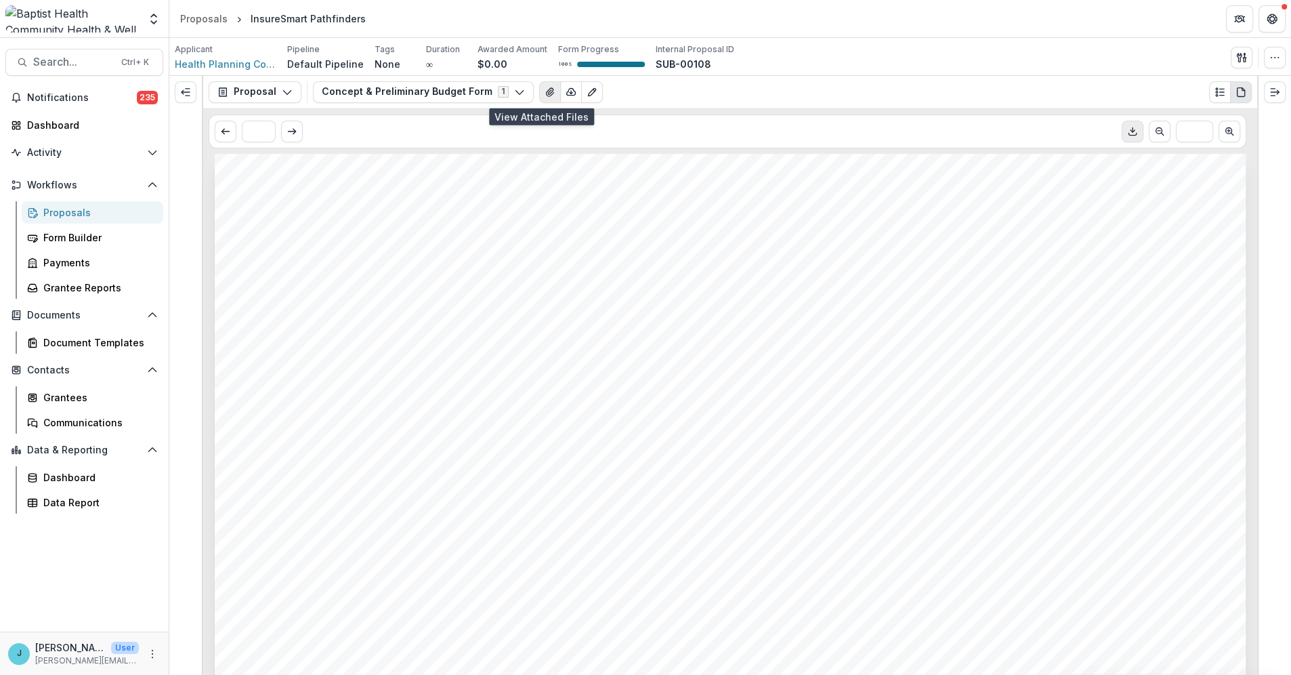
click at [546, 92] on icon "View Attached Files" at bounding box center [549, 92] width 7 height 8
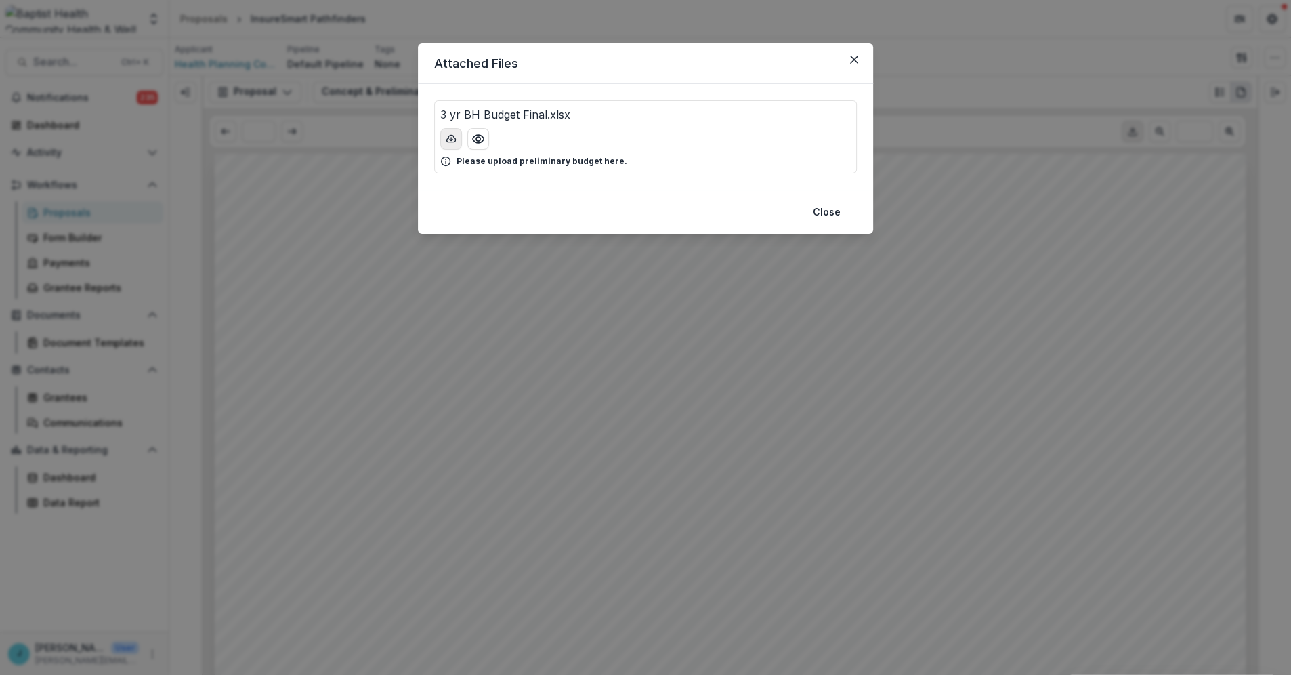
click at [446, 136] on icon "download-button" at bounding box center [451, 138] width 11 height 11
click at [816, 60] on icon "Close" at bounding box center [854, 60] width 8 height 8
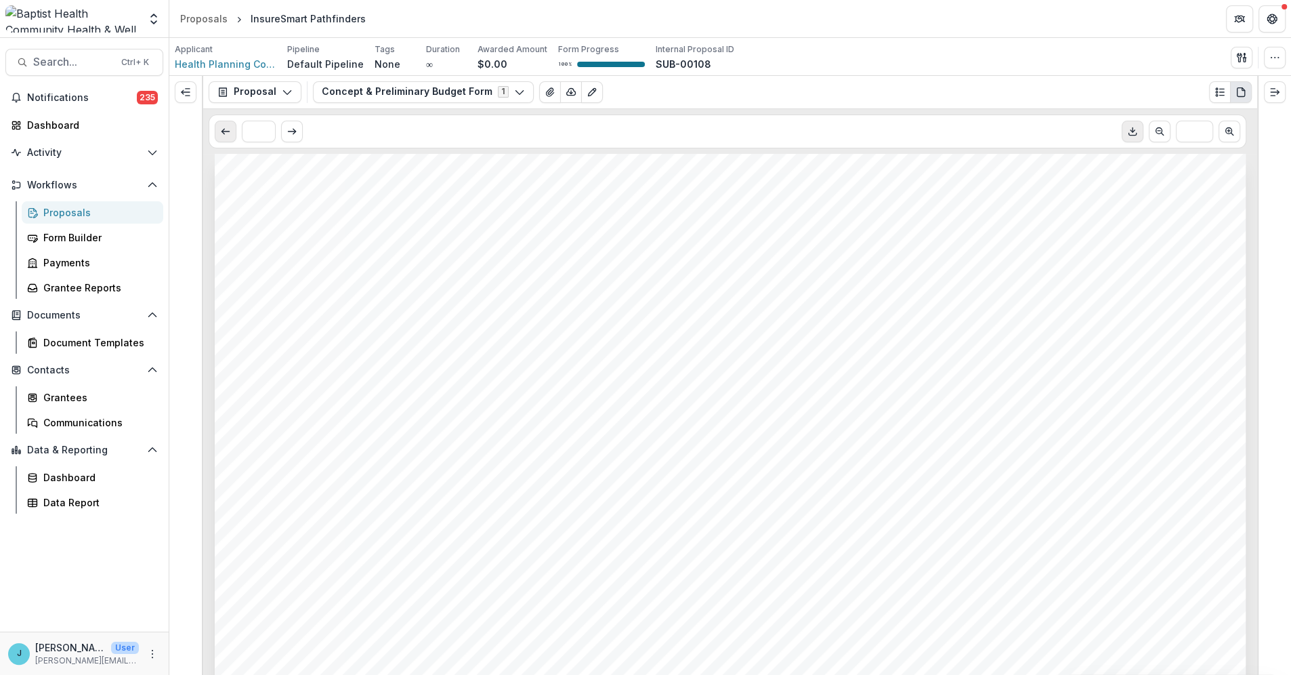
click at [225, 131] on icon "Scroll to previous page" at bounding box center [225, 131] width 11 height 11
click at [417, 88] on button "Concept & Preliminary Budget Form 1" at bounding box center [423, 92] width 221 height 22
click at [383, 149] on span "Concept & Preliminary Budget Form" at bounding box center [421, 142] width 167 height 14
click at [72, 211] on div "Proposals" at bounding box center [97, 212] width 109 height 14
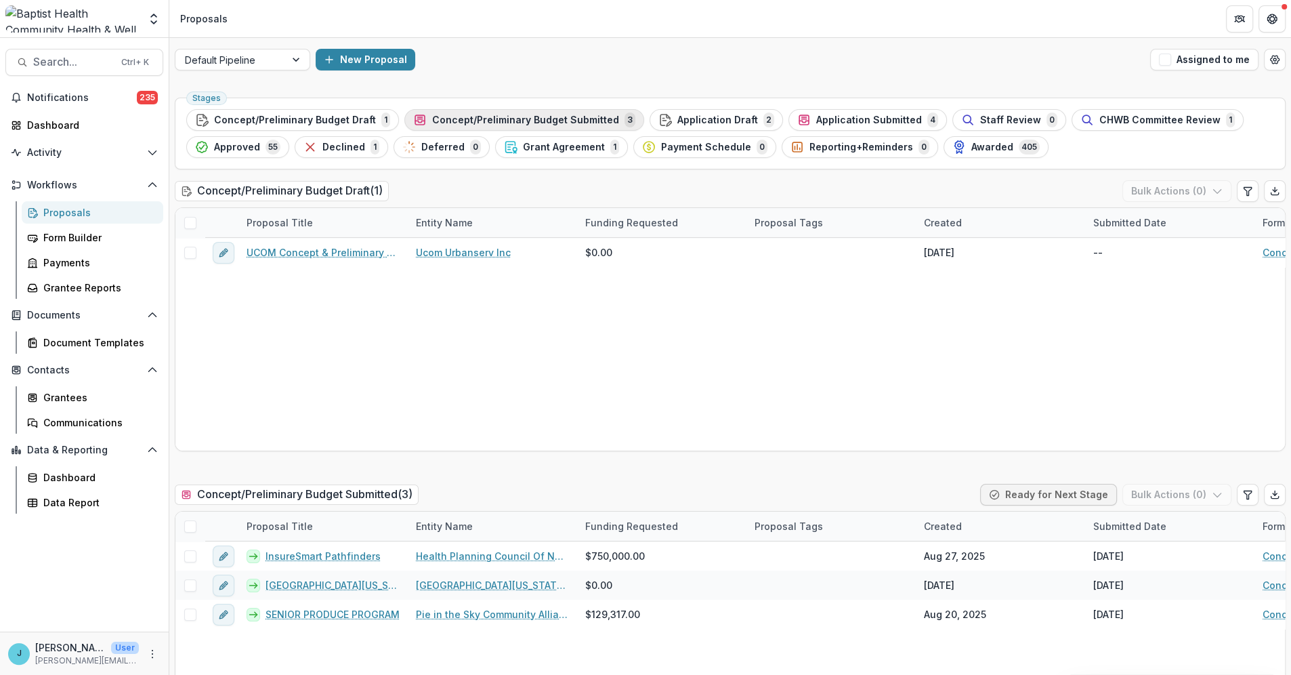
click at [564, 116] on span "Concept/Preliminary Budget Submitted" at bounding box center [525, 120] width 187 height 12
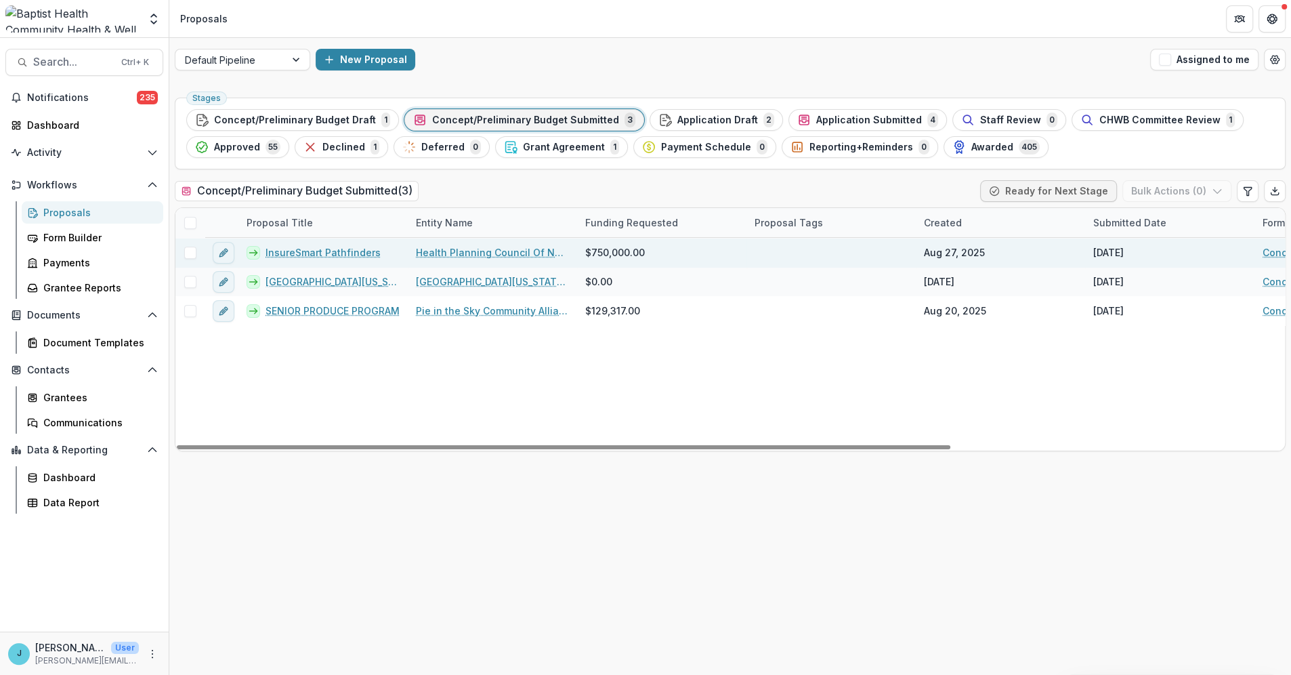
click at [331, 253] on link "InsureSmart Pathfinders" at bounding box center [322, 252] width 115 height 14
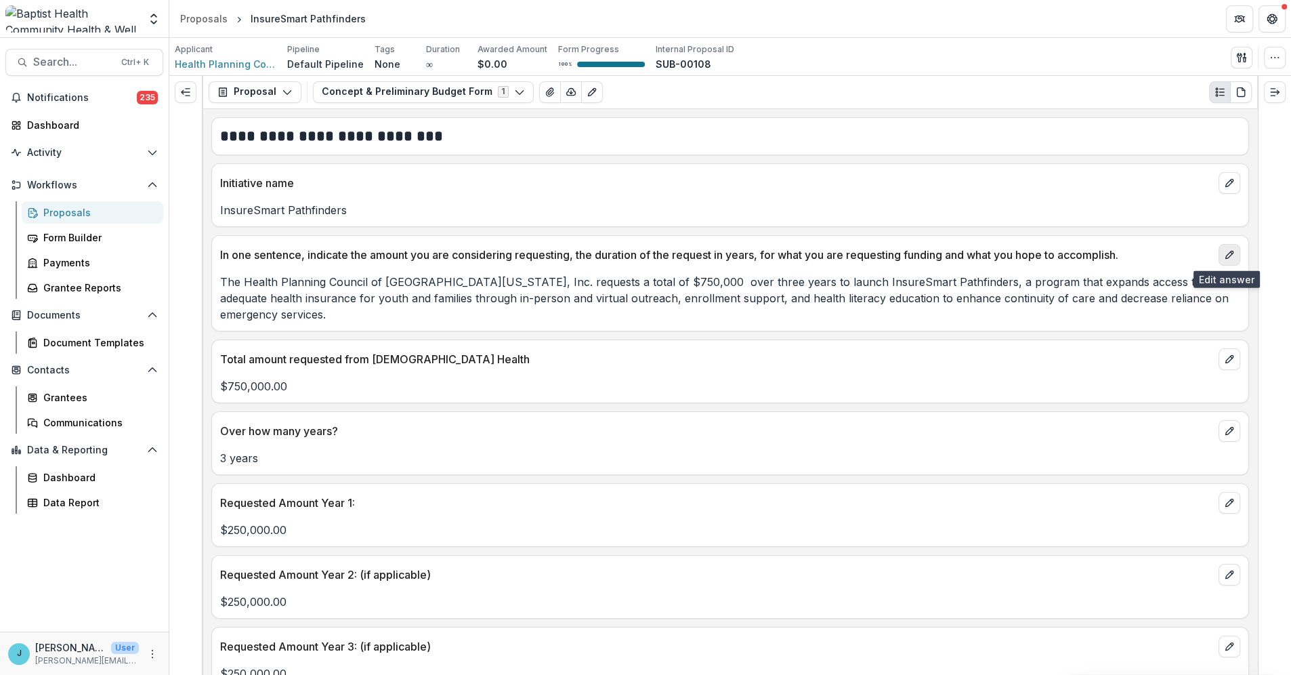
click at [816, 255] on icon "edit" at bounding box center [1229, 254] width 11 height 11
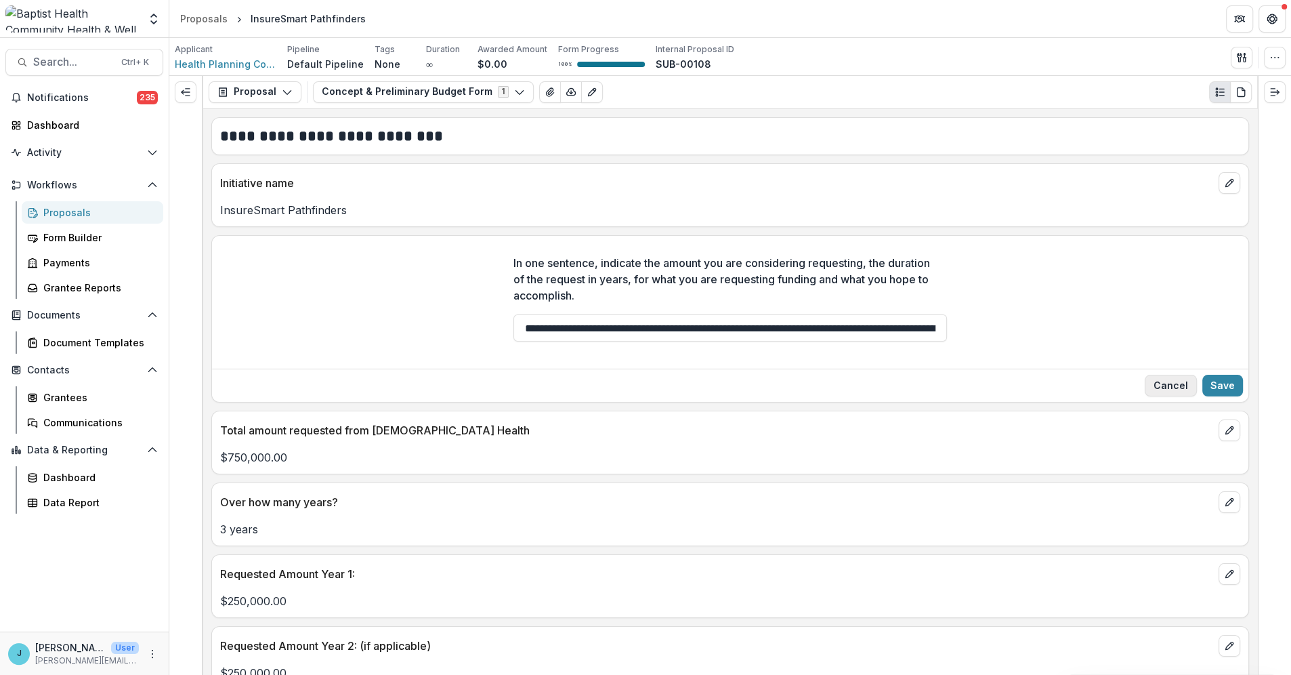
click at [816, 383] on button "Cancel" at bounding box center [1171, 386] width 52 height 22
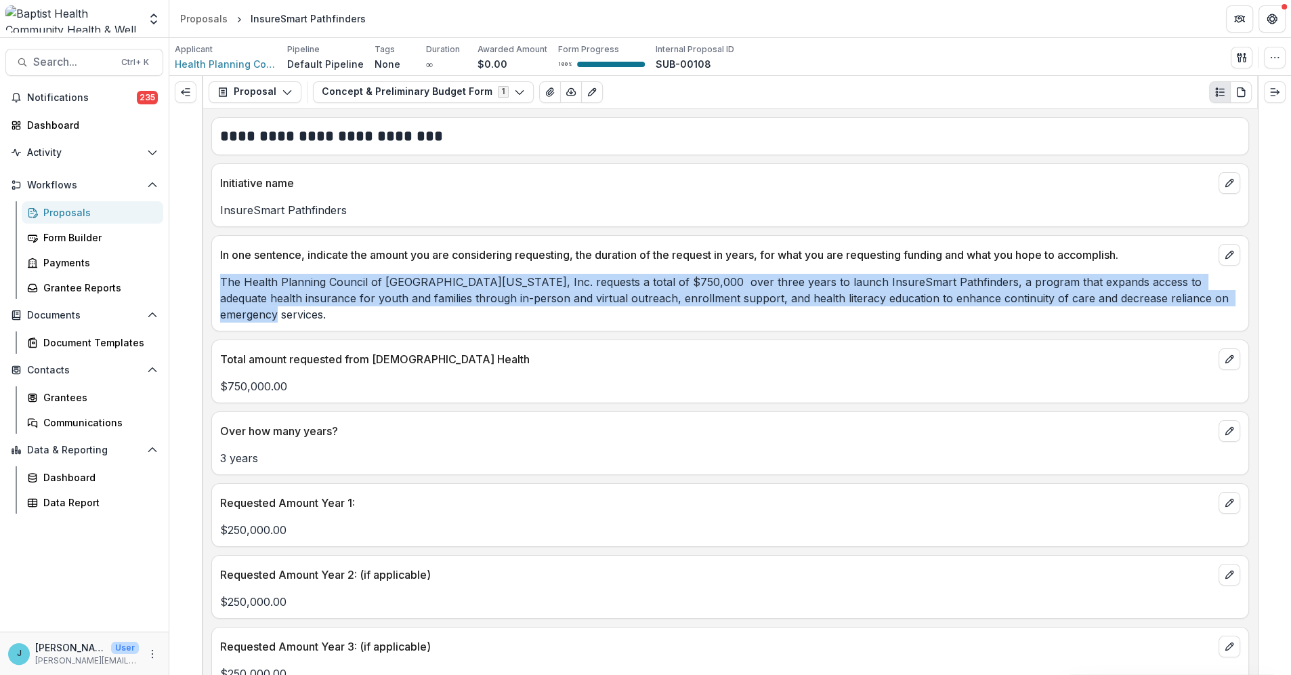
drag, startPoint x: 221, startPoint y: 280, endPoint x: 1195, endPoint y: 293, distance: 974.0
click at [816, 293] on p "The Health Planning Council of [GEOGRAPHIC_DATA][US_STATE], Inc. requests a tot…" at bounding box center [730, 298] width 1020 height 49
copy p "The Health Planning Council of [GEOGRAPHIC_DATA][US_STATE], Inc. requests a tot…"
